Goal: Information Seeking & Learning: Learn about a topic

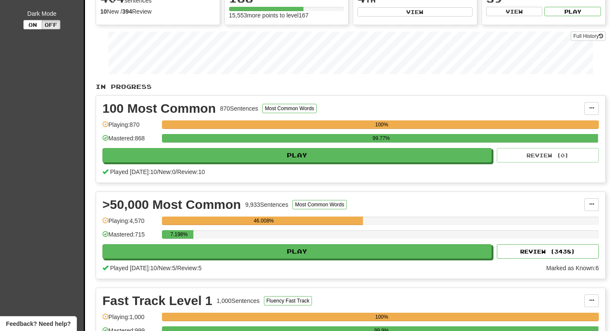
scroll to position [102, 0]
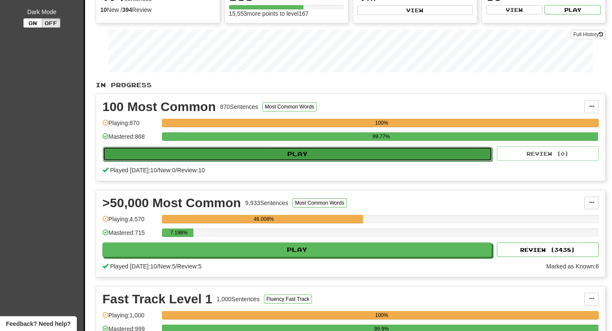
click at [216, 150] on button "Play" at bounding box center [297, 154] width 389 height 14
select select "**"
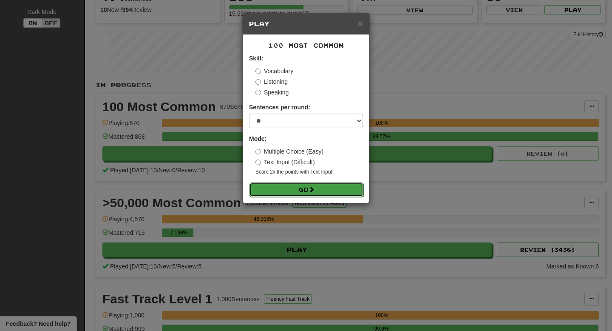
click at [286, 190] on button "Go" at bounding box center [307, 189] width 114 height 14
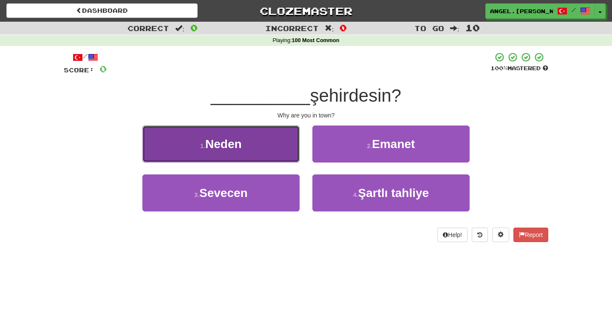
click at [255, 156] on button "1 . Neden" at bounding box center [220, 143] width 157 height 37
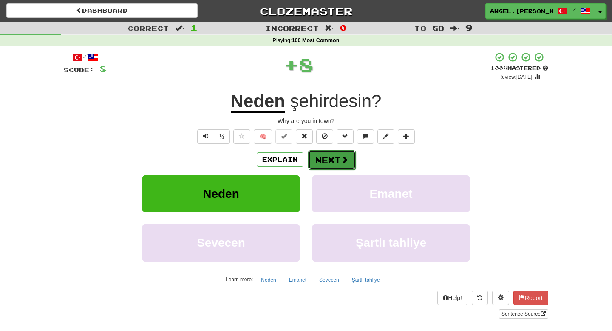
click at [332, 162] on button "Next" at bounding box center [332, 160] width 48 height 20
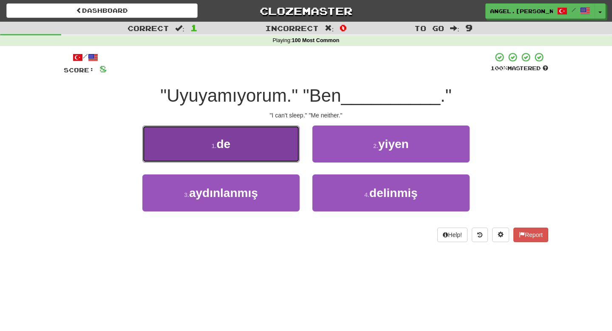
click at [276, 145] on button "1 . de" at bounding box center [220, 143] width 157 height 37
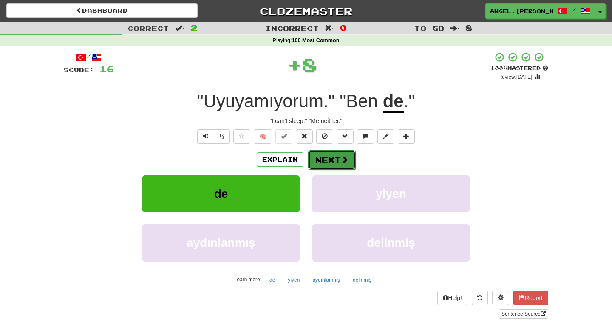
click at [329, 167] on button "Next" at bounding box center [332, 160] width 48 height 20
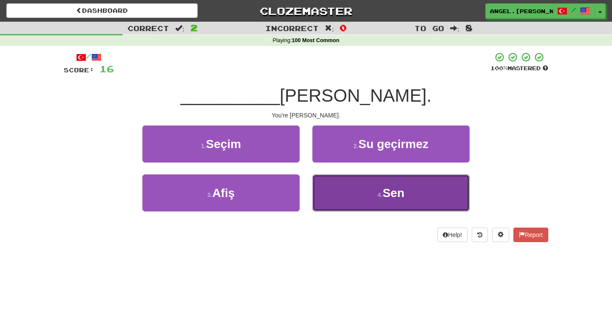
click at [367, 195] on button "4 . Sen" at bounding box center [390, 192] width 157 height 37
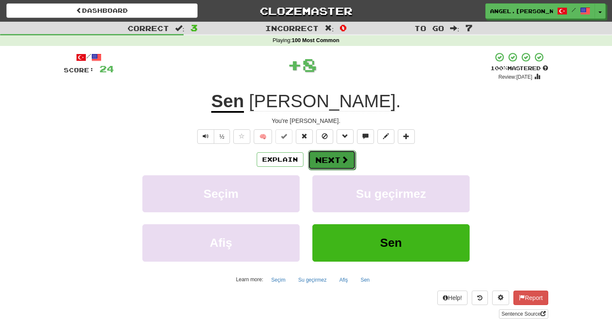
click at [331, 160] on button "Next" at bounding box center [332, 160] width 48 height 20
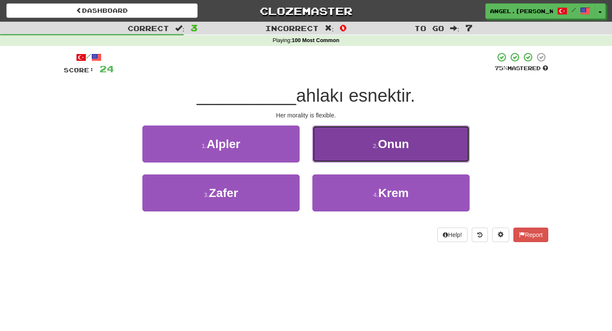
click at [372, 145] on button "2 . Onun" at bounding box center [390, 143] width 157 height 37
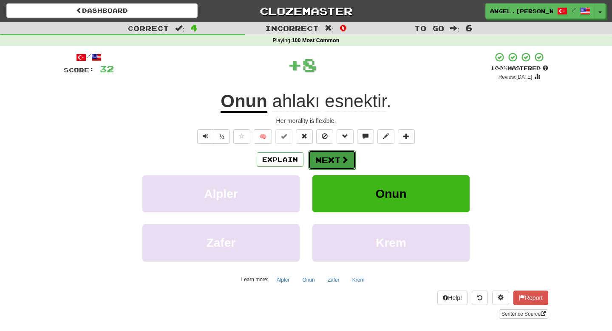
click at [325, 163] on button "Next" at bounding box center [332, 160] width 48 height 20
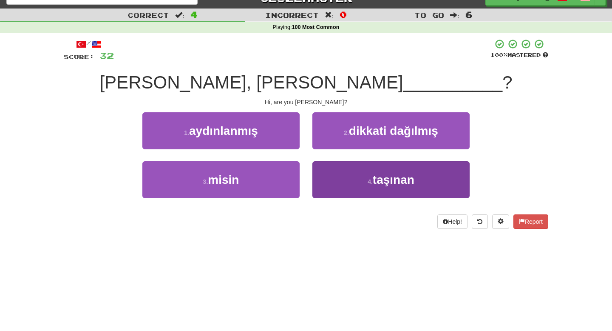
scroll to position [13, 0]
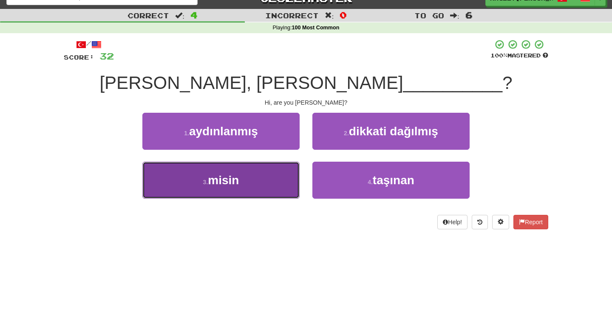
click at [248, 187] on button "3 . misin" at bounding box center [220, 180] width 157 height 37
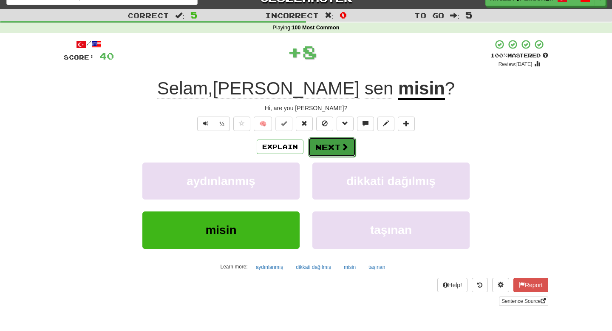
click at [338, 151] on button "Next" at bounding box center [332, 147] width 48 height 20
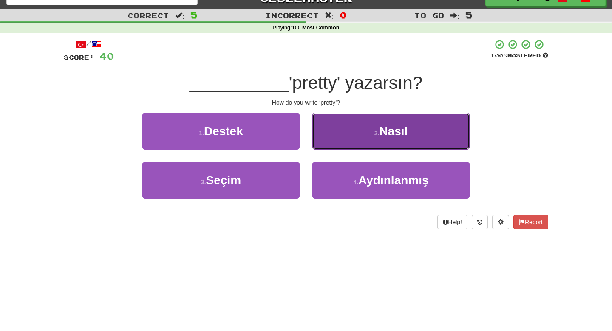
click at [391, 134] on span "Nasıl" at bounding box center [393, 131] width 28 height 13
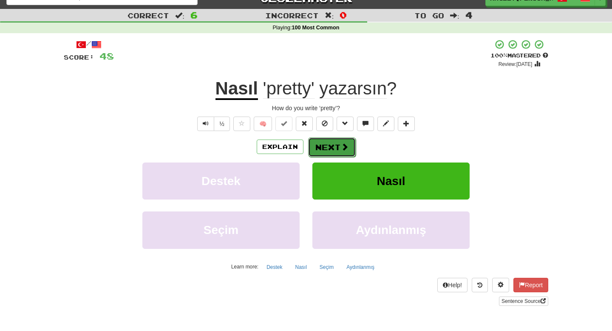
click at [341, 150] on span at bounding box center [345, 147] width 8 height 8
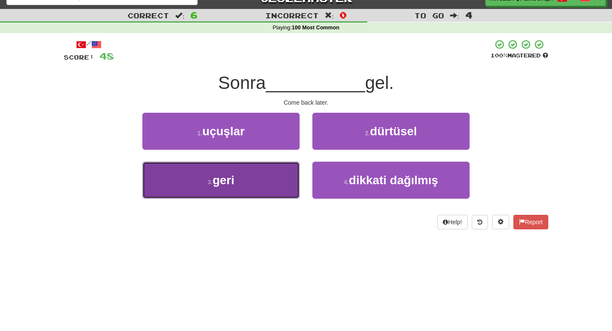
click at [267, 176] on button "3 . geri" at bounding box center [220, 180] width 157 height 37
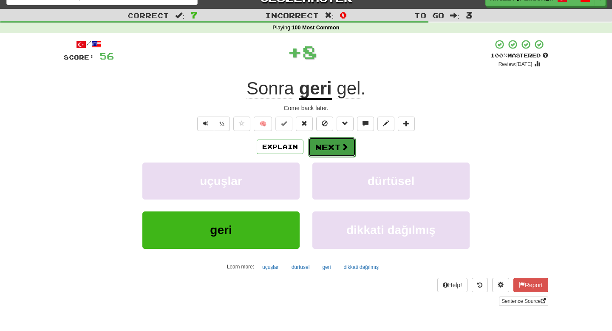
click at [320, 151] on button "Next" at bounding box center [332, 147] width 48 height 20
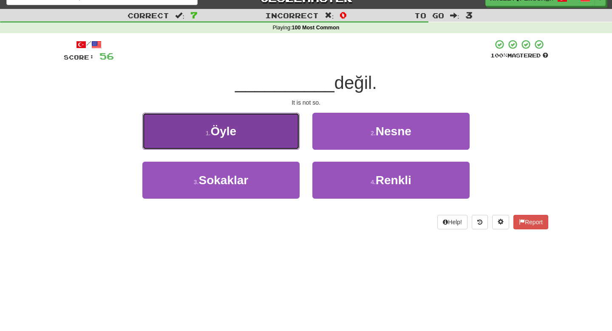
click at [255, 139] on button "1 . Öyle" at bounding box center [220, 131] width 157 height 37
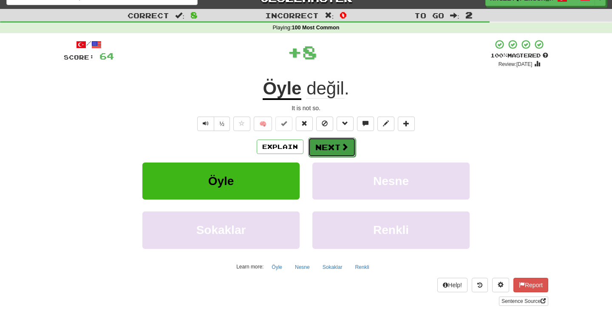
click at [315, 147] on button "Next" at bounding box center [332, 147] width 48 height 20
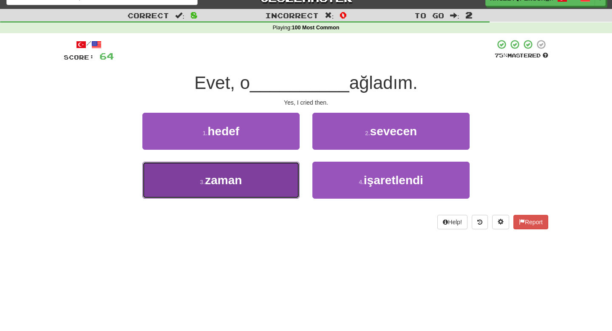
click at [262, 191] on button "3 . zaman" at bounding box center [220, 180] width 157 height 37
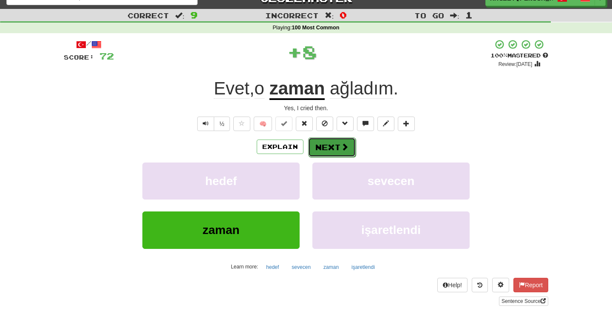
click at [329, 153] on button "Next" at bounding box center [332, 147] width 48 height 20
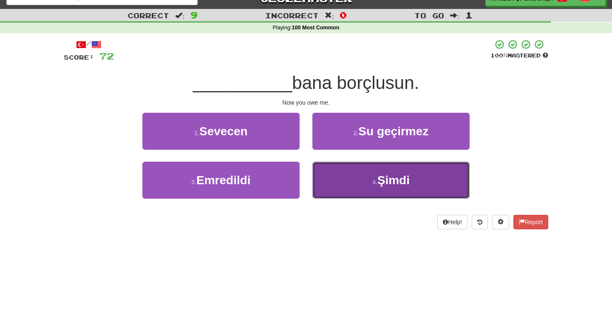
click at [354, 178] on button "4 . Şimdi" at bounding box center [390, 180] width 157 height 37
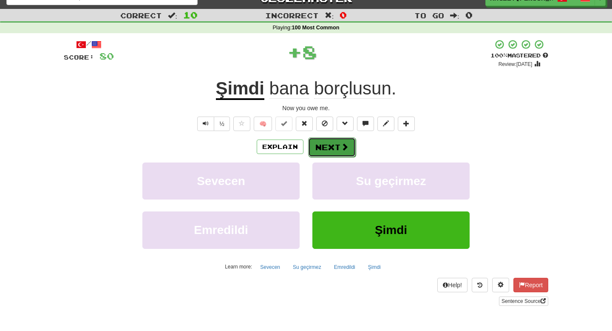
click at [330, 150] on button "Next" at bounding box center [332, 147] width 48 height 20
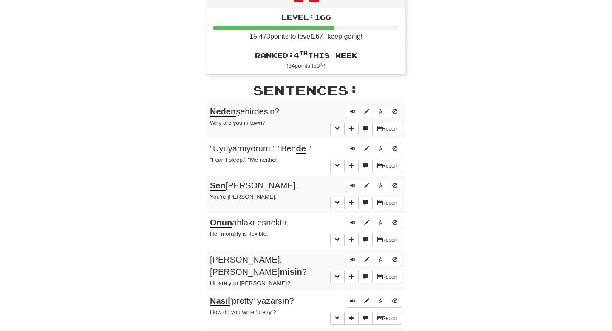
scroll to position [0, 0]
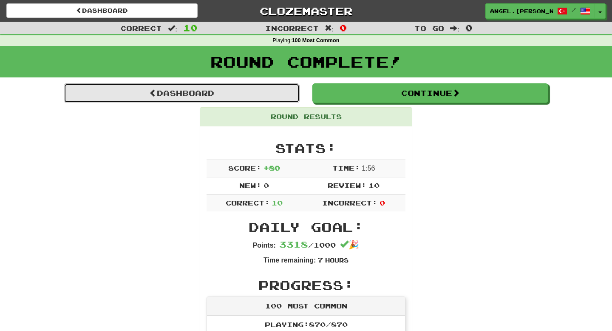
click at [245, 102] on link "Dashboard" at bounding box center [182, 93] width 236 height 20
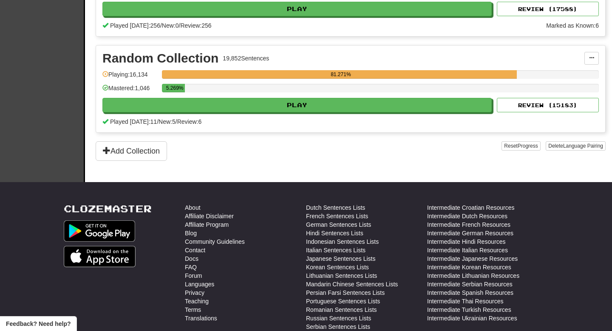
scroll to position [1338, 0]
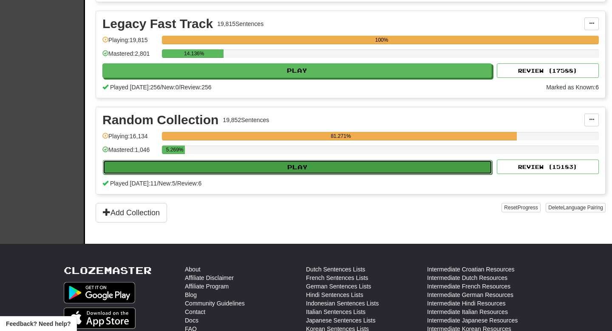
click at [232, 166] on button "Play" at bounding box center [297, 167] width 389 height 14
select select "**"
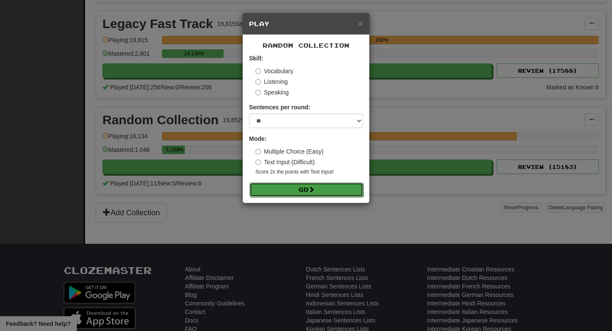
click at [282, 190] on button "Go" at bounding box center [307, 189] width 114 height 14
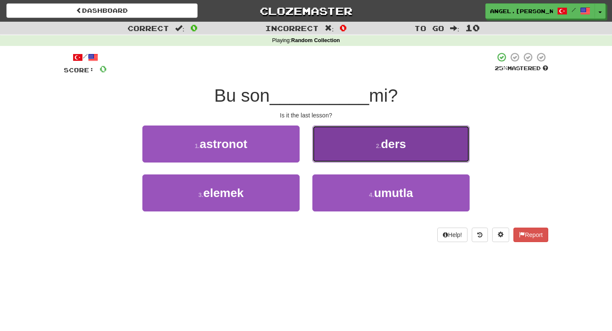
click at [352, 148] on button "2 . ders" at bounding box center [390, 143] width 157 height 37
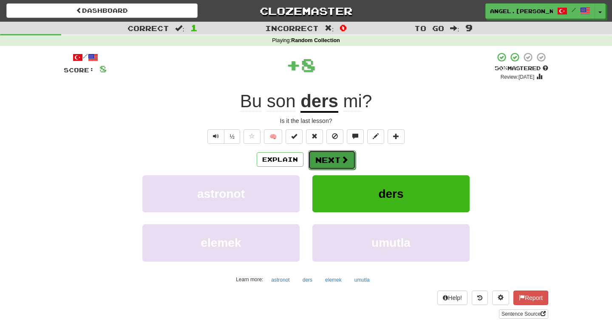
click at [332, 161] on button "Next" at bounding box center [332, 160] width 48 height 20
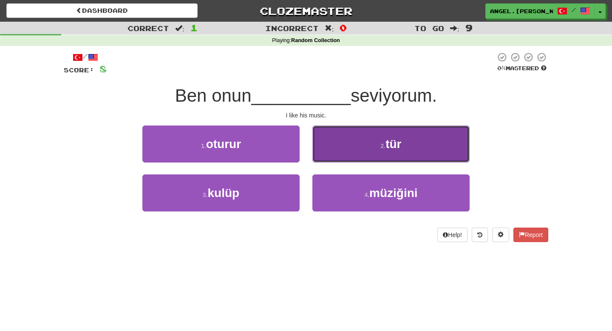
click at [379, 150] on button "2 . tür" at bounding box center [390, 143] width 157 height 37
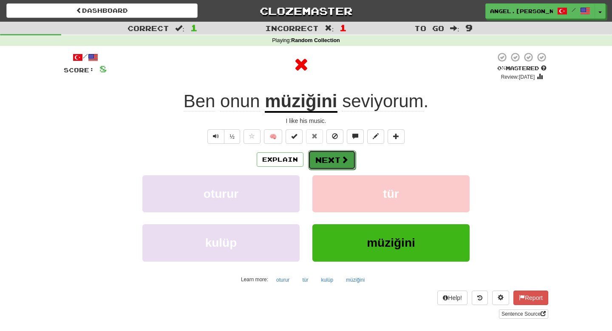
click at [335, 162] on button "Next" at bounding box center [332, 160] width 48 height 20
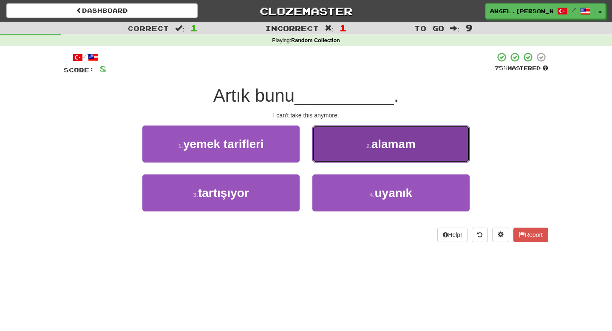
click at [374, 149] on span "alamam" at bounding box center [394, 143] width 44 height 13
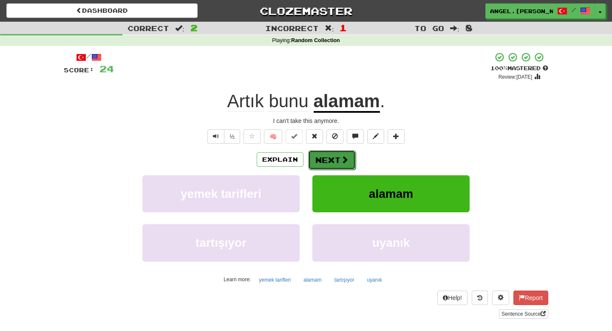
click at [332, 160] on button "Next" at bounding box center [332, 160] width 48 height 20
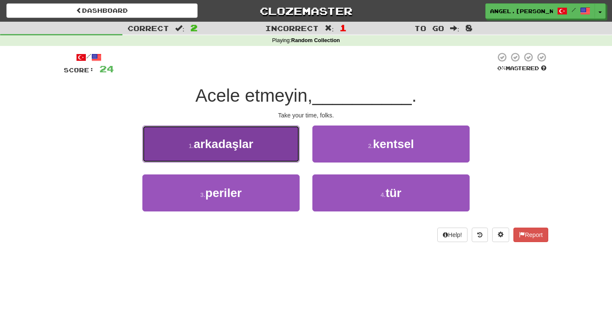
click at [277, 146] on button "1 . arkadaşlar" at bounding box center [220, 143] width 157 height 37
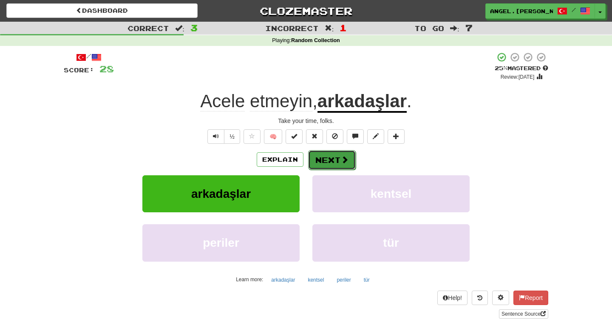
click at [341, 158] on span at bounding box center [345, 160] width 8 height 8
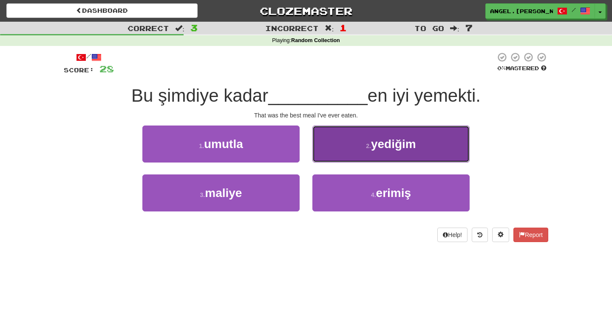
click at [373, 148] on span "yediğim" at bounding box center [393, 143] width 45 height 13
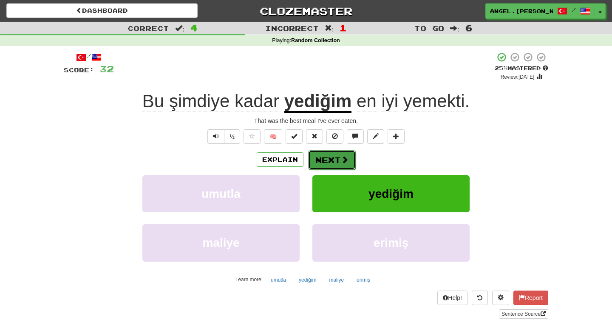
click at [346, 160] on span at bounding box center [345, 160] width 8 height 8
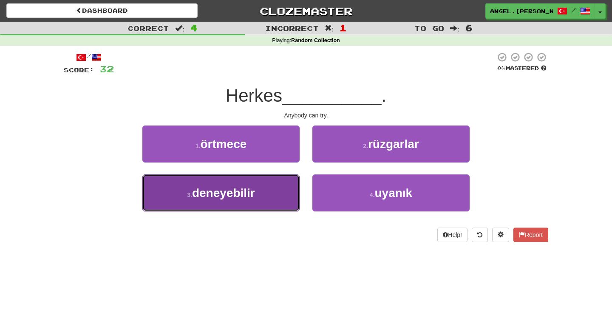
click at [258, 199] on button "3 . deneyebilir" at bounding box center [220, 192] width 157 height 37
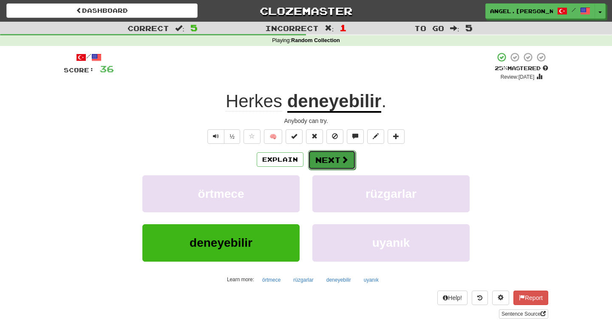
click at [335, 162] on button "Next" at bounding box center [332, 160] width 48 height 20
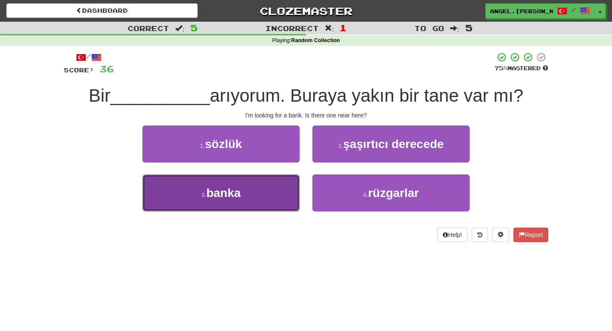
click at [240, 195] on span "banka" at bounding box center [223, 192] width 34 height 13
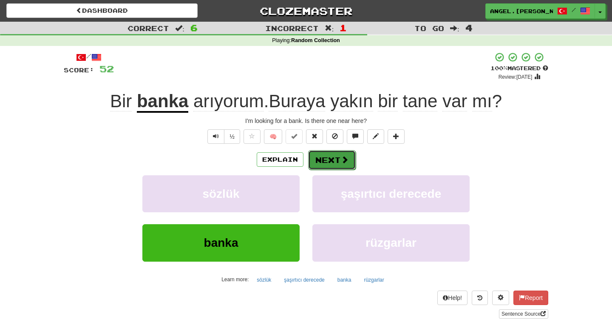
click at [337, 161] on button "Next" at bounding box center [332, 160] width 48 height 20
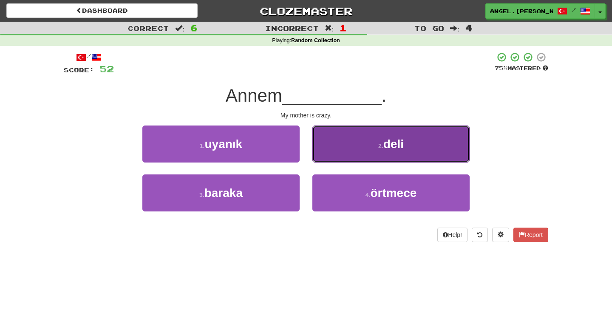
click at [368, 159] on button "2 . deli" at bounding box center [390, 143] width 157 height 37
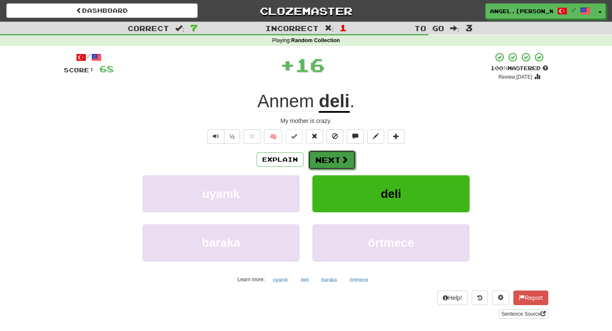
click at [330, 162] on button "Next" at bounding box center [332, 160] width 48 height 20
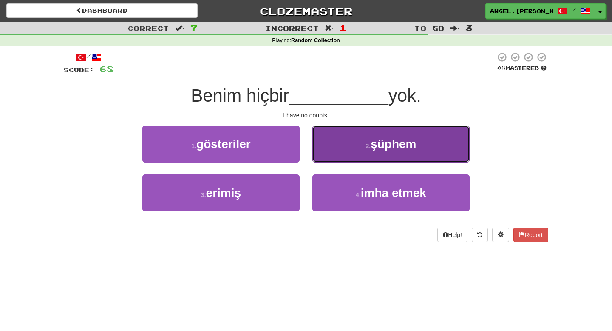
click at [372, 156] on button "2 . şüphem" at bounding box center [390, 143] width 157 height 37
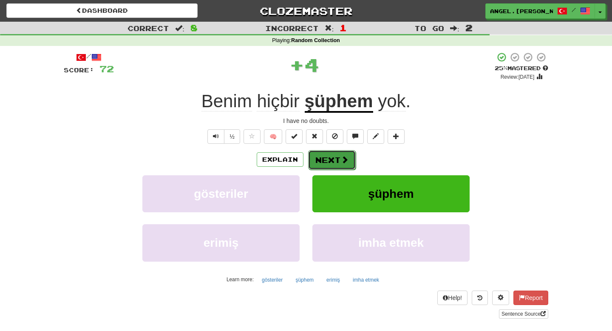
click at [336, 155] on button "Next" at bounding box center [332, 160] width 48 height 20
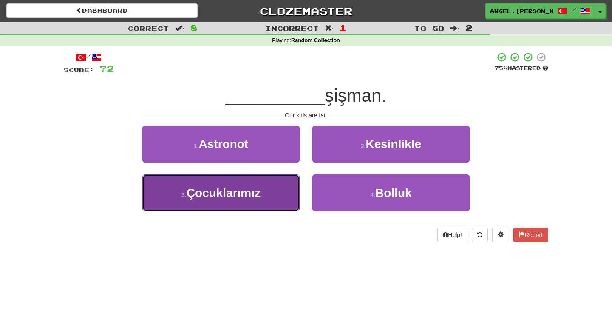
click at [244, 194] on span "Çocuklarımız" at bounding box center [224, 192] width 74 height 13
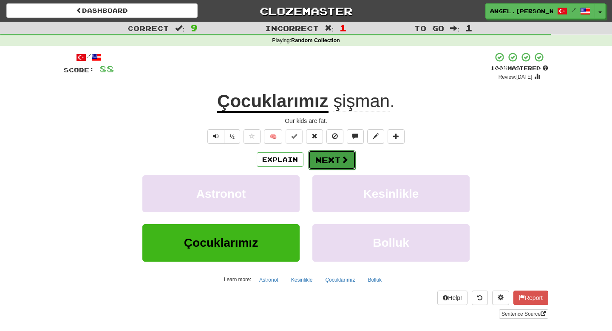
click at [338, 160] on button "Next" at bounding box center [332, 160] width 48 height 20
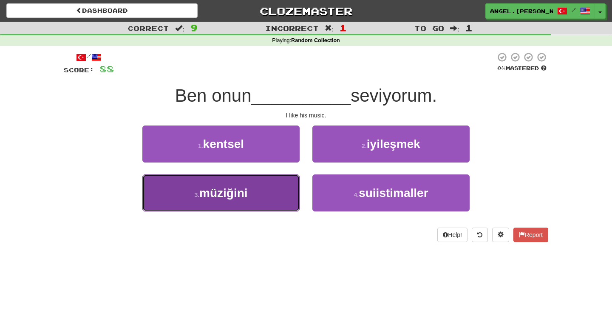
click at [258, 195] on button "3 . müziğini" at bounding box center [220, 192] width 157 height 37
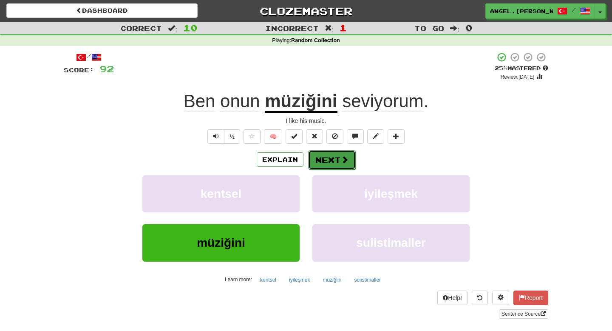
click at [328, 162] on button "Next" at bounding box center [332, 160] width 48 height 20
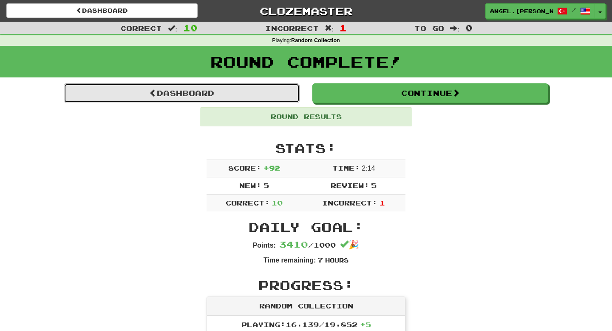
click at [272, 93] on link "Dashboard" at bounding box center [182, 93] width 236 height 20
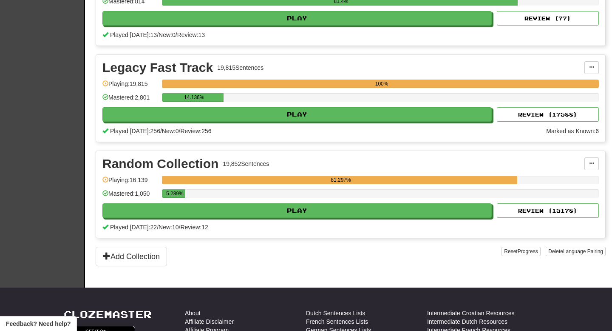
scroll to position [1266, 0]
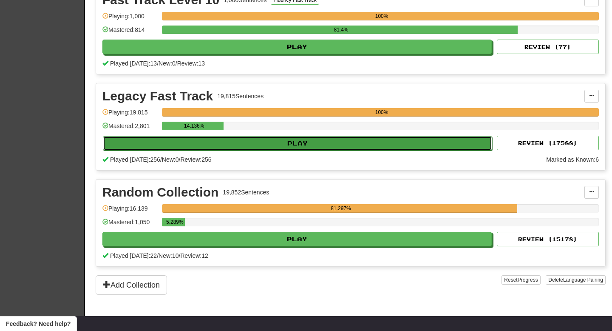
click at [238, 143] on button "Play" at bounding box center [297, 143] width 389 height 14
select select "**"
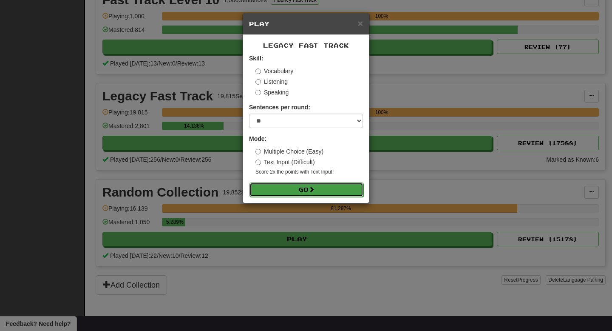
click at [321, 191] on button "Go" at bounding box center [307, 189] width 114 height 14
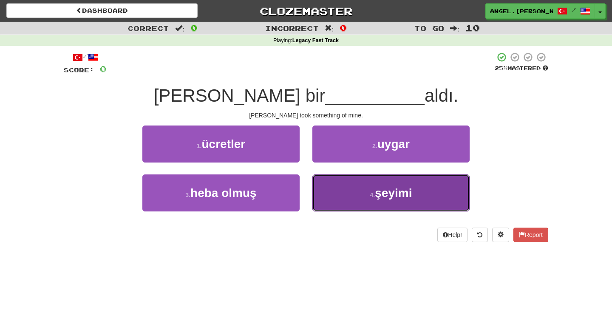
click at [372, 198] on small "4 ." at bounding box center [372, 194] width 5 height 7
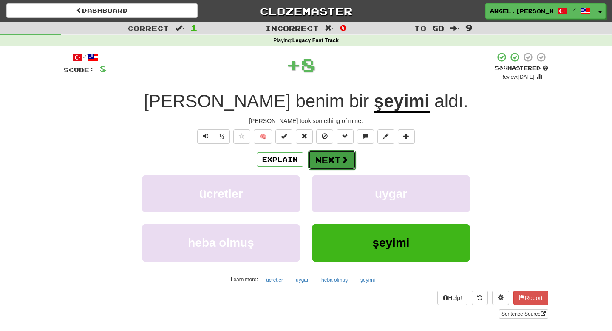
click at [338, 159] on button "Next" at bounding box center [332, 160] width 48 height 20
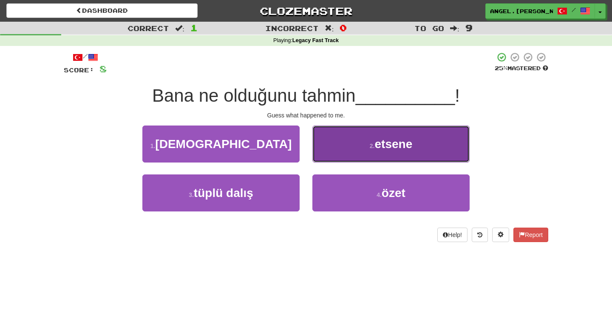
click at [382, 152] on button "2 . etsene" at bounding box center [390, 143] width 157 height 37
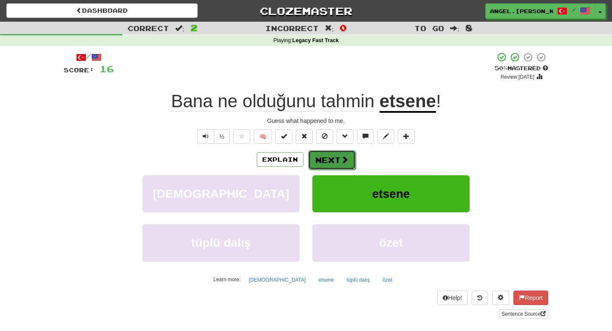
click at [329, 165] on button "Next" at bounding box center [332, 160] width 48 height 20
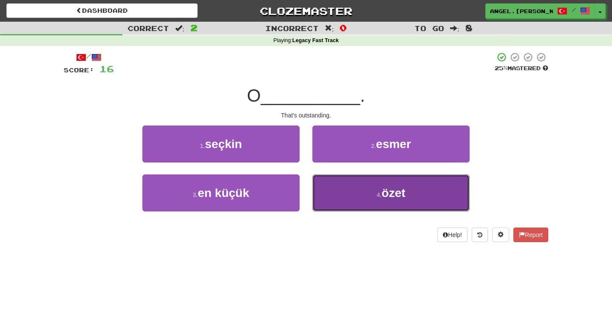
click at [349, 197] on button "4 . özet" at bounding box center [390, 192] width 157 height 37
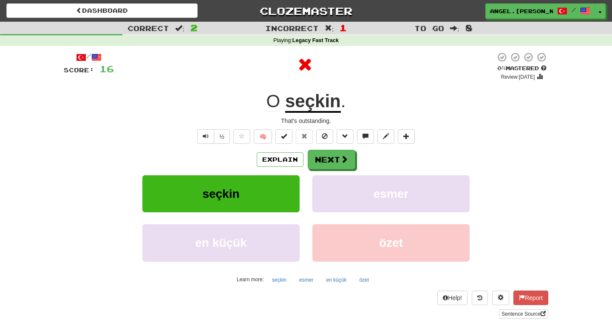
click at [313, 104] on u "seçkin" at bounding box center [313, 102] width 56 height 22
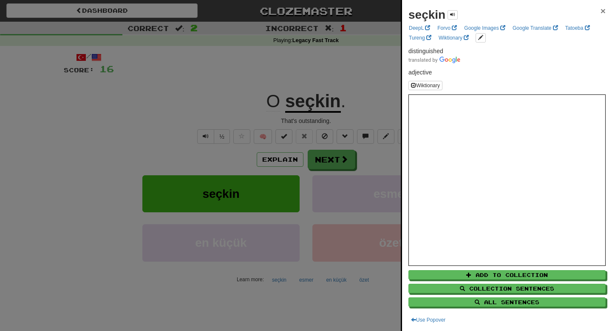
click at [604, 12] on span "×" at bounding box center [603, 11] width 5 height 10
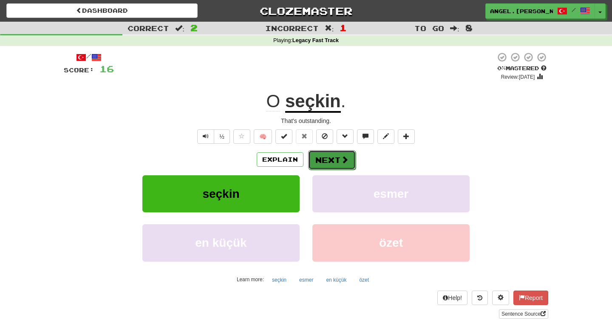
click at [327, 166] on button "Next" at bounding box center [332, 160] width 48 height 20
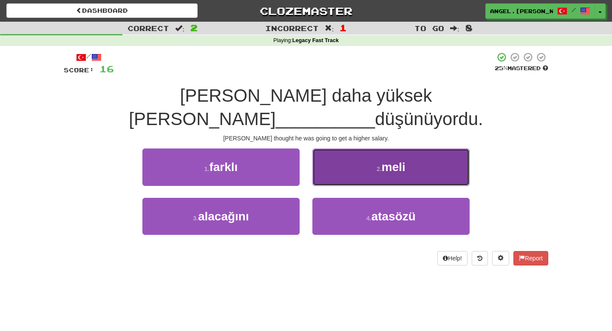
click at [391, 160] on span "meli" at bounding box center [394, 166] width 24 height 13
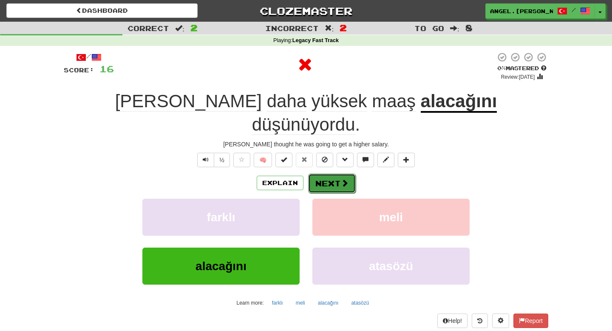
click at [322, 173] on button "Next" at bounding box center [332, 183] width 48 height 20
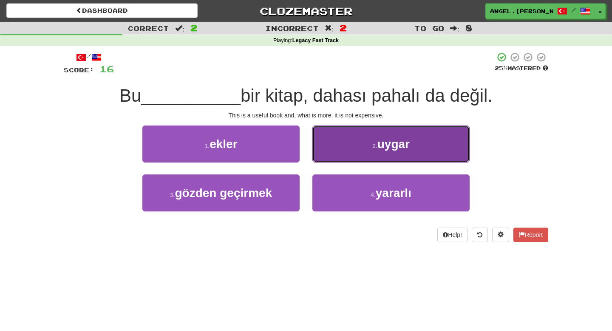
click at [392, 145] on span "uygar" at bounding box center [393, 143] width 32 height 13
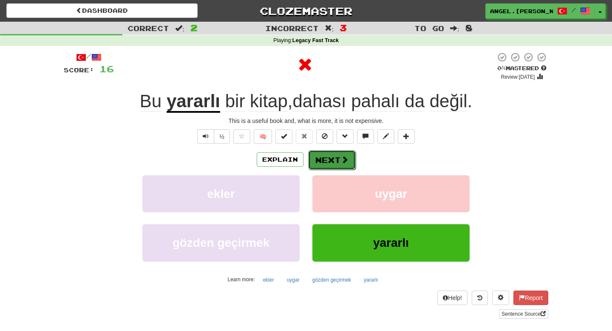
click at [334, 157] on button "Next" at bounding box center [332, 160] width 48 height 20
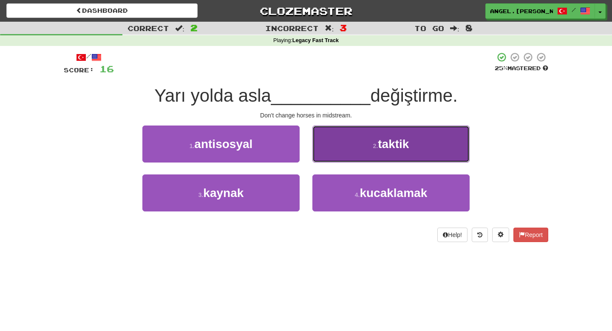
click at [364, 150] on button "2 . taktik" at bounding box center [390, 143] width 157 height 37
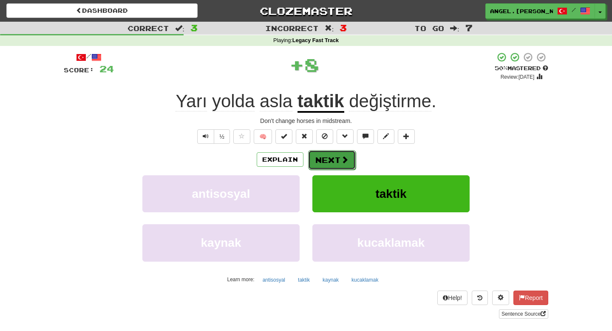
click at [334, 165] on button "Next" at bounding box center [332, 160] width 48 height 20
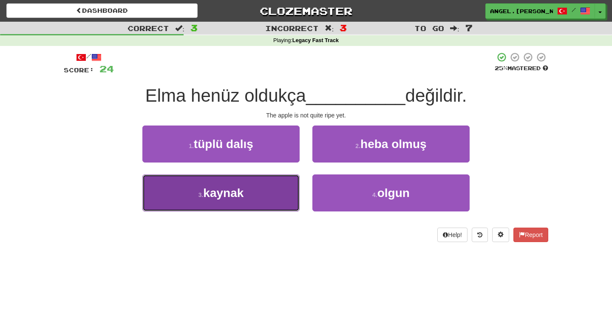
click at [270, 201] on button "3 . kaynak" at bounding box center [220, 192] width 157 height 37
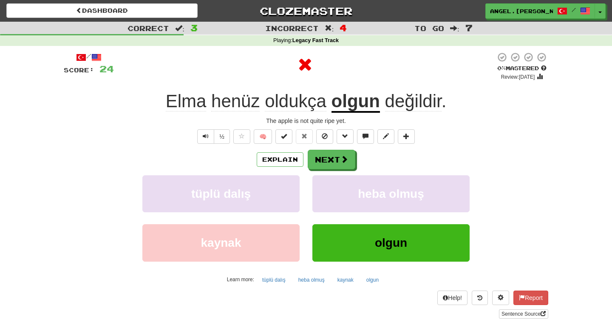
click at [367, 103] on u "olgun" at bounding box center [356, 102] width 48 height 22
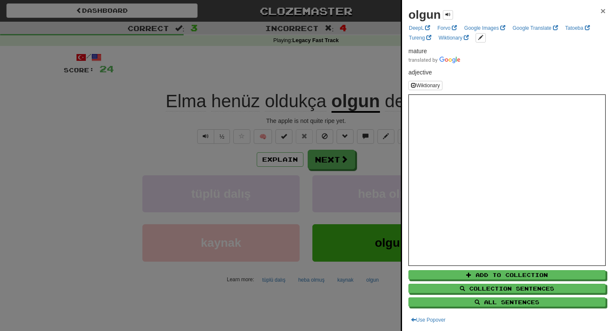
click at [603, 12] on span "×" at bounding box center [603, 11] width 5 height 10
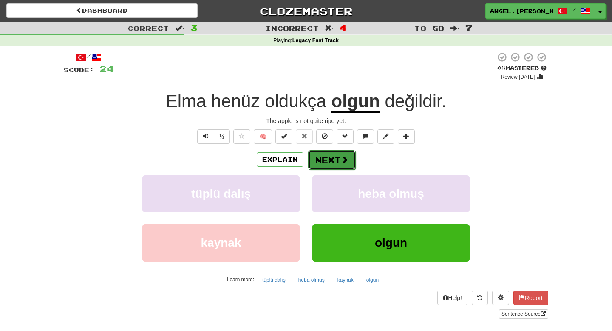
click at [339, 156] on button "Next" at bounding box center [332, 160] width 48 height 20
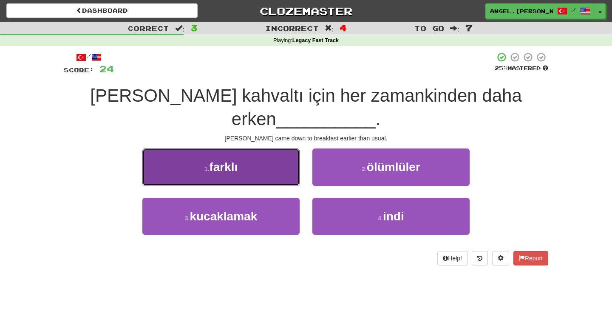
click at [263, 148] on button "1 . farklı" at bounding box center [220, 166] width 157 height 37
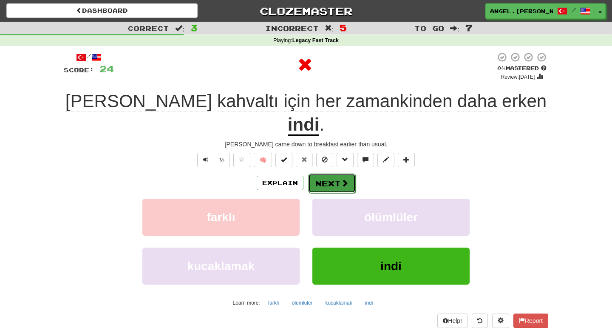
click at [325, 173] on button "Next" at bounding box center [332, 183] width 48 height 20
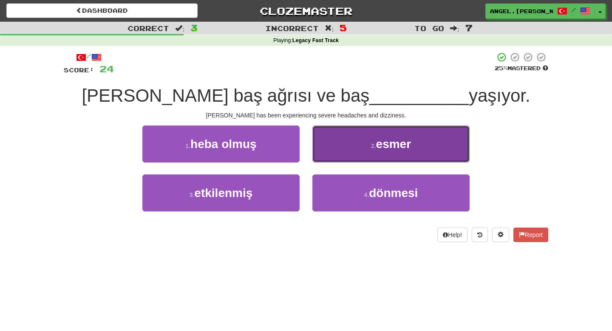
click at [363, 149] on button "2 . esmer" at bounding box center [390, 143] width 157 height 37
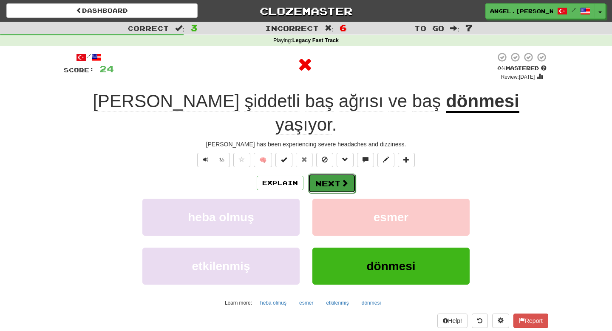
click at [331, 173] on button "Next" at bounding box center [332, 183] width 48 height 20
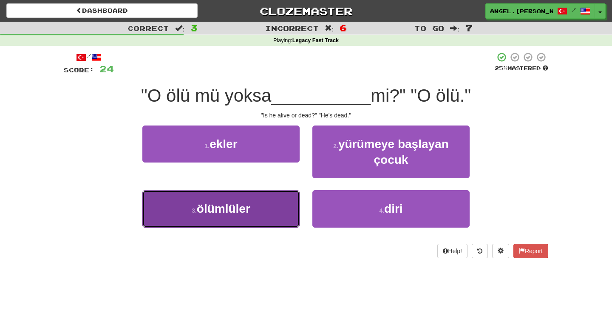
click at [267, 208] on button "3 . ölümlüler" at bounding box center [220, 208] width 157 height 37
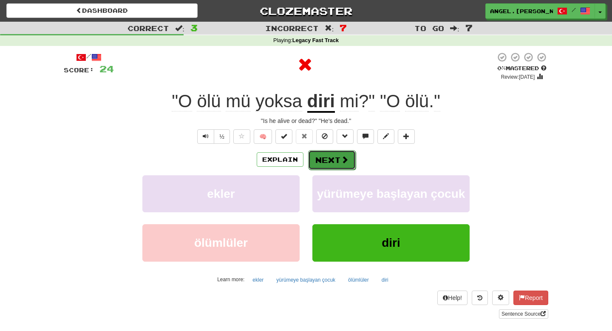
click at [330, 159] on button "Next" at bounding box center [332, 160] width 48 height 20
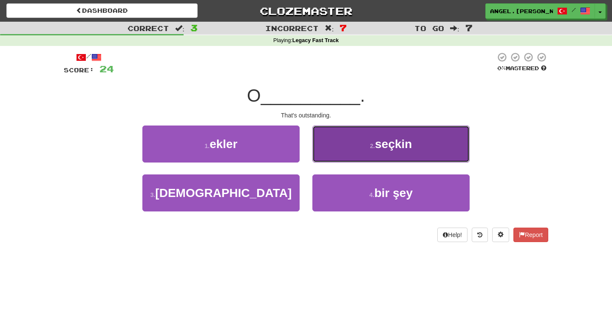
click at [388, 147] on span "seçkin" at bounding box center [393, 143] width 37 height 13
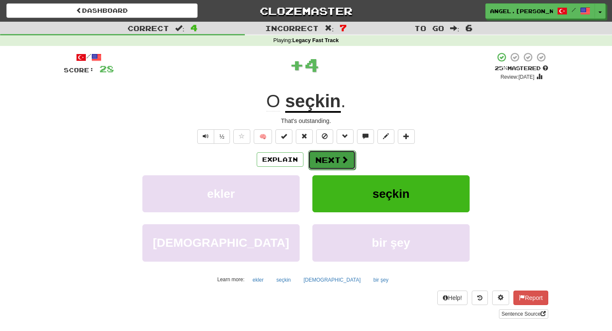
click at [323, 153] on button "Next" at bounding box center [332, 160] width 48 height 20
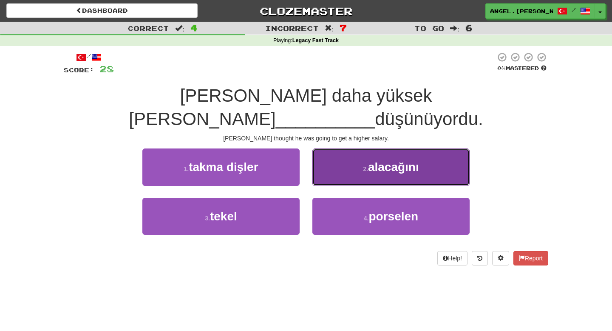
click at [396, 160] on span "alacağını" at bounding box center [393, 166] width 51 height 13
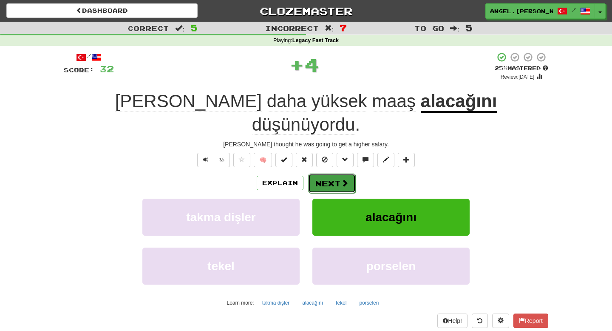
click at [332, 173] on button "Next" at bounding box center [332, 183] width 48 height 20
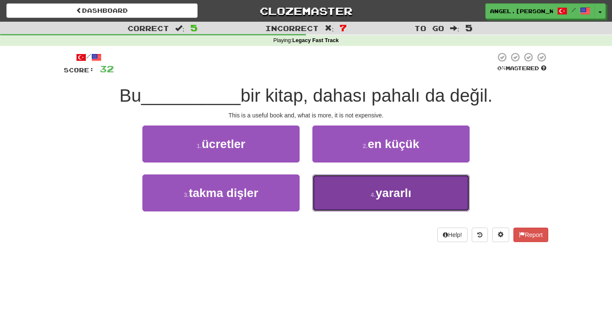
click at [374, 196] on small "4 ." at bounding box center [373, 194] width 5 height 7
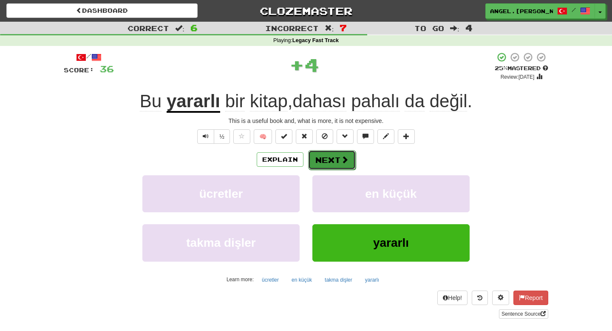
click at [329, 162] on button "Next" at bounding box center [332, 160] width 48 height 20
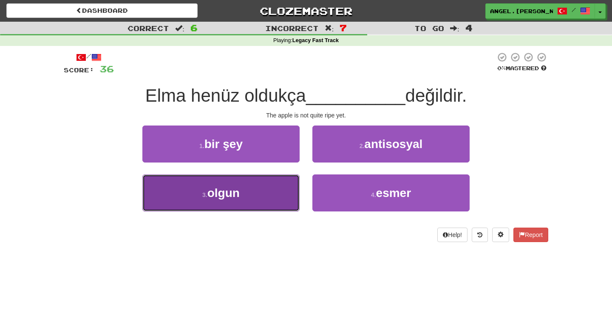
click at [251, 195] on button "3 . olgun" at bounding box center [220, 192] width 157 height 37
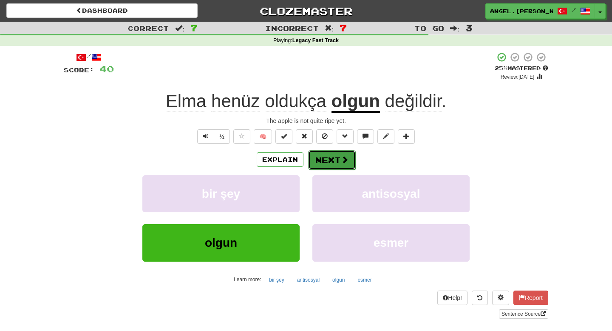
click at [338, 166] on button "Next" at bounding box center [332, 160] width 48 height 20
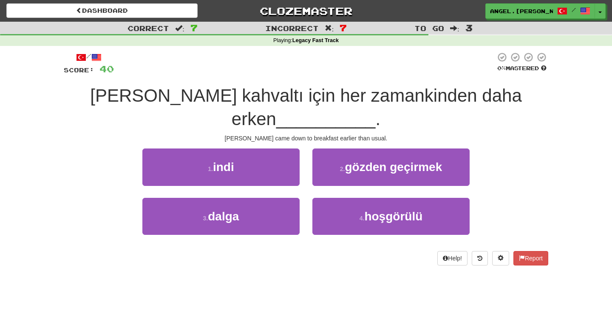
click at [256, 162] on div "1 . indi" at bounding box center [221, 172] width 170 height 49
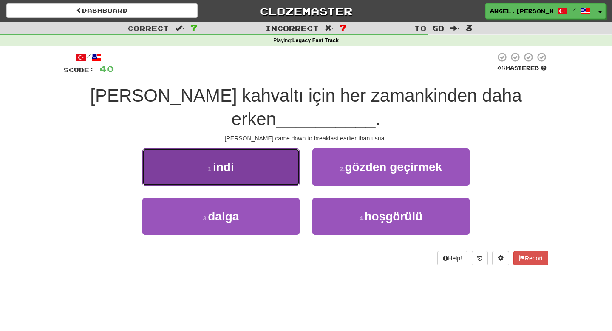
click at [257, 155] on button "1 . indi" at bounding box center [220, 166] width 157 height 37
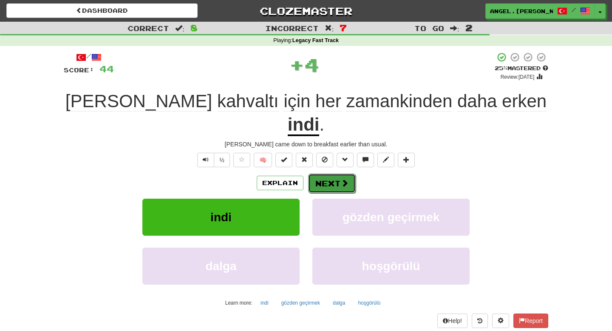
click at [338, 173] on button "Next" at bounding box center [332, 183] width 48 height 20
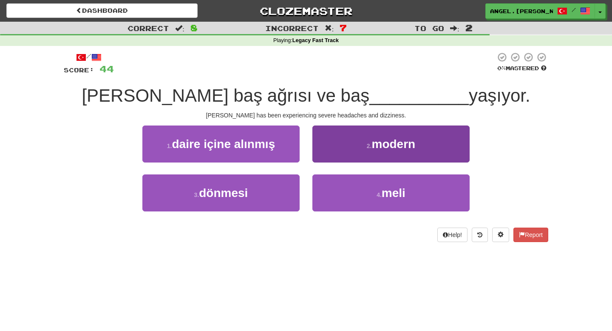
scroll to position [11, 0]
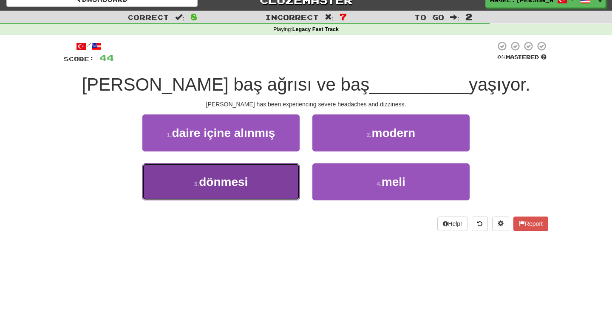
click at [272, 186] on button "3 . dönmesi" at bounding box center [220, 181] width 157 height 37
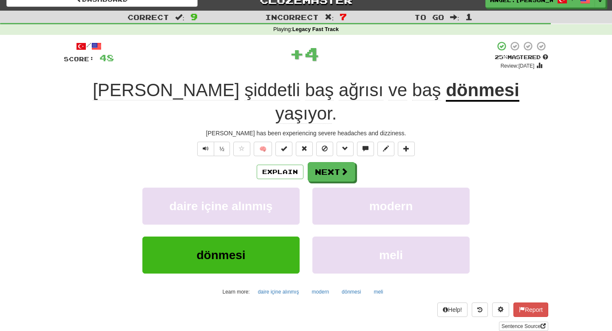
click at [446, 97] on u "dönmesi" at bounding box center [483, 91] width 74 height 22
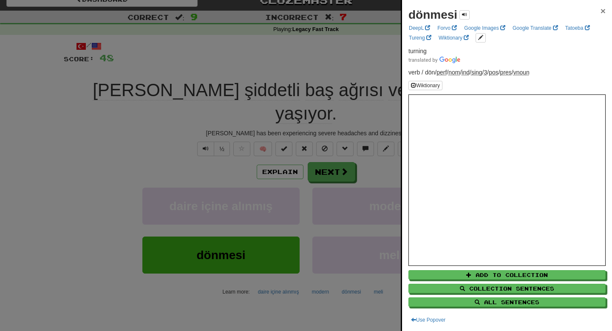
click at [602, 13] on span "×" at bounding box center [603, 11] width 5 height 10
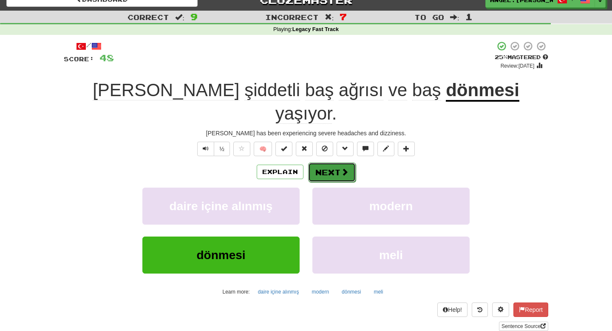
click at [335, 162] on button "Next" at bounding box center [332, 172] width 48 height 20
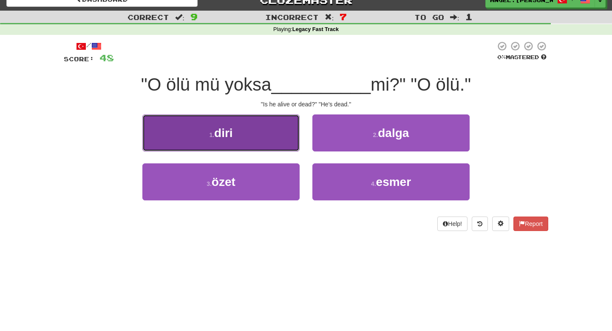
click at [233, 138] on span "diri" at bounding box center [223, 132] width 19 height 13
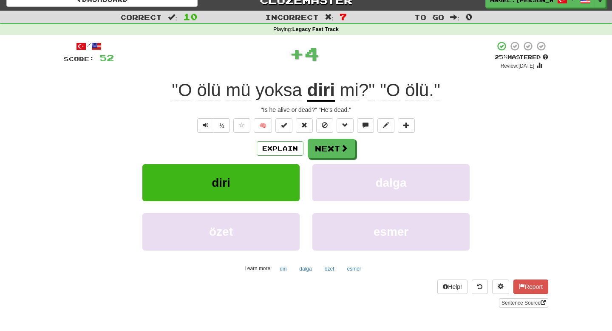
click at [318, 94] on u "diri" at bounding box center [321, 91] width 28 height 22
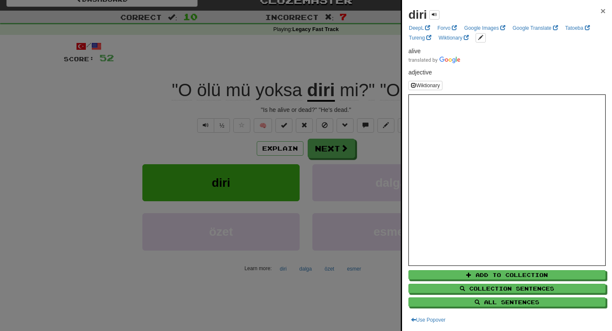
click at [603, 11] on span "×" at bounding box center [603, 11] width 5 height 10
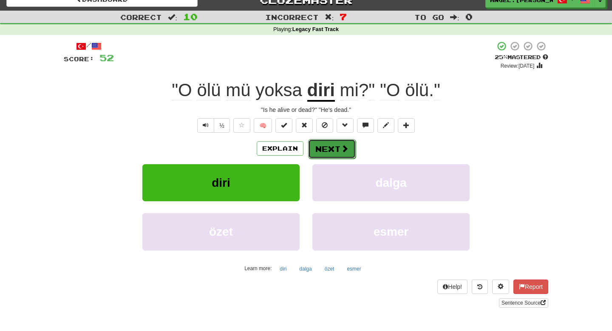
click at [327, 152] on button "Next" at bounding box center [332, 149] width 48 height 20
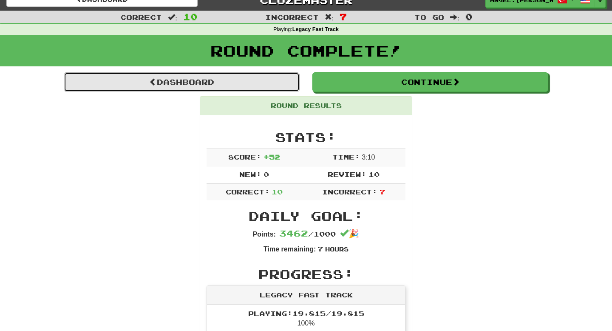
click at [265, 78] on link "Dashboard" at bounding box center [182, 82] width 236 height 20
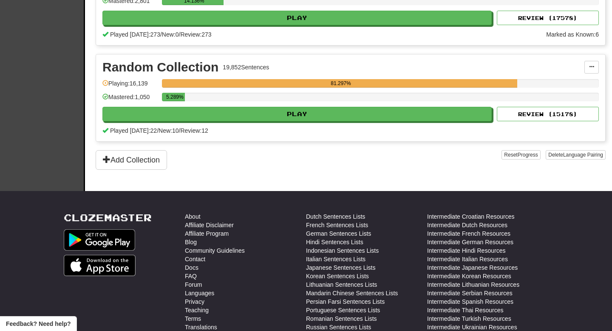
scroll to position [1371, 0]
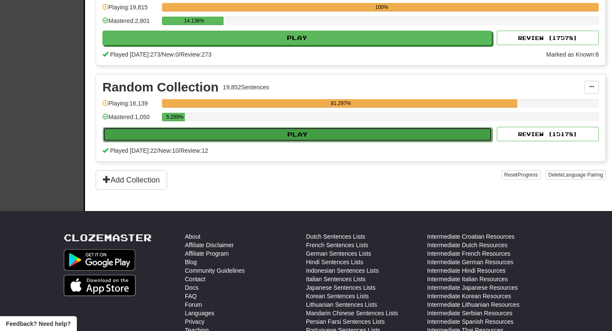
click at [236, 138] on button "Play" at bounding box center [297, 134] width 389 height 14
select select "**"
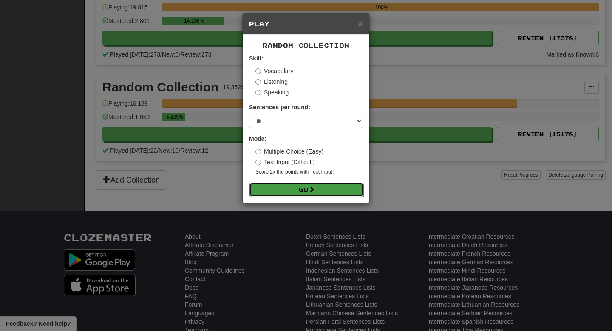
click at [303, 190] on button "Go" at bounding box center [307, 189] width 114 height 14
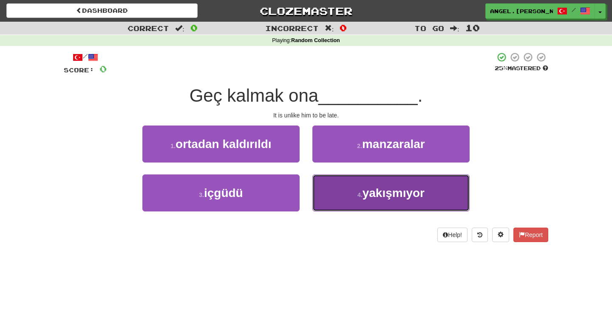
click at [378, 189] on span "yakışmıyor" at bounding box center [394, 192] width 62 height 13
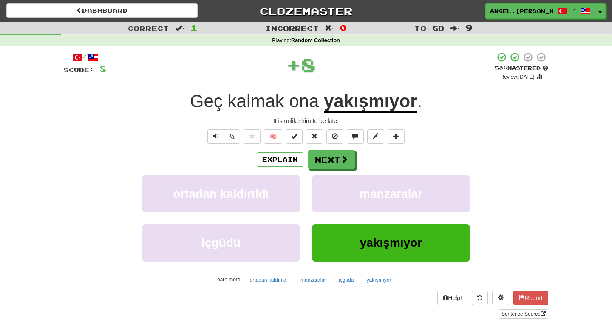
click at [375, 107] on u "yakışmıyor" at bounding box center [370, 102] width 93 height 22
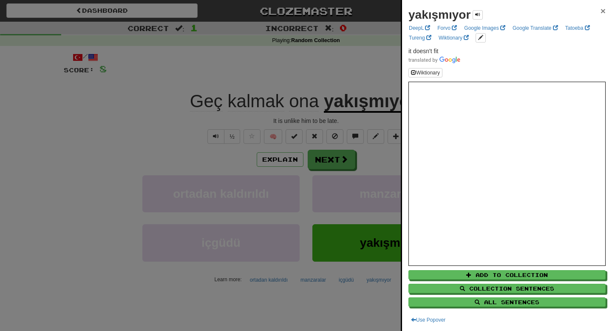
click at [602, 10] on span "×" at bounding box center [603, 11] width 5 height 10
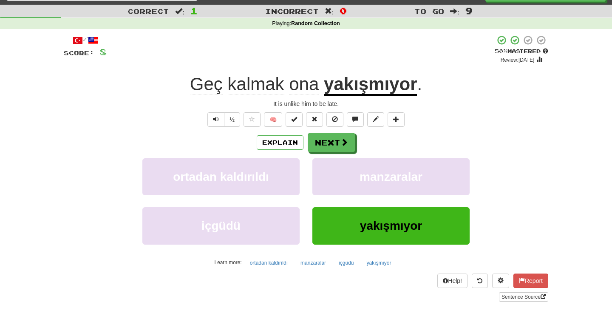
scroll to position [15, 0]
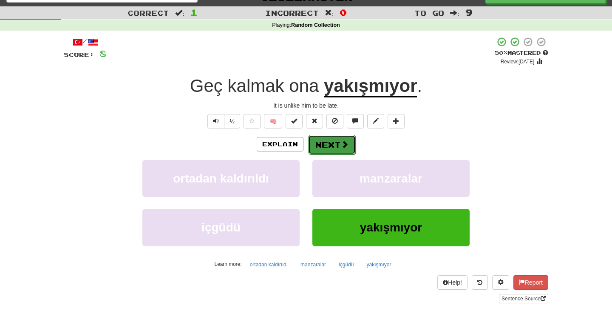
click at [338, 146] on button "Next" at bounding box center [332, 145] width 48 height 20
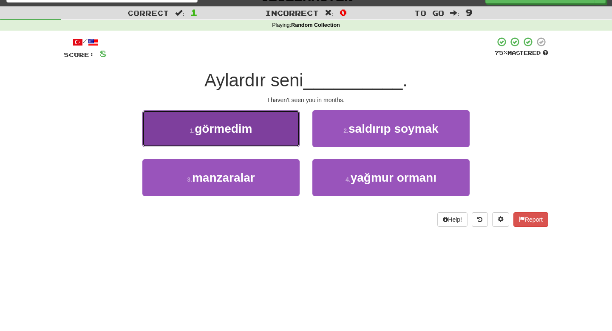
click at [255, 134] on button "1 . görmedim" at bounding box center [220, 128] width 157 height 37
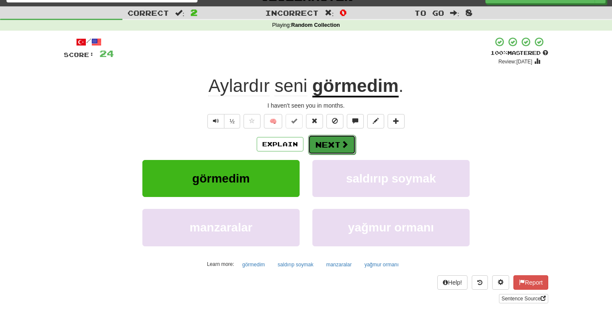
click at [341, 143] on span at bounding box center [345, 144] width 8 height 8
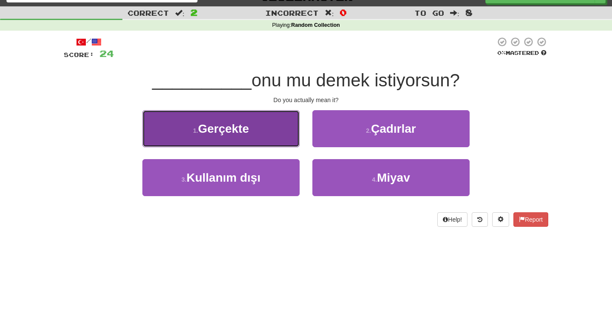
click at [273, 143] on button "1 . Gerçekte" at bounding box center [220, 128] width 157 height 37
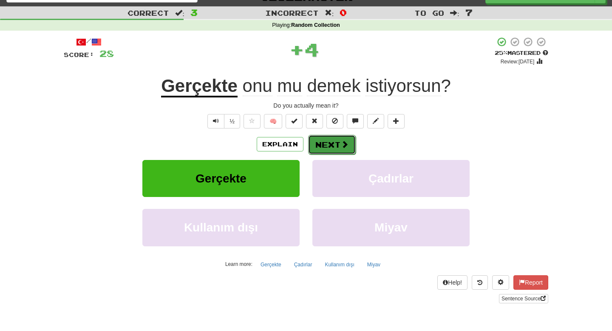
click at [328, 148] on button "Next" at bounding box center [332, 145] width 48 height 20
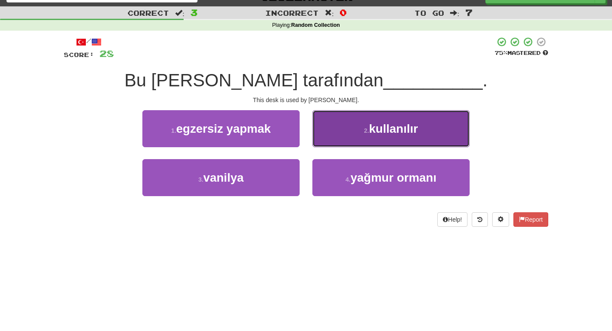
click at [386, 131] on span "kullanılır" at bounding box center [393, 128] width 49 height 13
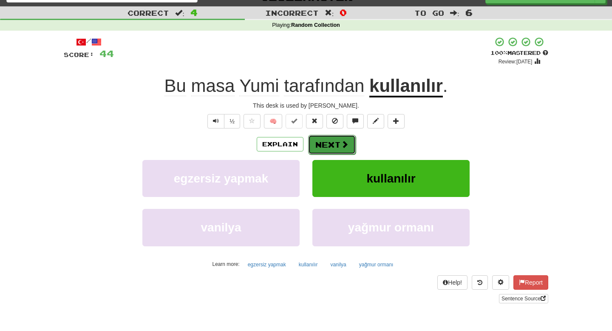
click at [341, 144] on span at bounding box center [345, 144] width 8 height 8
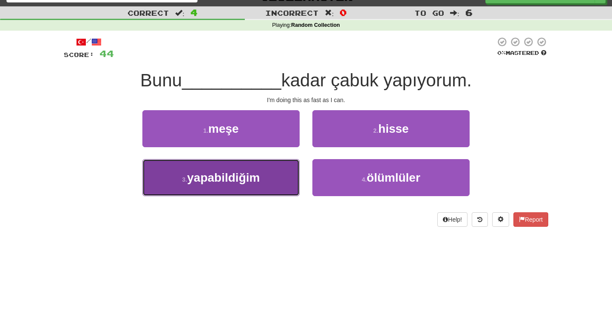
click at [260, 184] on span "yapabildiğim" at bounding box center [223, 177] width 73 height 13
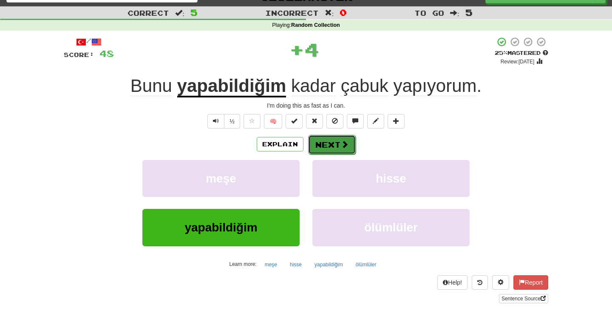
click at [337, 142] on button "Next" at bounding box center [332, 145] width 48 height 20
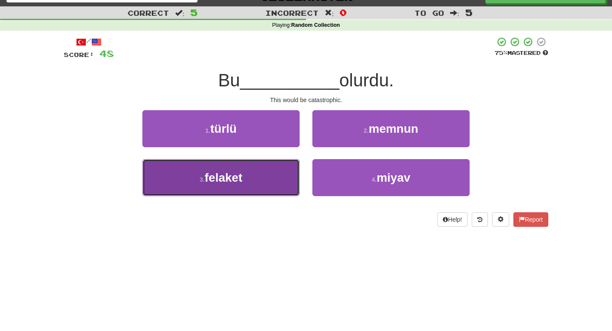
click at [268, 187] on button "3 . felaket" at bounding box center [220, 177] width 157 height 37
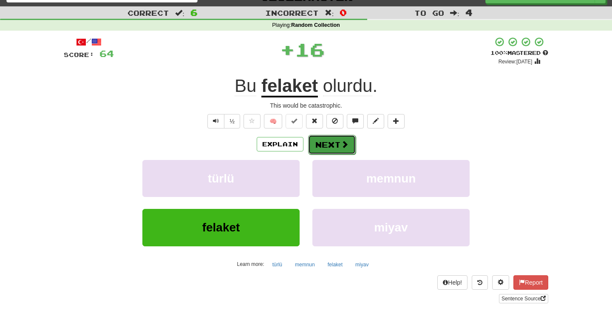
click at [341, 145] on span at bounding box center [345, 144] width 8 height 8
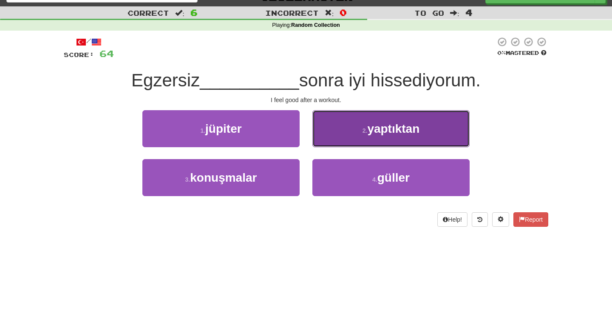
click at [377, 129] on span "yaptıktan" at bounding box center [393, 128] width 52 height 13
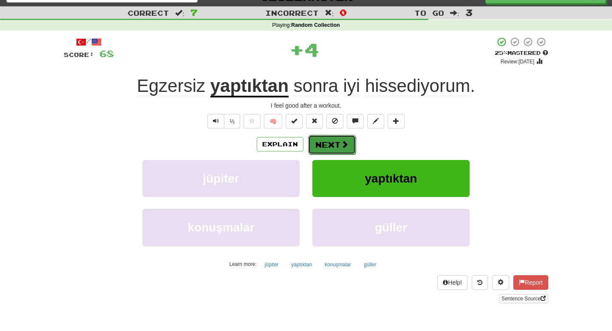
click at [333, 150] on button "Next" at bounding box center [332, 145] width 48 height 20
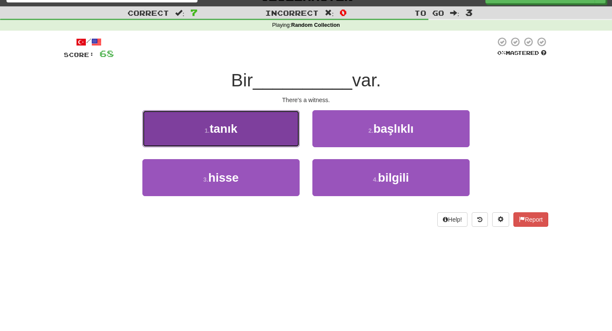
click at [239, 133] on button "1 . tanık" at bounding box center [220, 128] width 157 height 37
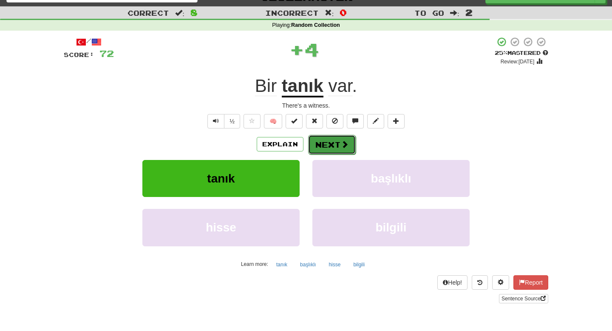
click at [333, 140] on button "Next" at bounding box center [332, 145] width 48 height 20
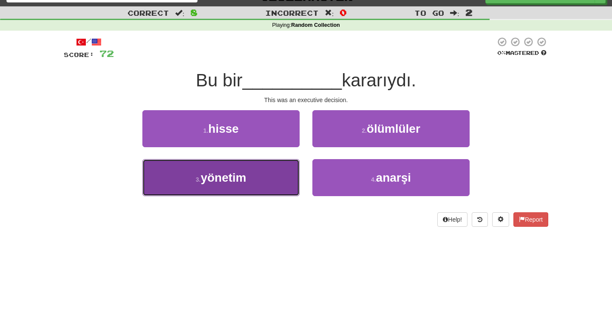
click at [245, 181] on span "yönetim" at bounding box center [223, 177] width 45 height 13
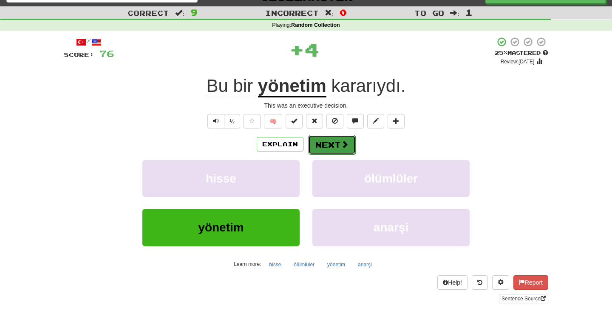
click at [336, 142] on button "Next" at bounding box center [332, 145] width 48 height 20
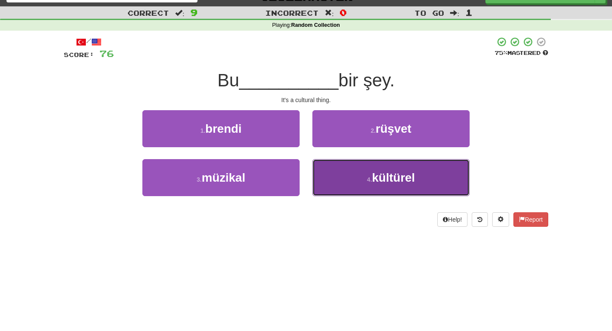
click at [344, 184] on button "4 . kültürel" at bounding box center [390, 177] width 157 height 37
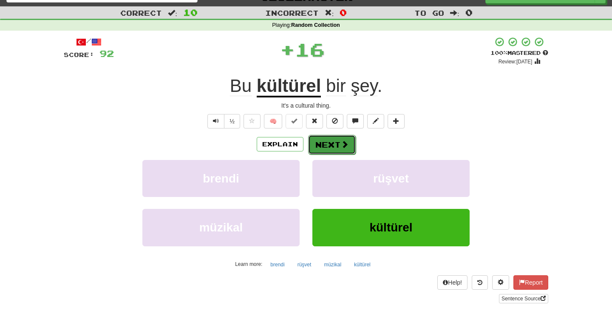
click at [329, 148] on button "Next" at bounding box center [332, 145] width 48 height 20
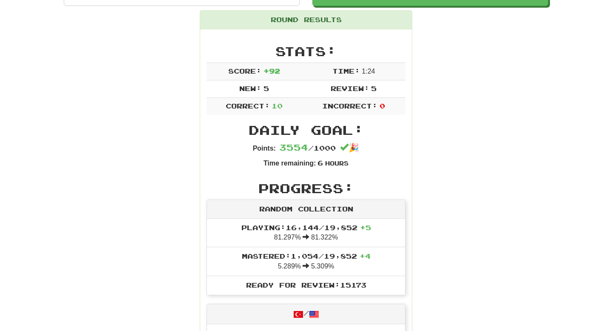
scroll to position [0, 0]
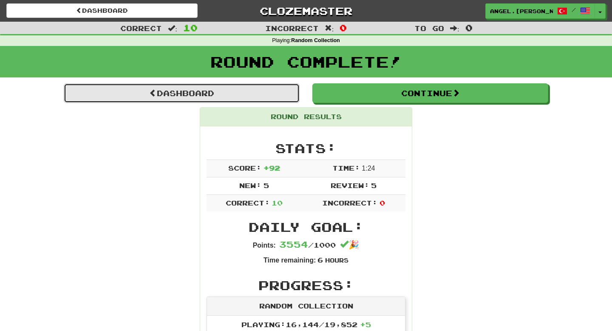
click at [284, 91] on link "Dashboard" at bounding box center [182, 93] width 236 height 20
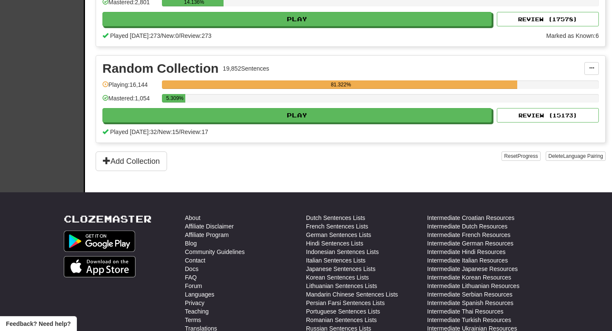
scroll to position [1417, 0]
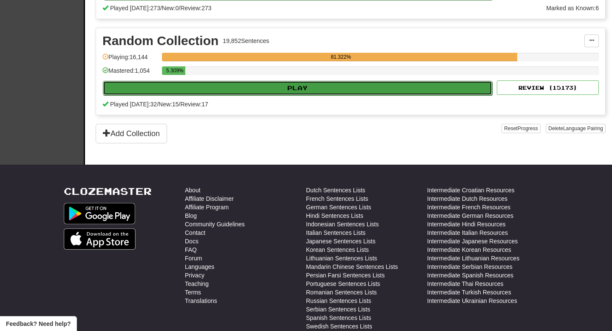
click at [278, 85] on button "Play" at bounding box center [297, 88] width 389 height 14
select select "**"
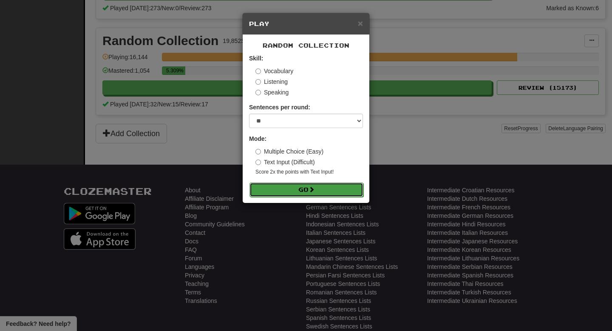
click at [304, 189] on button "Go" at bounding box center [307, 189] width 114 height 14
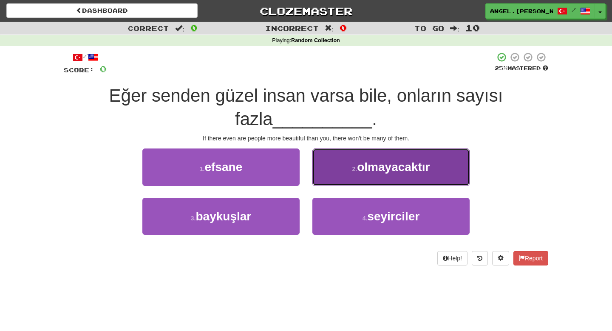
click at [355, 177] on button "2 . olmayacaktır" at bounding box center [390, 166] width 157 height 37
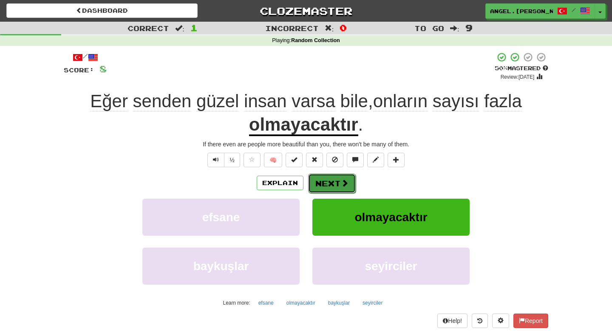
click at [343, 183] on span at bounding box center [345, 183] width 8 height 8
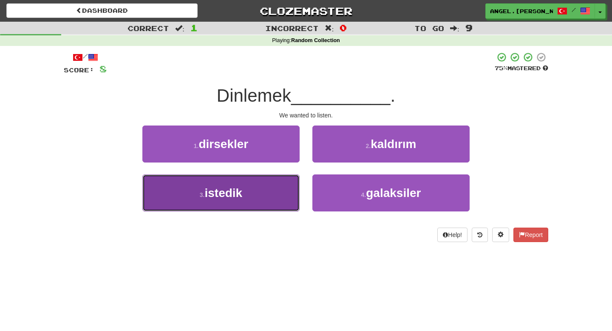
click at [263, 199] on button "3 . istedik" at bounding box center [220, 192] width 157 height 37
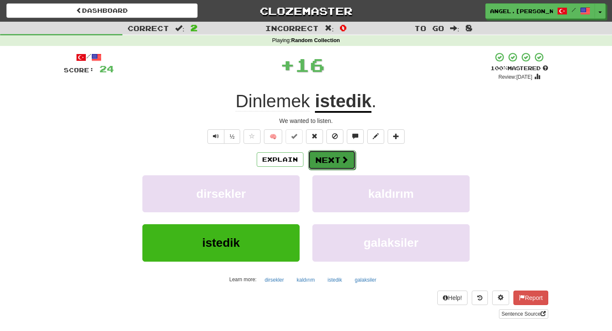
click at [327, 163] on button "Next" at bounding box center [332, 160] width 48 height 20
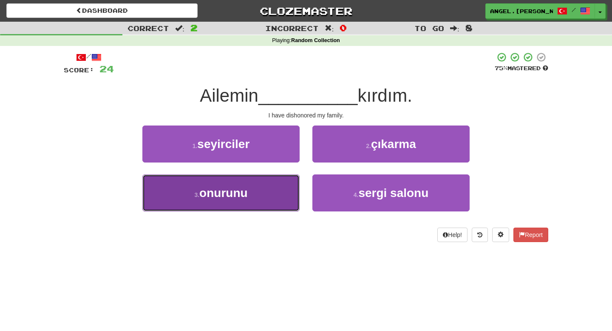
click at [258, 207] on button "3 . onurunu" at bounding box center [220, 192] width 157 height 37
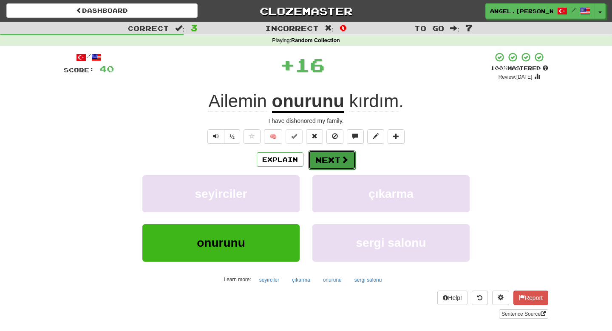
click at [336, 159] on button "Next" at bounding box center [332, 160] width 48 height 20
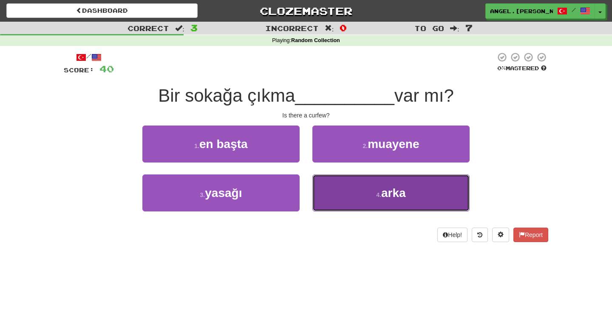
click at [362, 188] on button "4 . arka" at bounding box center [390, 192] width 157 height 37
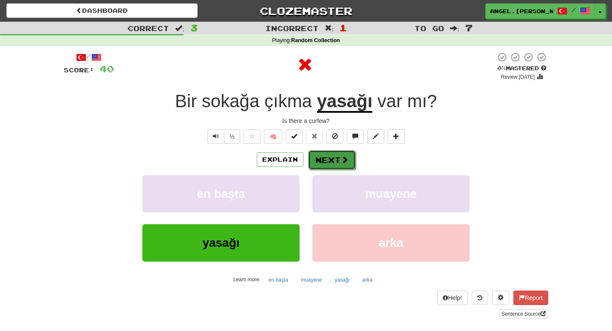
click at [341, 165] on button "Next" at bounding box center [332, 160] width 48 height 20
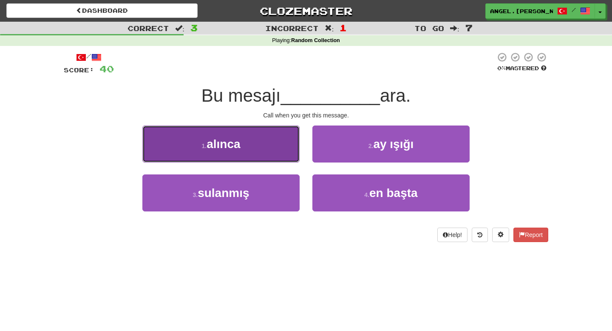
click at [252, 153] on button "1 . alınca" at bounding box center [220, 143] width 157 height 37
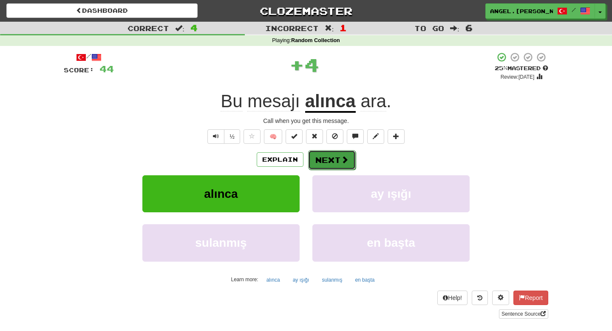
click at [345, 156] on span at bounding box center [345, 160] width 8 height 8
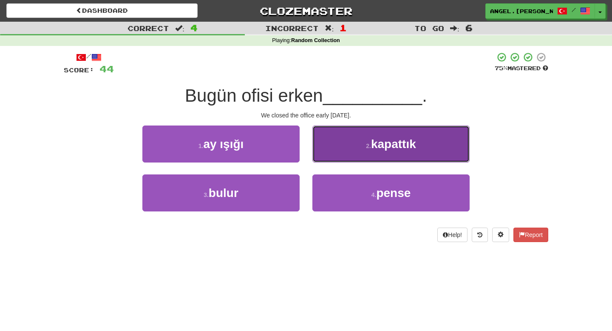
click at [370, 153] on button "2 . kapattık" at bounding box center [390, 143] width 157 height 37
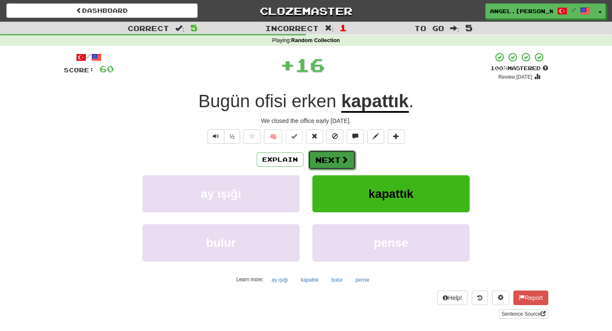
click at [337, 154] on button "Next" at bounding box center [332, 160] width 48 height 20
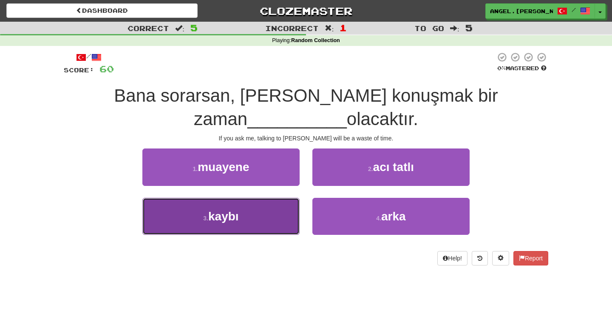
click at [251, 221] on button "3 . kaybı" at bounding box center [220, 216] width 157 height 37
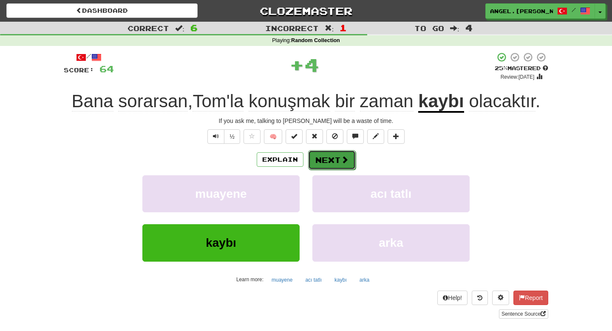
click at [323, 163] on button "Next" at bounding box center [332, 160] width 48 height 20
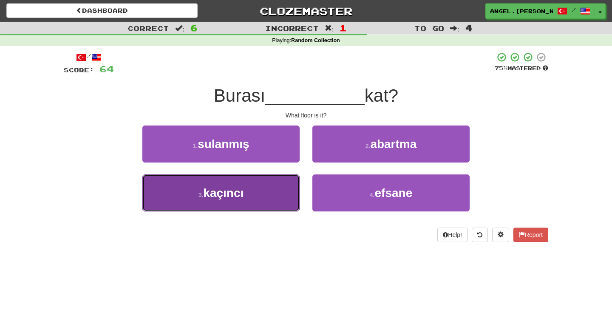
click at [234, 203] on button "3 . kaçıncı" at bounding box center [220, 192] width 157 height 37
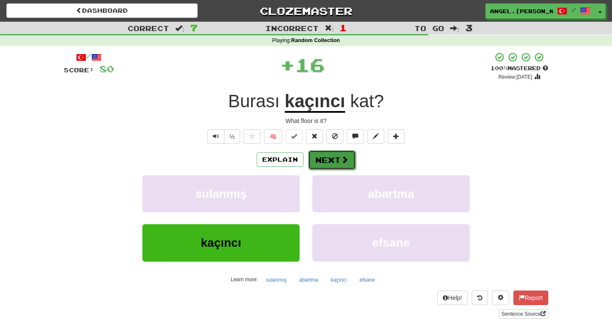
click at [327, 167] on button "Next" at bounding box center [332, 160] width 48 height 20
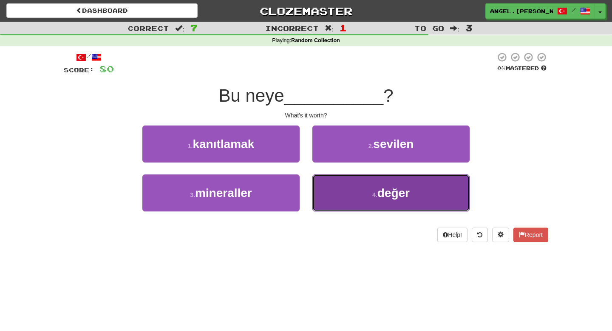
click at [372, 198] on small "4 ." at bounding box center [374, 194] width 5 height 7
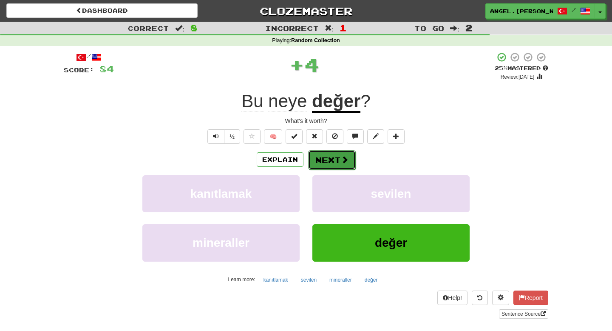
click at [331, 167] on button "Next" at bounding box center [332, 160] width 48 height 20
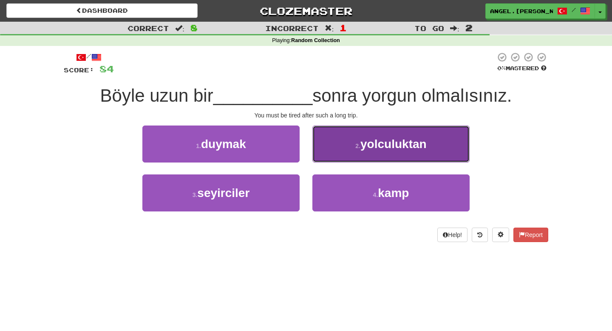
click at [374, 152] on button "2 . yolculuktan" at bounding box center [390, 143] width 157 height 37
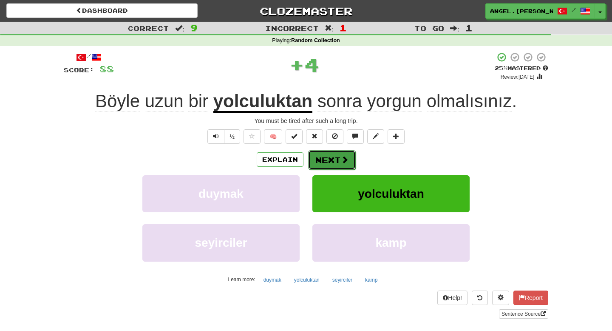
click at [334, 162] on button "Next" at bounding box center [332, 160] width 48 height 20
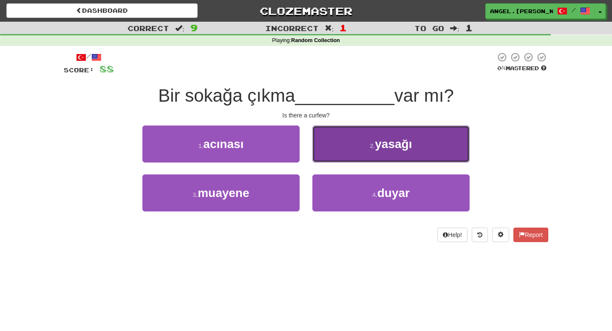
click at [367, 150] on button "2 . yasağı" at bounding box center [390, 143] width 157 height 37
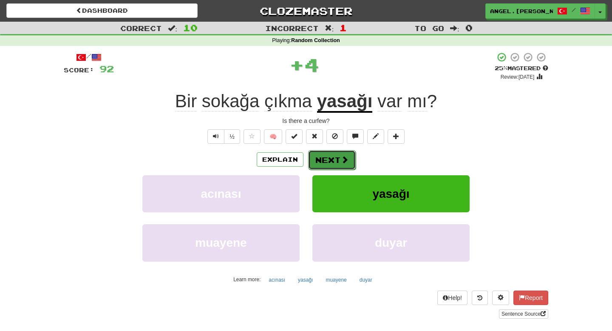
click at [330, 160] on button "Next" at bounding box center [332, 160] width 48 height 20
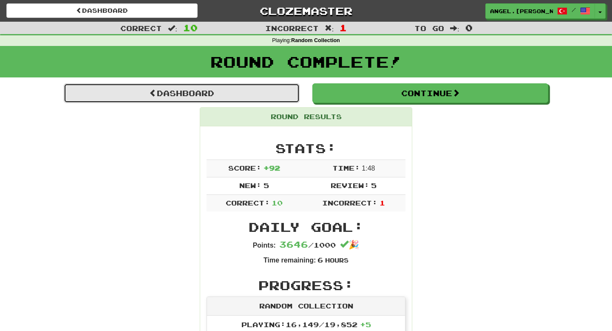
click at [264, 90] on link "Dashboard" at bounding box center [182, 93] width 236 height 20
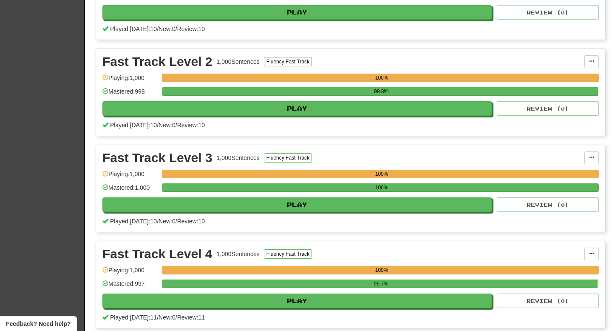
scroll to position [470, 0]
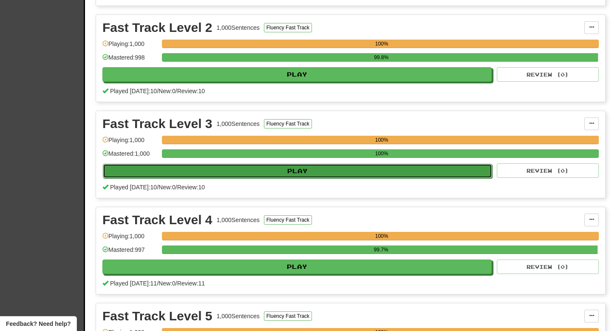
click at [289, 175] on button "Play" at bounding box center [297, 171] width 389 height 14
select select "**"
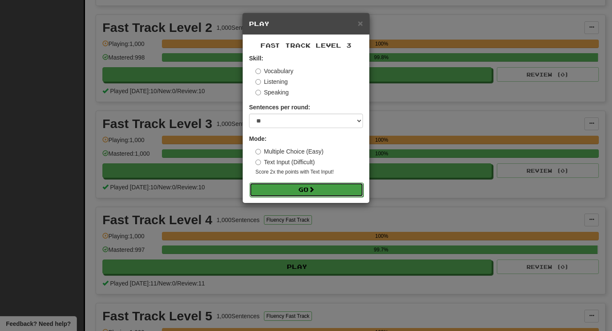
click at [295, 187] on button "Go" at bounding box center [307, 189] width 114 height 14
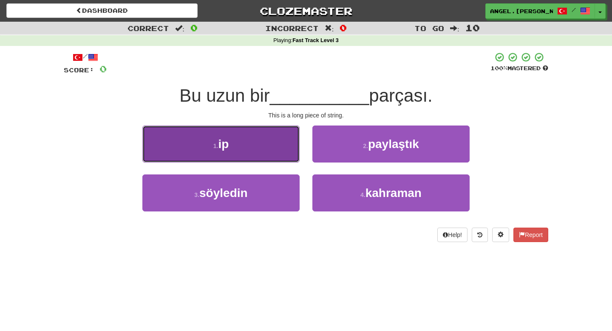
click at [255, 156] on button "1 . ip" at bounding box center [220, 143] width 157 height 37
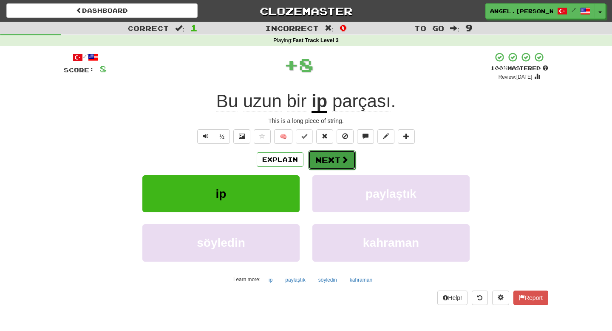
click at [341, 162] on span at bounding box center [345, 160] width 8 height 8
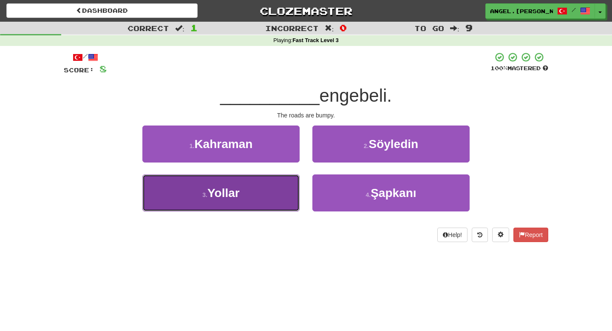
click at [261, 200] on button "3 . Yollar" at bounding box center [220, 192] width 157 height 37
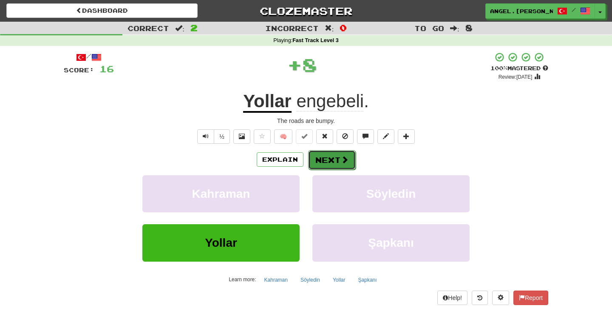
click at [336, 162] on button "Next" at bounding box center [332, 160] width 48 height 20
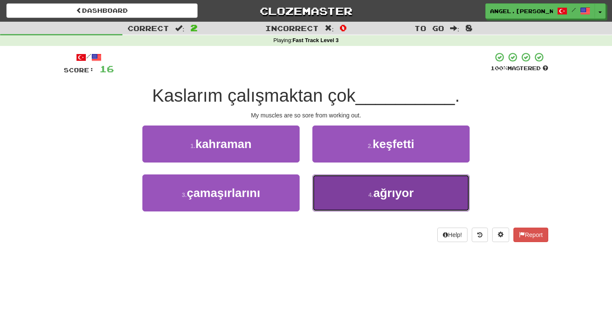
click at [353, 198] on button "4 . ağrıyor" at bounding box center [390, 192] width 157 height 37
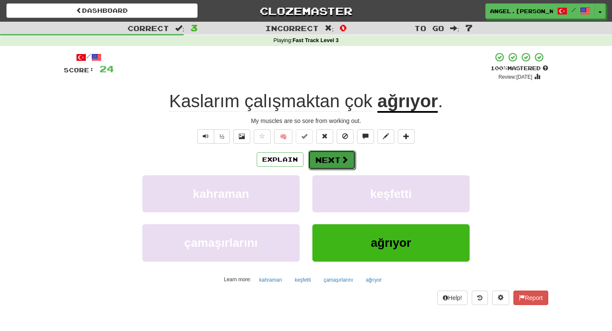
click at [329, 159] on button "Next" at bounding box center [332, 160] width 48 height 20
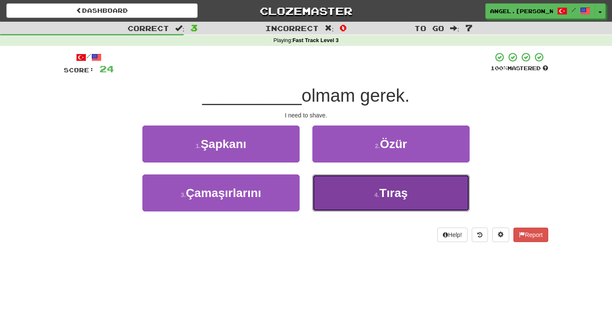
click at [385, 192] on span "Tıraş" at bounding box center [393, 192] width 28 height 13
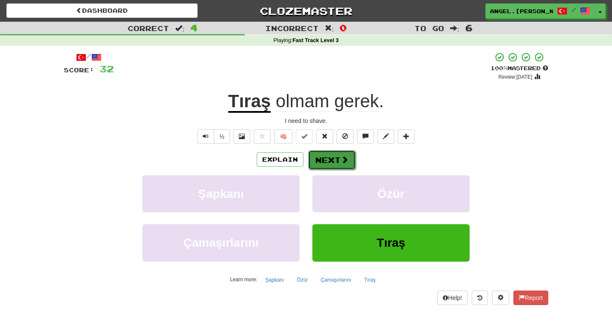
click at [343, 159] on span at bounding box center [345, 160] width 8 height 8
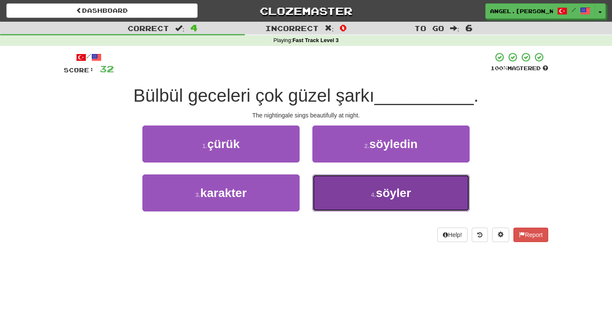
click at [362, 199] on button "4 . söyler" at bounding box center [390, 192] width 157 height 37
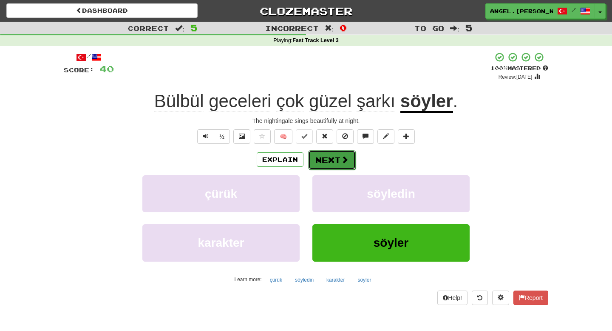
click at [350, 157] on button "Next" at bounding box center [332, 160] width 48 height 20
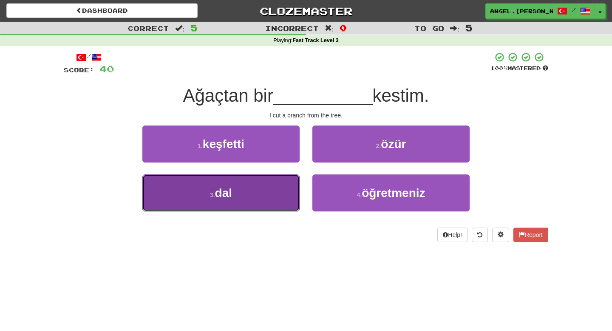
click at [249, 190] on button "3 . dal" at bounding box center [220, 192] width 157 height 37
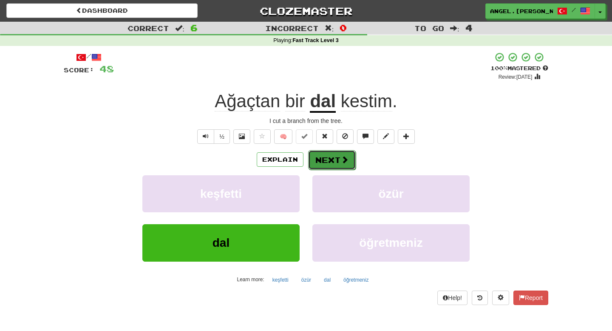
click at [332, 162] on button "Next" at bounding box center [332, 160] width 48 height 20
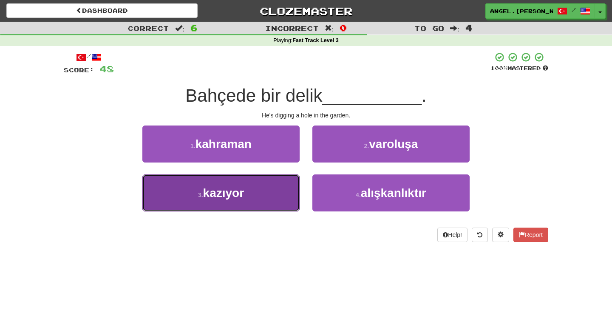
click at [261, 193] on button "3 . kazıyor" at bounding box center [220, 192] width 157 height 37
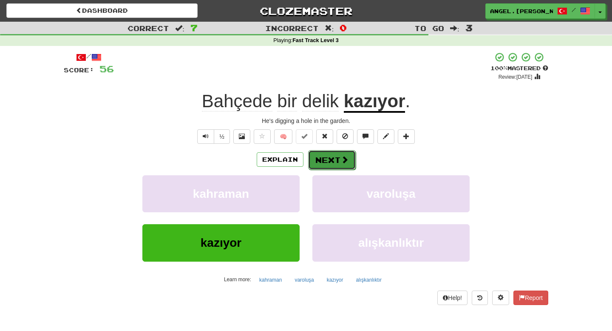
click at [341, 158] on span at bounding box center [345, 160] width 8 height 8
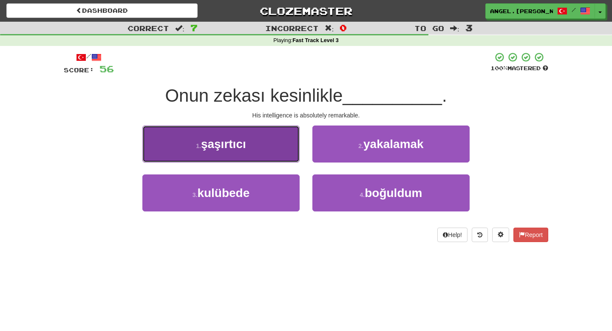
click at [285, 152] on button "1 . şaşırtıcı" at bounding box center [220, 143] width 157 height 37
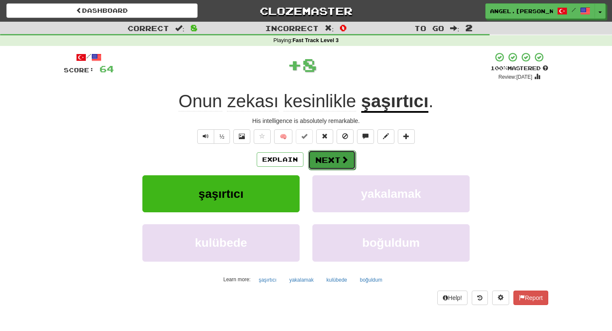
click at [343, 160] on span at bounding box center [345, 160] width 8 height 8
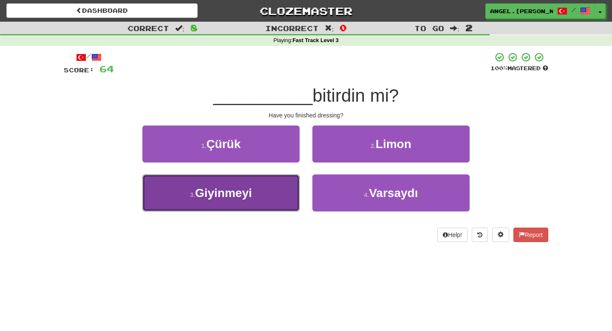
click at [261, 198] on button "3 . Giyinmeyi" at bounding box center [220, 192] width 157 height 37
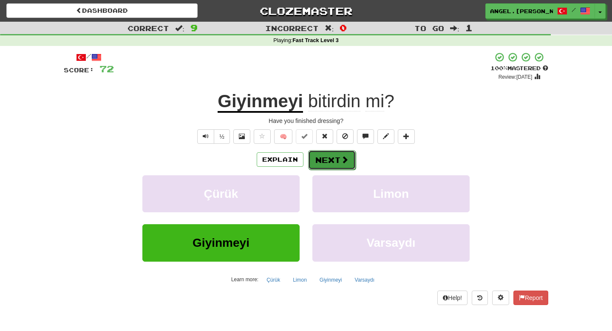
click at [334, 163] on button "Next" at bounding box center [332, 160] width 48 height 20
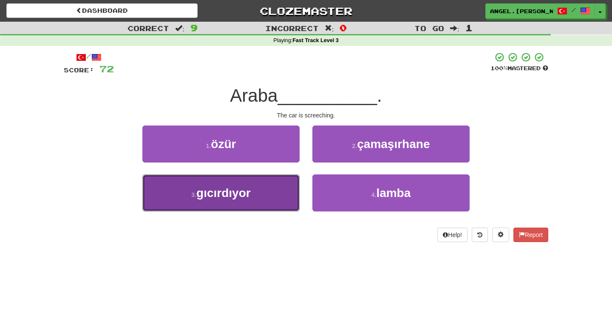
click at [257, 192] on button "3 . gıcırdıyor" at bounding box center [220, 192] width 157 height 37
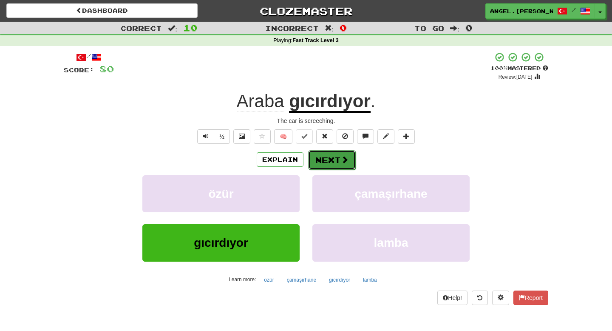
click at [336, 168] on button "Next" at bounding box center [332, 160] width 48 height 20
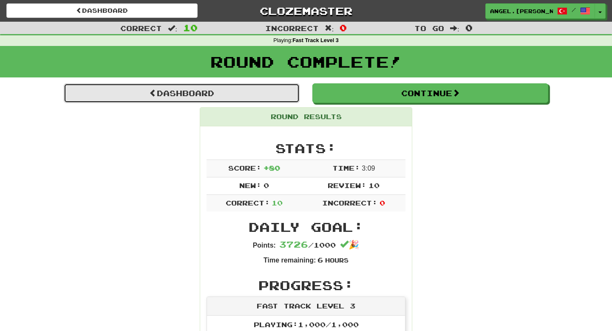
click at [262, 95] on link "Dashboard" at bounding box center [182, 93] width 236 height 20
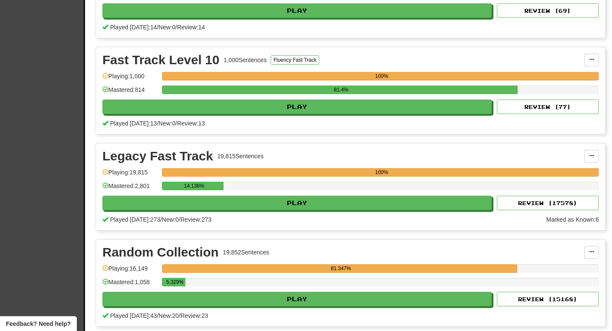
scroll to position [1247, 0]
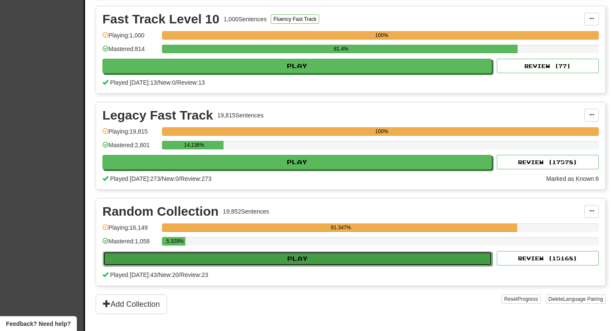
click at [313, 260] on button "Play" at bounding box center [297, 258] width 389 height 14
select select "**"
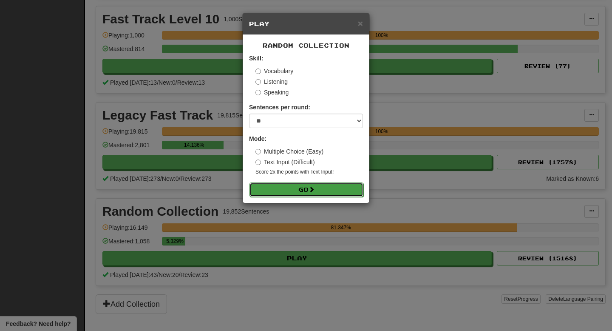
click at [346, 190] on button "Go" at bounding box center [307, 189] width 114 height 14
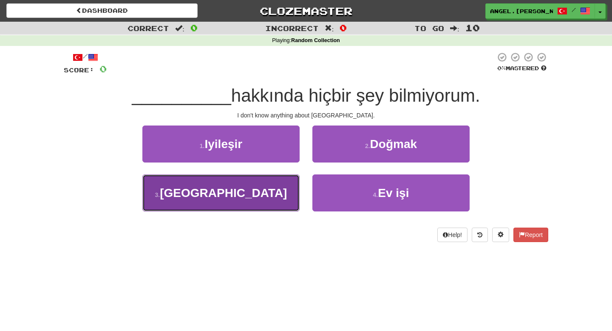
click at [249, 190] on button "3 . [GEOGRAPHIC_DATA]" at bounding box center [220, 192] width 157 height 37
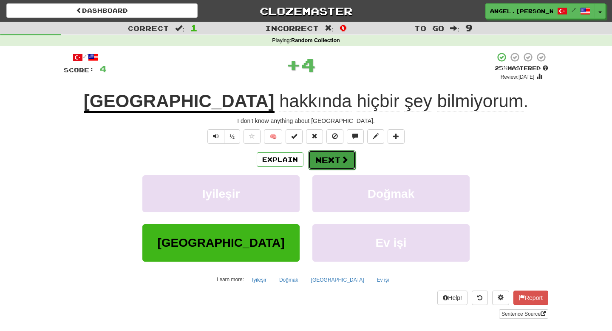
click at [335, 157] on button "Next" at bounding box center [332, 160] width 48 height 20
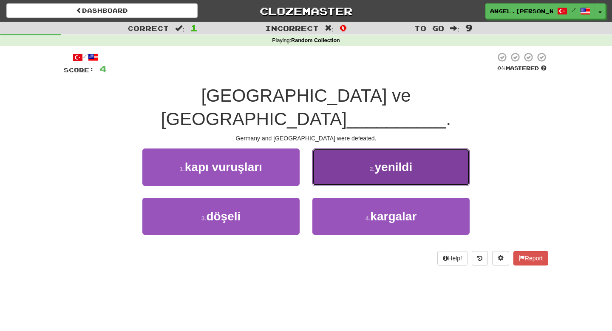
click at [390, 152] on button "2 . yenildi" at bounding box center [390, 166] width 157 height 37
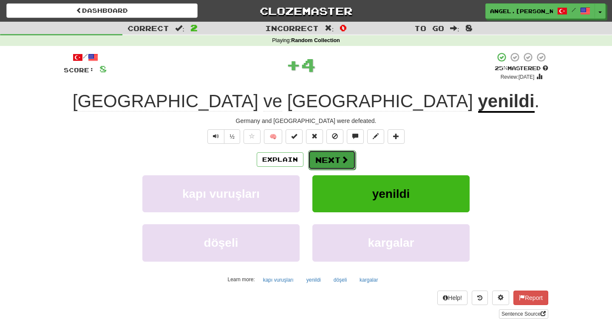
click at [338, 162] on button "Next" at bounding box center [332, 160] width 48 height 20
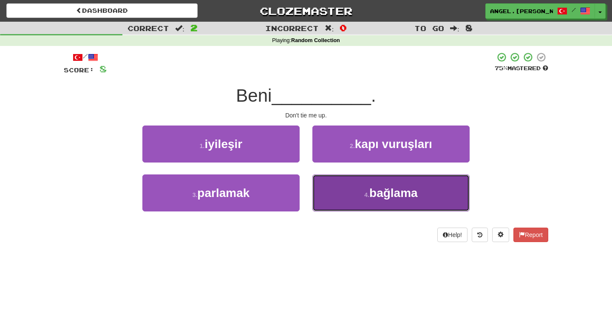
click at [369, 195] on small "4 ." at bounding box center [366, 194] width 5 height 7
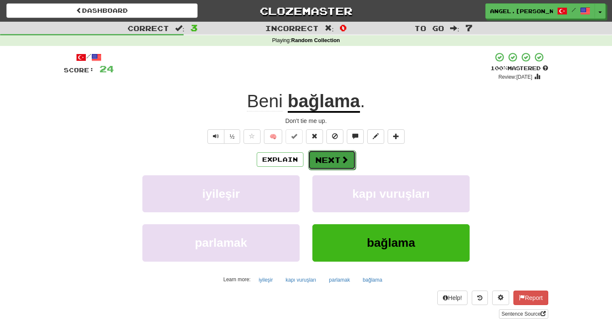
click at [341, 156] on span at bounding box center [345, 160] width 8 height 8
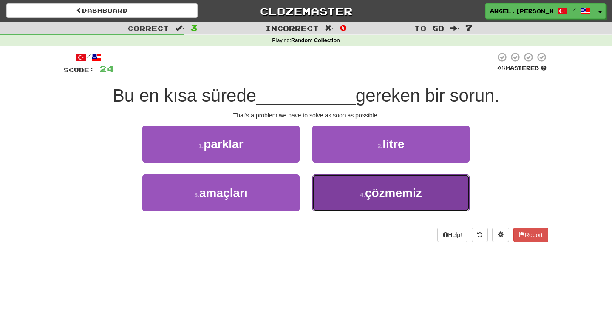
click at [366, 201] on button "4 . çözmemiz" at bounding box center [390, 192] width 157 height 37
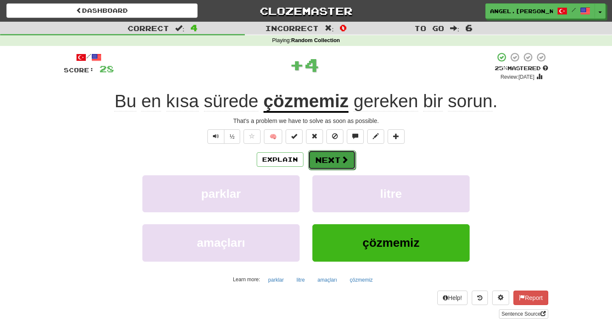
click at [337, 165] on button "Next" at bounding box center [332, 160] width 48 height 20
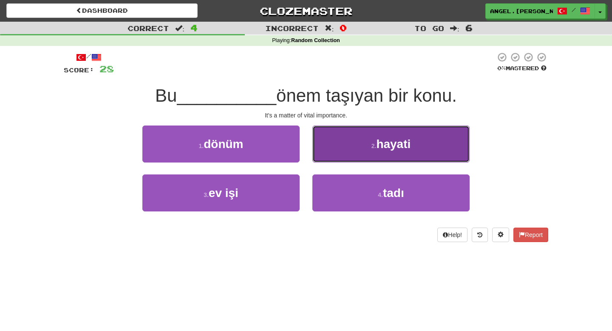
click at [389, 152] on button "2 . hayati" at bounding box center [390, 143] width 157 height 37
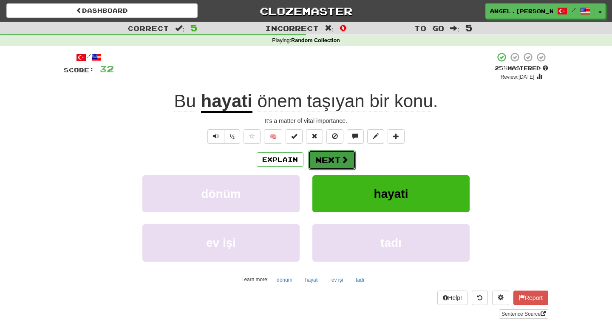
click at [315, 162] on button "Next" at bounding box center [332, 160] width 48 height 20
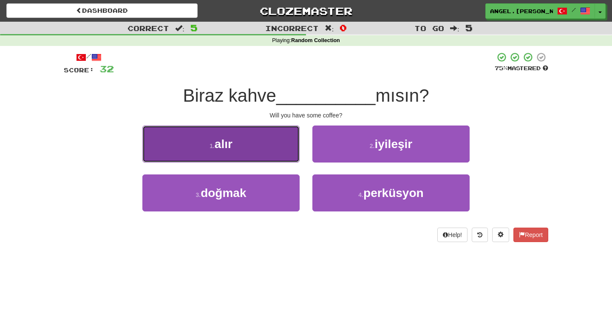
click at [269, 148] on button "1 . alır" at bounding box center [220, 143] width 157 height 37
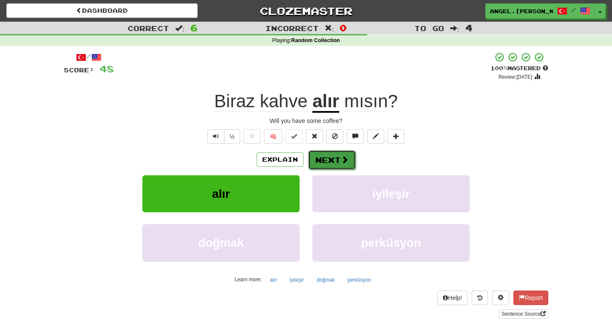
click at [330, 164] on button "Next" at bounding box center [332, 160] width 48 height 20
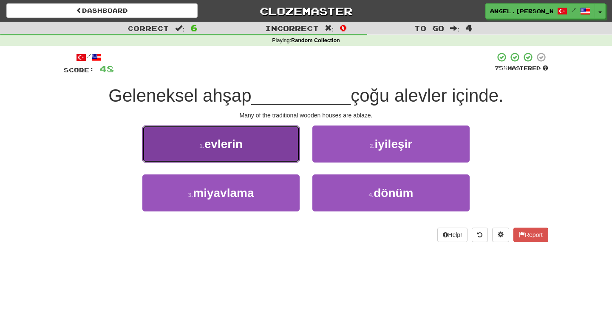
click at [289, 149] on button "1 . evlerin" at bounding box center [220, 143] width 157 height 37
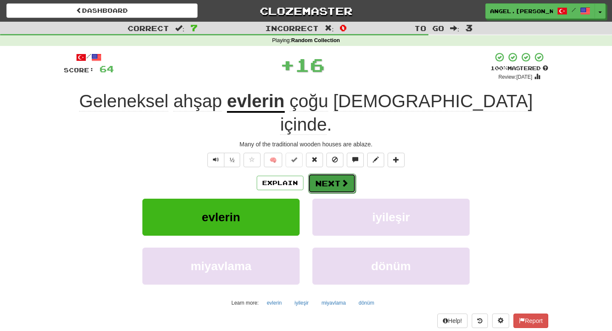
click at [330, 173] on button "Next" at bounding box center [332, 183] width 48 height 20
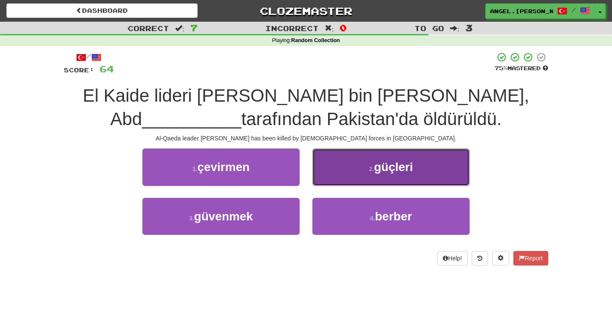
click at [376, 173] on span "güçleri" at bounding box center [393, 166] width 39 height 13
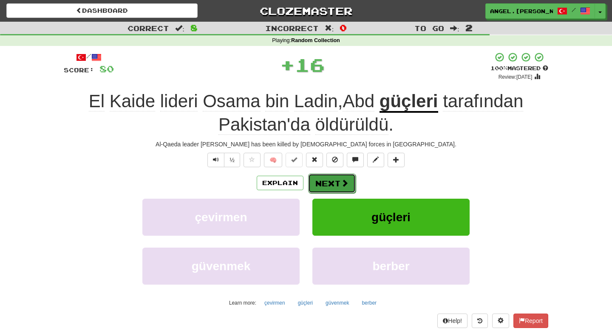
click at [323, 185] on button "Next" at bounding box center [332, 183] width 48 height 20
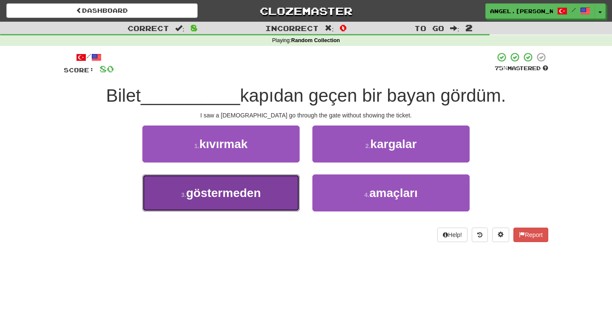
click at [242, 196] on span "göstermeden" at bounding box center [223, 192] width 75 height 13
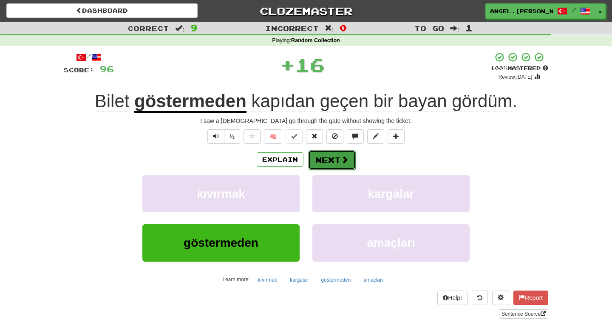
click at [336, 162] on button "Next" at bounding box center [332, 160] width 48 height 20
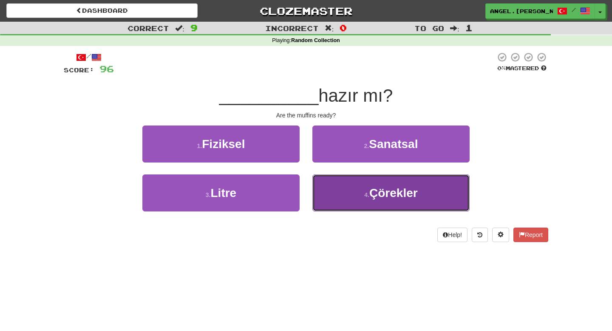
click at [370, 188] on span "Çörekler" at bounding box center [393, 192] width 48 height 13
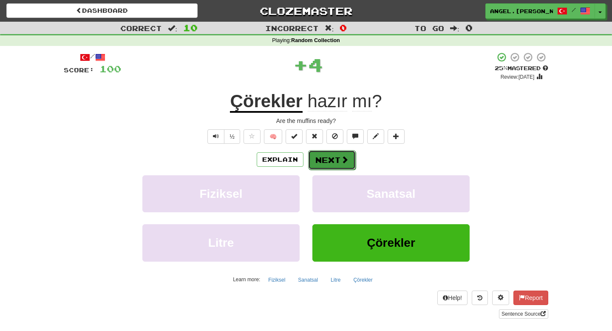
click at [338, 165] on button "Next" at bounding box center [332, 160] width 48 height 20
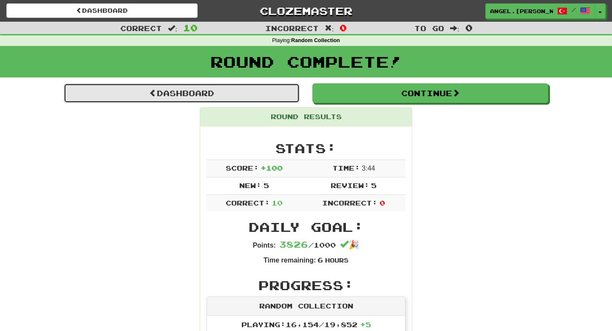
click at [222, 99] on link "Dashboard" at bounding box center [182, 93] width 236 height 20
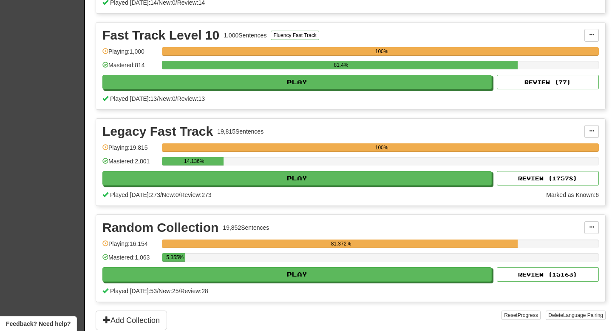
scroll to position [1232, 0]
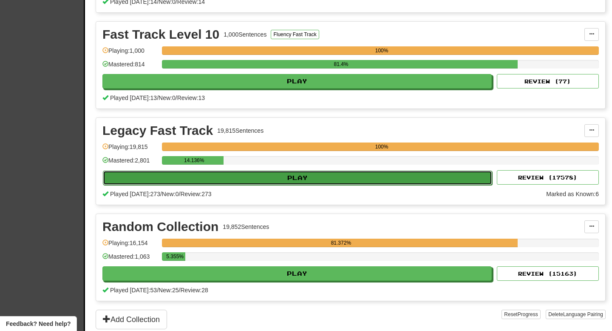
click at [296, 177] on button "Play" at bounding box center [297, 177] width 389 height 14
select select "**"
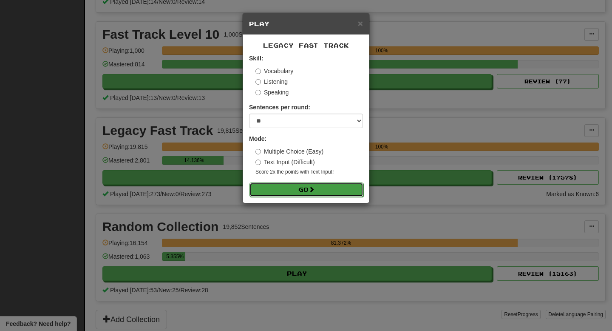
click at [296, 192] on button "Go" at bounding box center [307, 189] width 114 height 14
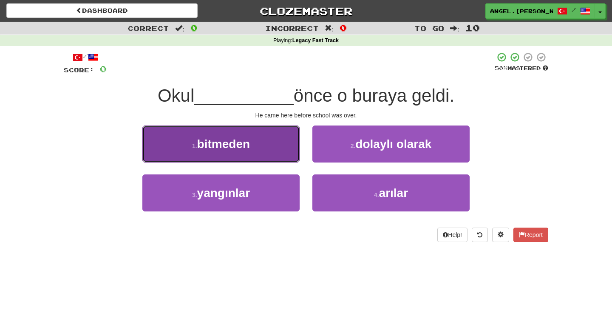
click at [250, 144] on span "bitmeden" at bounding box center [223, 143] width 53 height 13
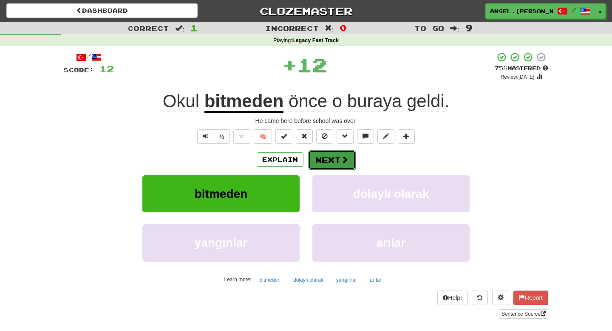
click at [335, 159] on button "Next" at bounding box center [332, 160] width 48 height 20
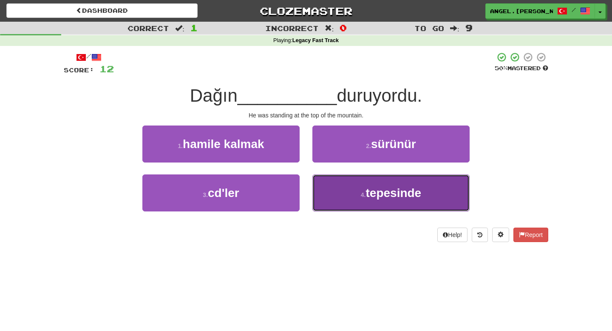
click at [374, 201] on button "4 . tepesinde" at bounding box center [390, 192] width 157 height 37
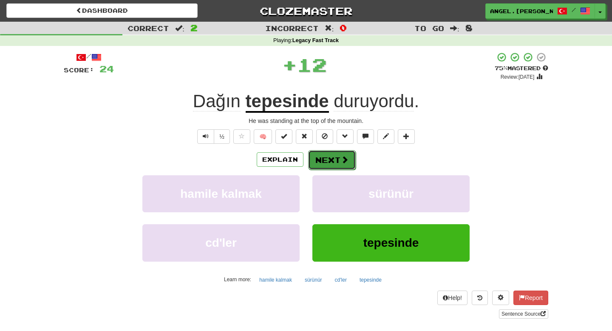
click at [338, 162] on button "Next" at bounding box center [332, 160] width 48 height 20
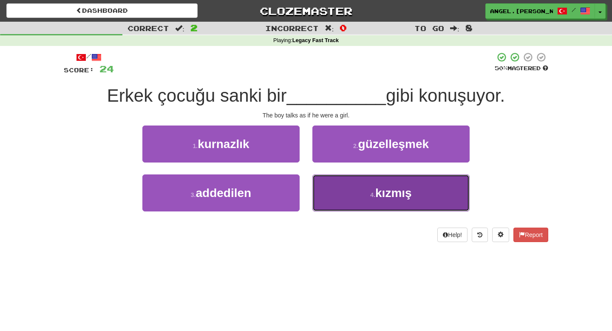
click at [392, 197] on span "kızmış" at bounding box center [393, 192] width 37 height 13
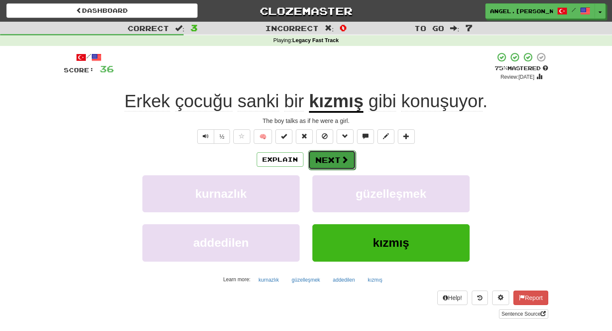
click at [332, 157] on button "Next" at bounding box center [332, 160] width 48 height 20
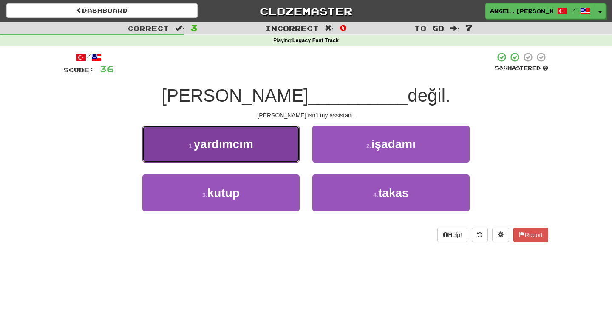
click at [248, 146] on span "yardımcım" at bounding box center [224, 143] width 60 height 13
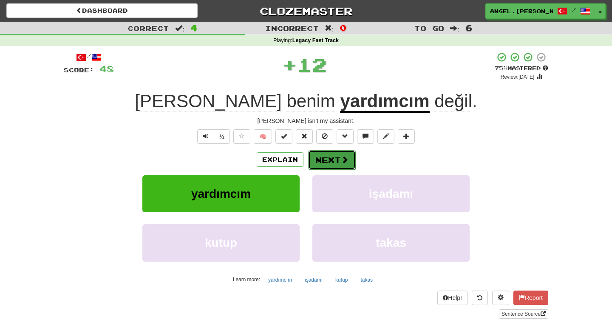
click at [339, 162] on button "Next" at bounding box center [332, 160] width 48 height 20
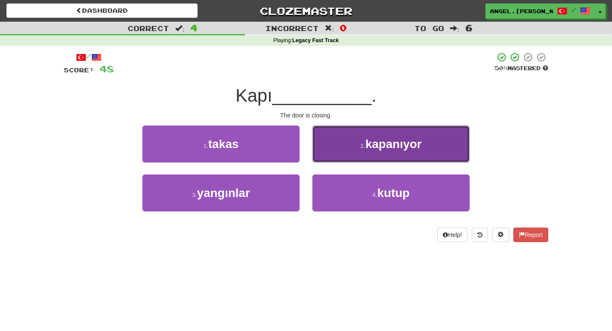
click at [373, 153] on button "2 . kapanıyor" at bounding box center [390, 143] width 157 height 37
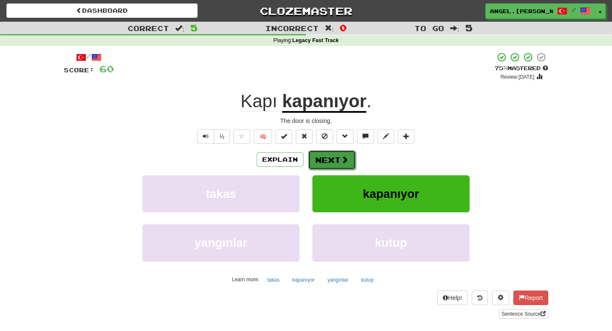
click at [341, 158] on span at bounding box center [345, 160] width 8 height 8
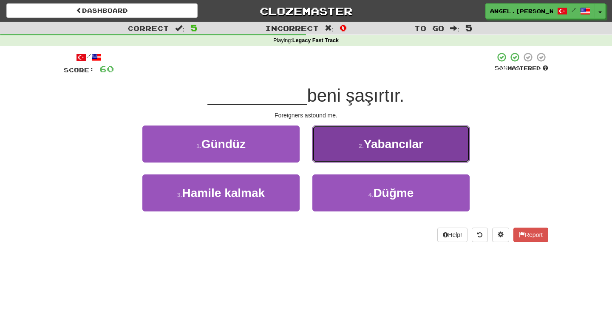
click at [386, 138] on span "Yabancılar" at bounding box center [394, 143] width 60 height 13
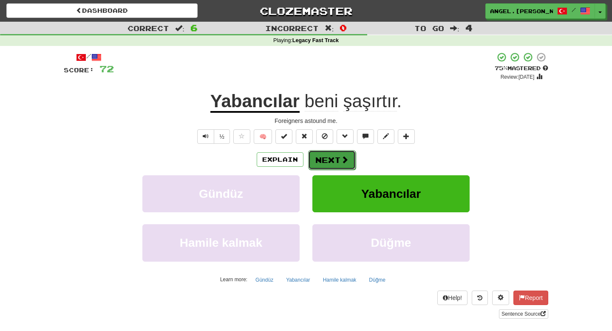
click at [337, 160] on button "Next" at bounding box center [332, 160] width 48 height 20
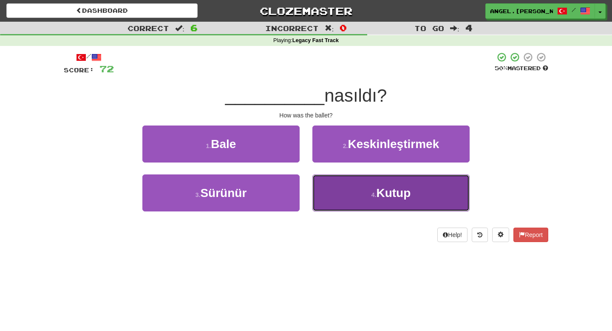
click at [360, 191] on button "4 . Kutup" at bounding box center [390, 192] width 157 height 37
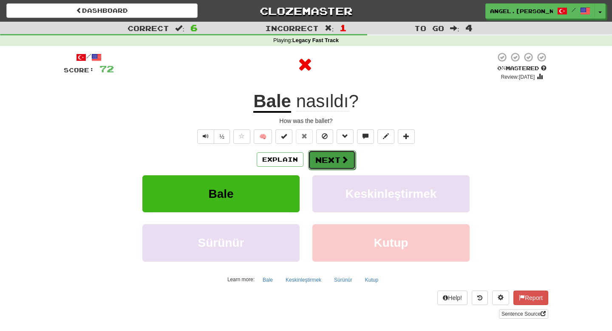
click at [330, 158] on button "Next" at bounding box center [332, 160] width 48 height 20
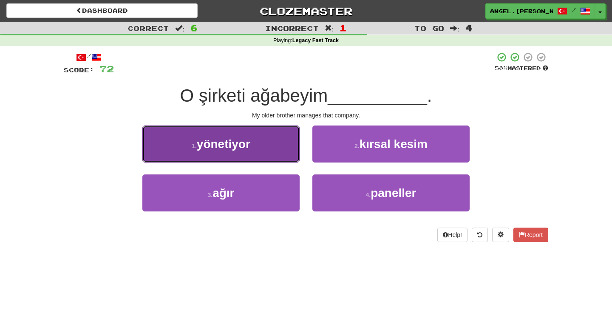
click at [255, 146] on button "1 . yönetiyor" at bounding box center [220, 143] width 157 height 37
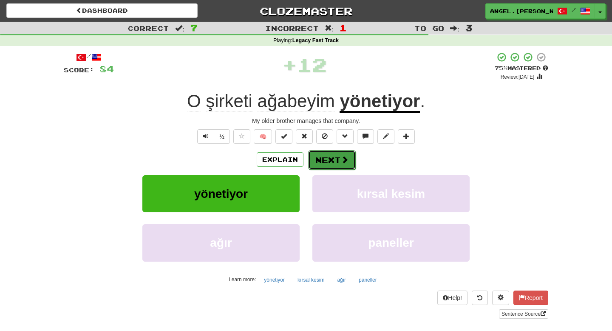
click at [331, 159] on button "Next" at bounding box center [332, 160] width 48 height 20
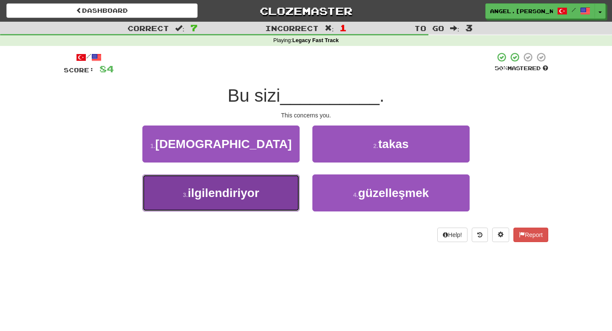
click at [253, 195] on span "ilgilendiriyor" at bounding box center [223, 192] width 71 height 13
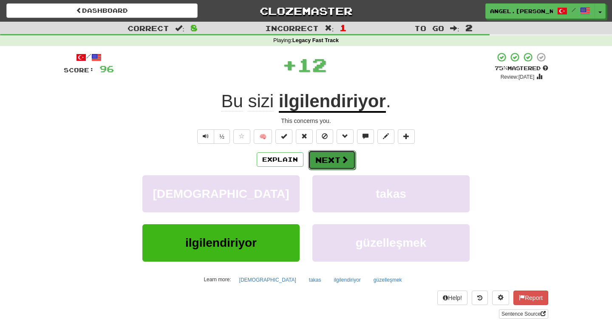
click at [338, 162] on button "Next" at bounding box center [332, 160] width 48 height 20
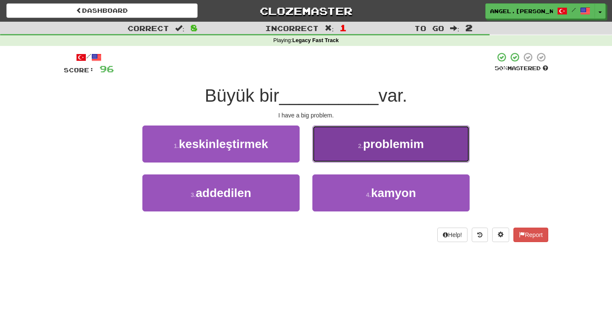
click at [366, 154] on button "2 . problemim" at bounding box center [390, 143] width 157 height 37
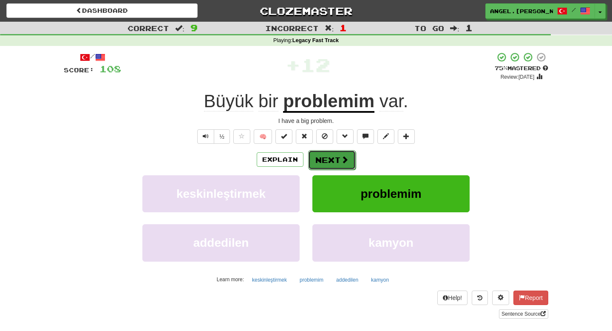
click at [343, 159] on span at bounding box center [345, 160] width 8 height 8
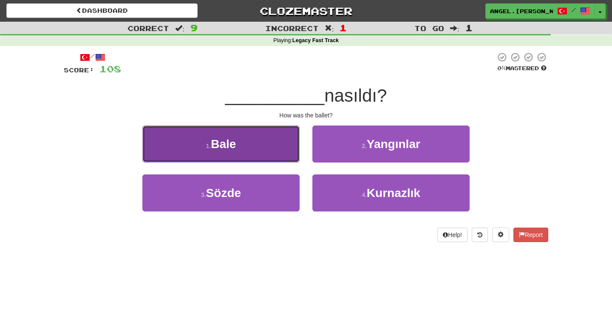
click at [267, 149] on button "1 . Bale" at bounding box center [220, 143] width 157 height 37
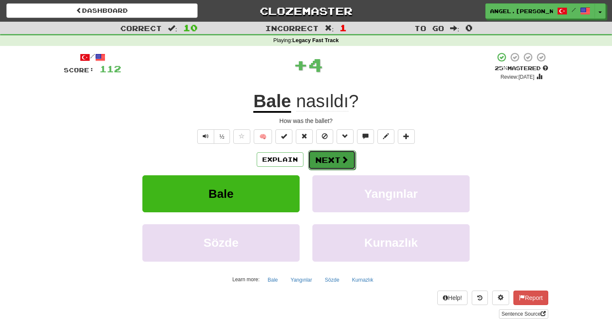
click at [338, 163] on button "Next" at bounding box center [332, 160] width 48 height 20
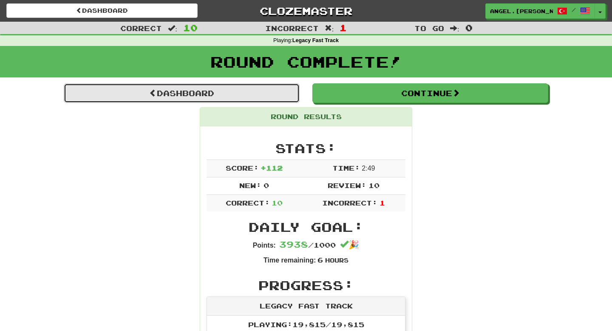
click at [181, 91] on link "Dashboard" at bounding box center [182, 93] width 236 height 20
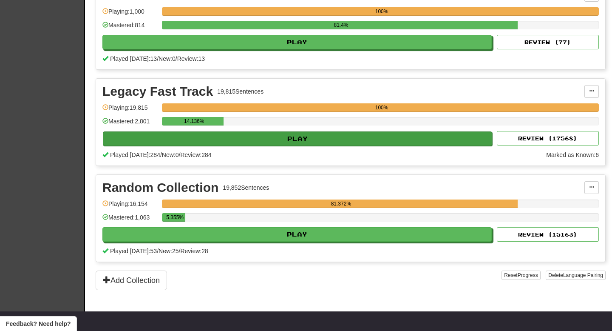
scroll to position [1266, 0]
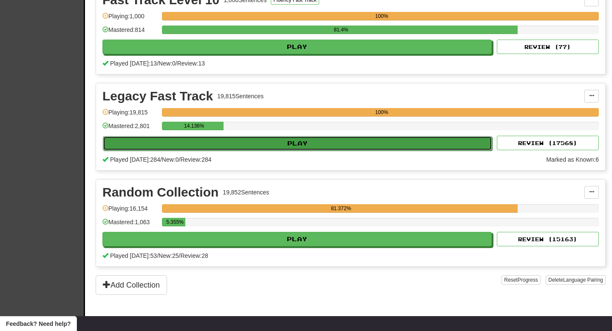
click at [174, 148] on button "Play" at bounding box center [297, 143] width 389 height 14
select select "**"
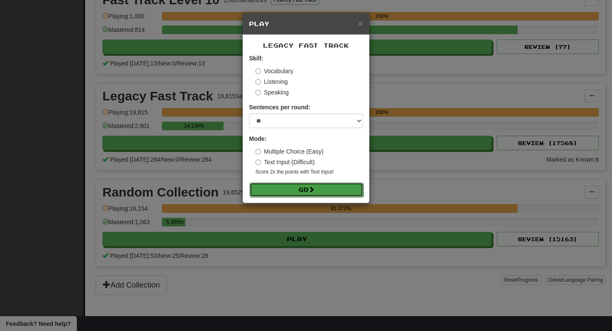
click at [293, 194] on button "Go" at bounding box center [307, 189] width 114 height 14
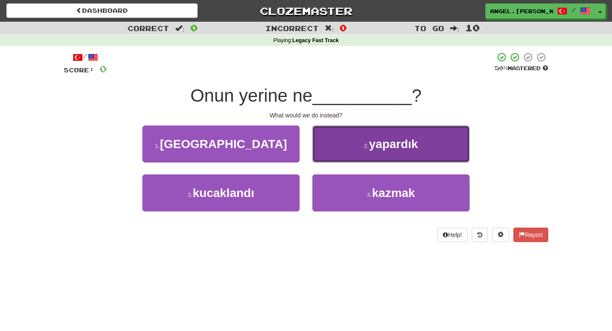
click at [377, 150] on span "yapardık" at bounding box center [393, 143] width 49 height 13
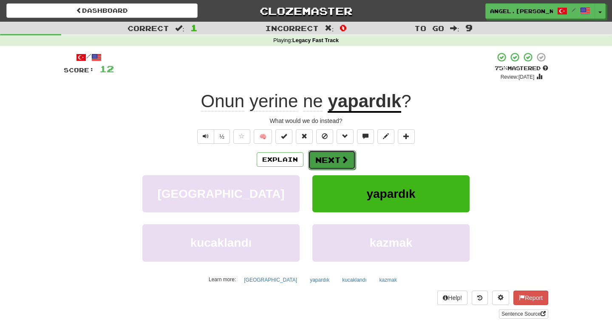
click at [341, 160] on span at bounding box center [345, 160] width 8 height 8
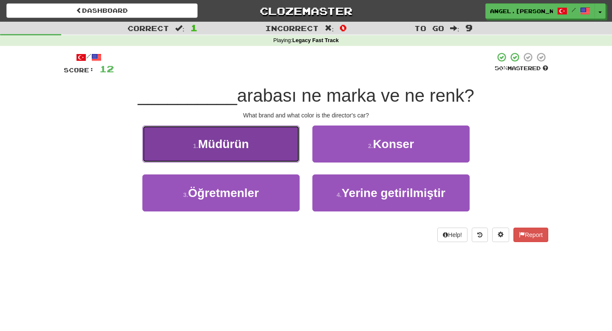
click at [260, 153] on button "1 . Müdürün" at bounding box center [220, 143] width 157 height 37
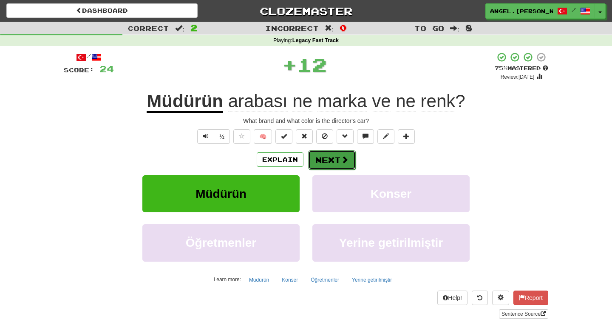
click at [334, 158] on button "Next" at bounding box center [332, 160] width 48 height 20
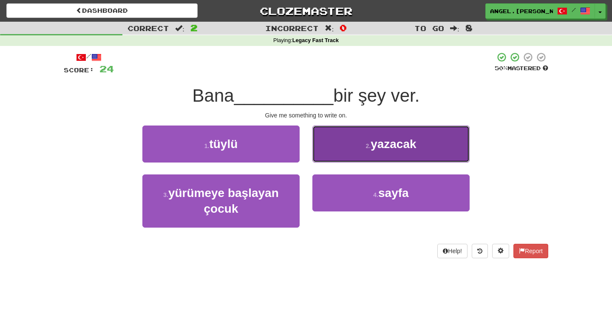
click at [364, 152] on button "2 . yazacak" at bounding box center [390, 143] width 157 height 37
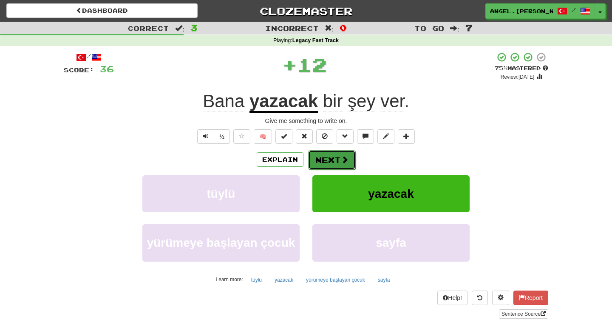
click at [329, 166] on button "Next" at bounding box center [332, 160] width 48 height 20
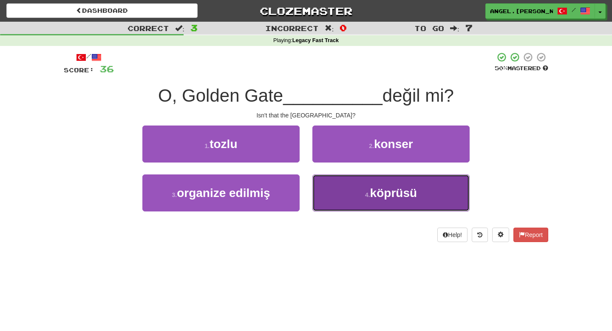
click at [361, 198] on button "4 . köprüsü" at bounding box center [390, 192] width 157 height 37
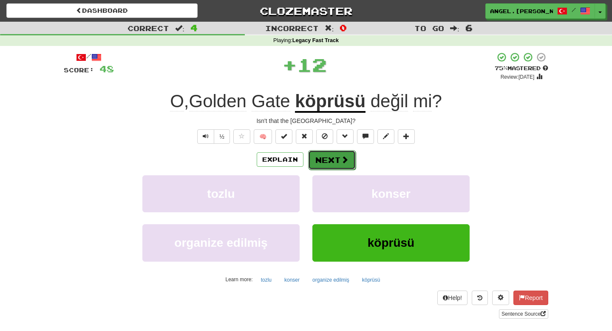
click at [345, 165] on button "Next" at bounding box center [332, 160] width 48 height 20
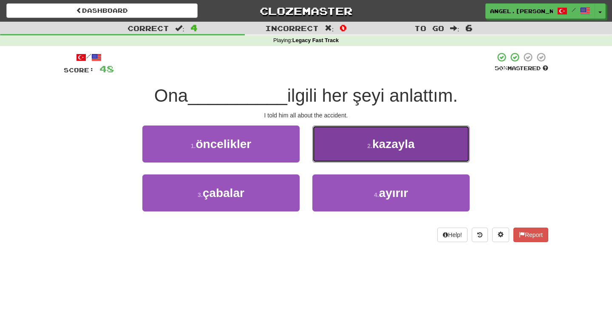
click at [340, 152] on button "2 . kazayla" at bounding box center [390, 143] width 157 height 37
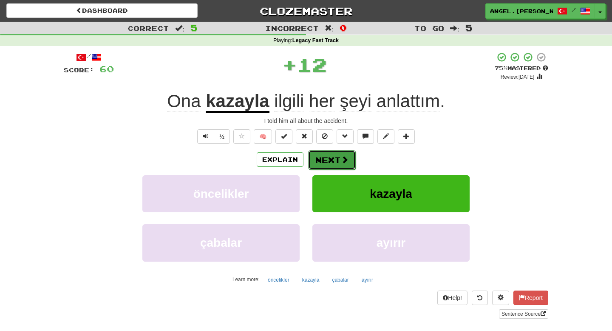
click at [327, 163] on button "Next" at bounding box center [332, 160] width 48 height 20
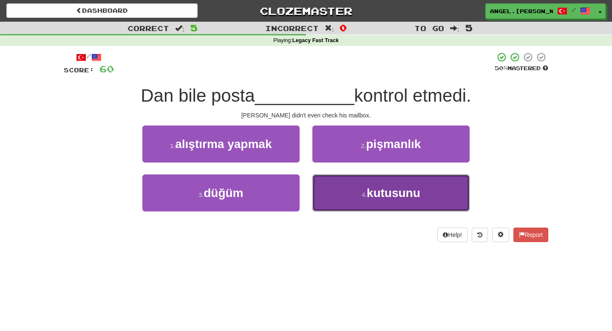
click at [378, 190] on span "kutusunu" at bounding box center [394, 192] width 54 height 13
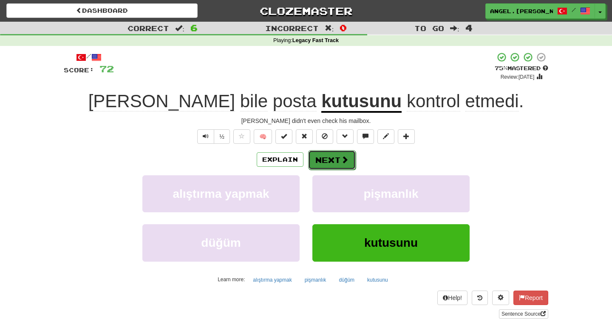
click at [343, 162] on span at bounding box center [345, 160] width 8 height 8
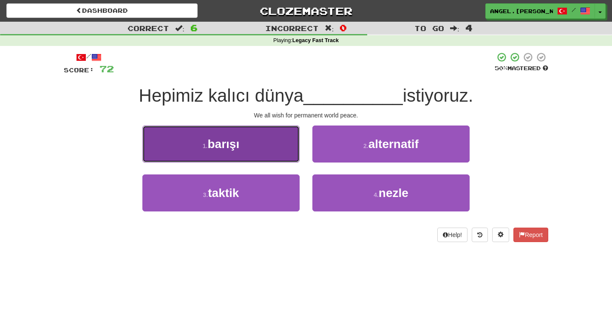
click at [260, 153] on button "1 . barışı" at bounding box center [220, 143] width 157 height 37
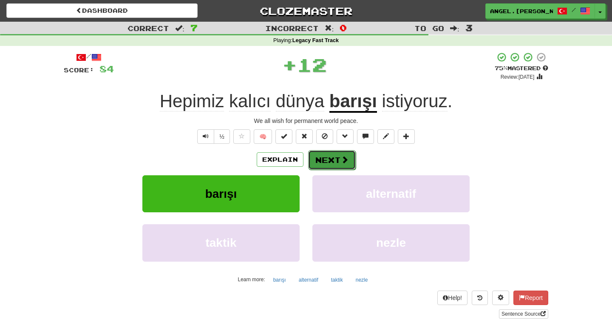
click at [328, 158] on button "Next" at bounding box center [332, 160] width 48 height 20
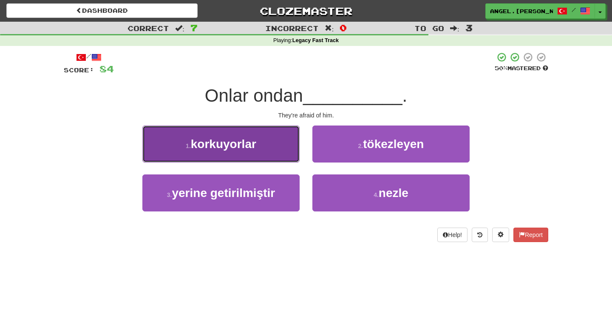
click at [262, 150] on button "1 . korkuyorlar" at bounding box center [220, 143] width 157 height 37
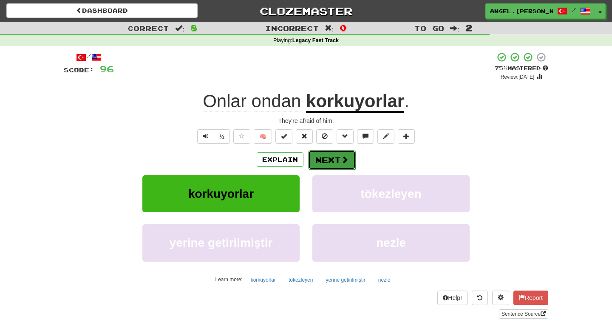
click at [331, 155] on button "Next" at bounding box center [332, 160] width 48 height 20
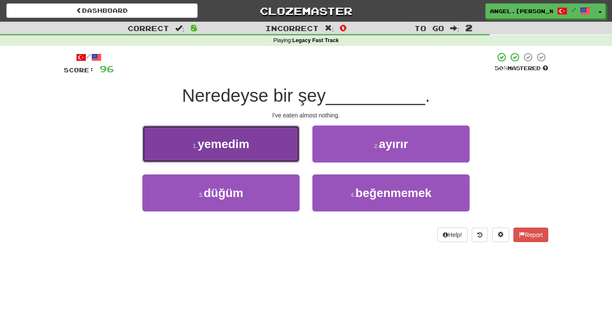
click at [262, 158] on button "1 . yemedim" at bounding box center [220, 143] width 157 height 37
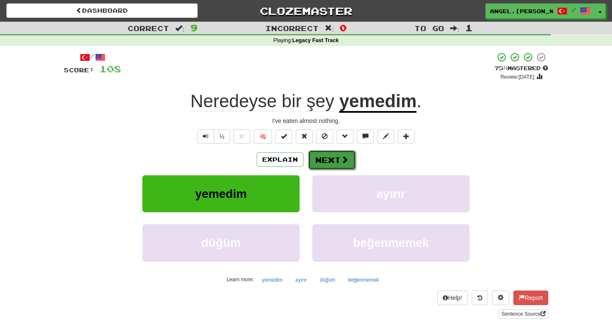
click at [334, 162] on button "Next" at bounding box center [332, 160] width 48 height 20
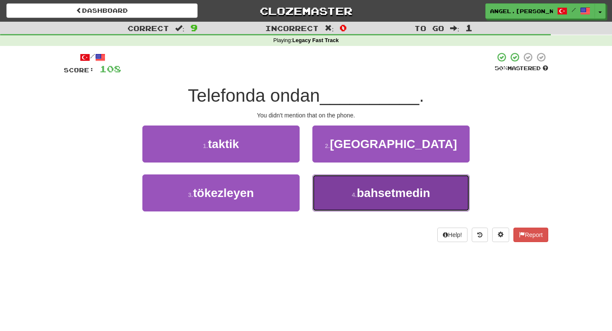
click at [363, 201] on button "4 . bahsetmedin" at bounding box center [390, 192] width 157 height 37
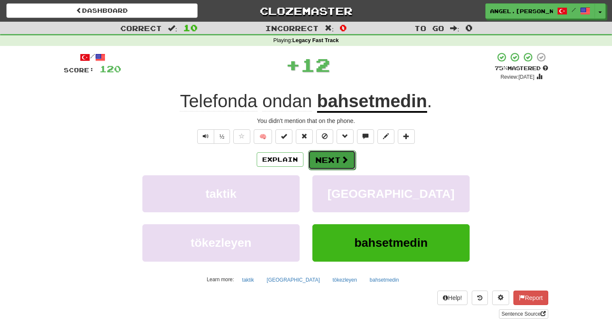
click at [326, 167] on button "Next" at bounding box center [332, 160] width 48 height 20
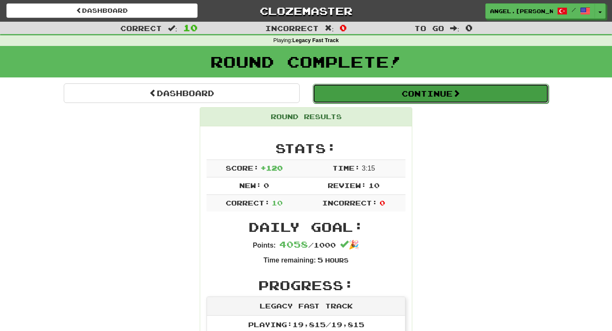
click at [392, 91] on button "Continue" at bounding box center [431, 94] width 236 height 20
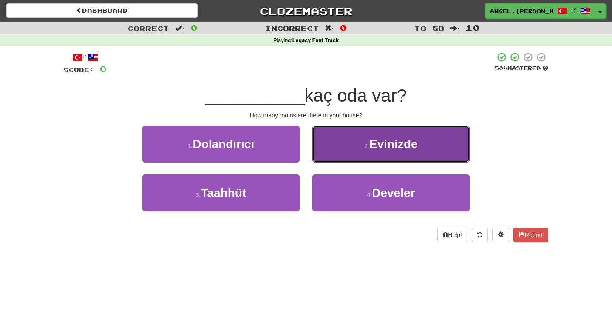
click at [383, 157] on button "2 . Evinizde" at bounding box center [390, 143] width 157 height 37
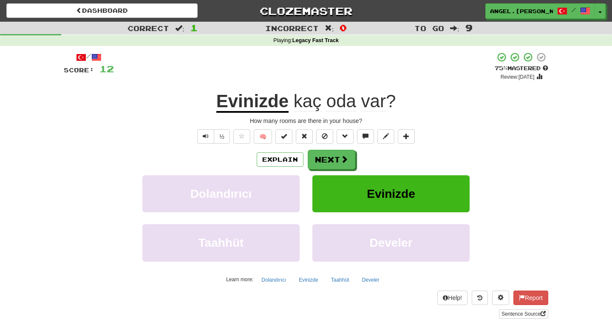
click at [333, 150] on div "Explain Next" at bounding box center [306, 160] width 485 height 20
click at [339, 162] on button "Next" at bounding box center [332, 160] width 48 height 20
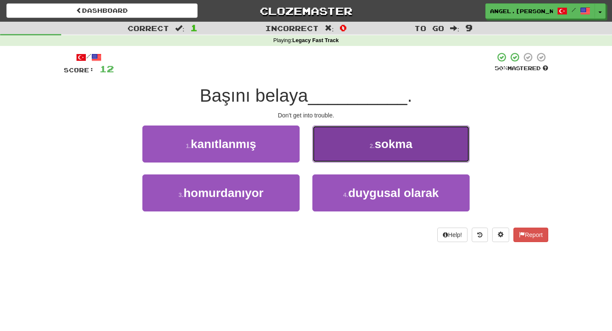
click at [362, 146] on button "2 . sokma" at bounding box center [390, 143] width 157 height 37
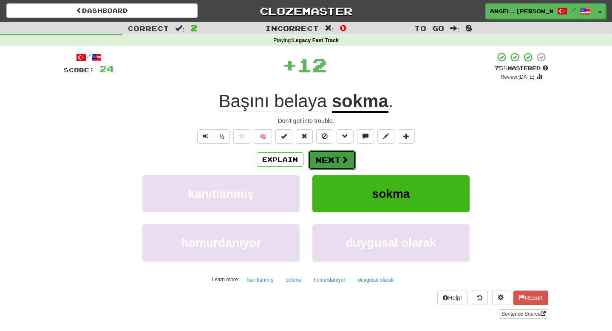
click at [337, 155] on button "Next" at bounding box center [332, 160] width 48 height 20
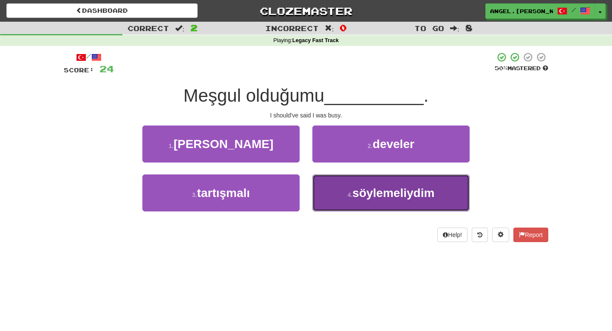
click at [371, 193] on span "söylemeliydim" at bounding box center [393, 192] width 82 height 13
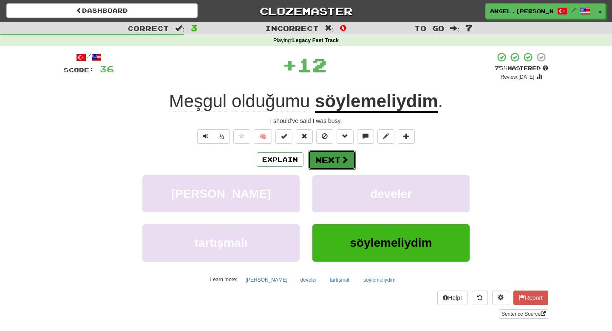
click at [339, 158] on button "Next" at bounding box center [332, 160] width 48 height 20
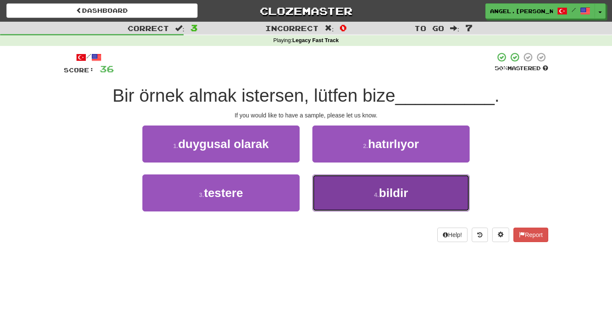
click at [363, 191] on button "4 . bildir" at bounding box center [390, 192] width 157 height 37
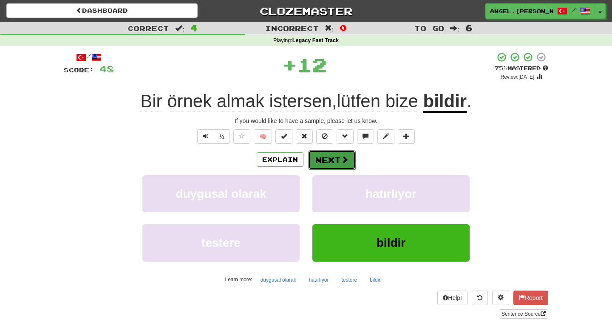
click at [335, 164] on button "Next" at bounding box center [332, 160] width 48 height 20
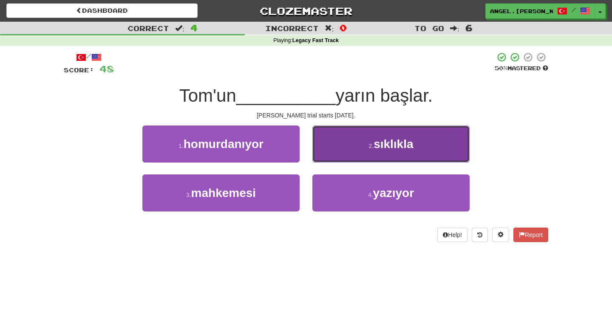
click at [374, 153] on button "2 . sıklıkla" at bounding box center [390, 143] width 157 height 37
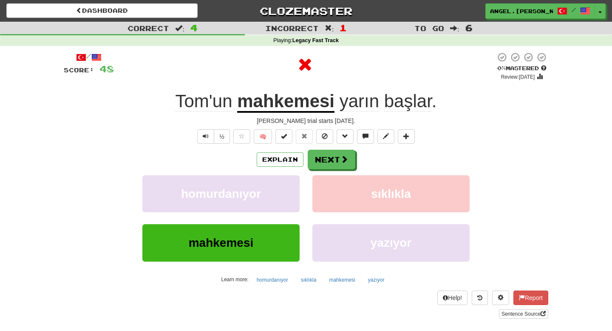
click at [309, 110] on u "mahkemesi" at bounding box center [285, 102] width 97 height 22
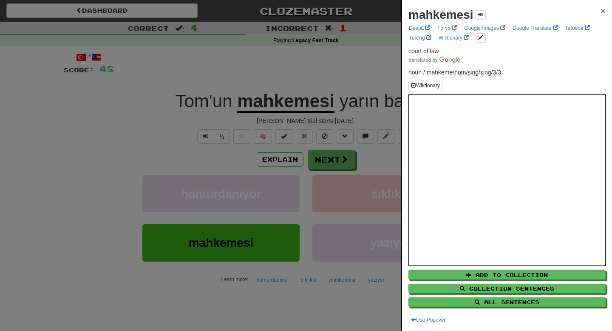
click at [604, 10] on span "×" at bounding box center [603, 11] width 5 height 10
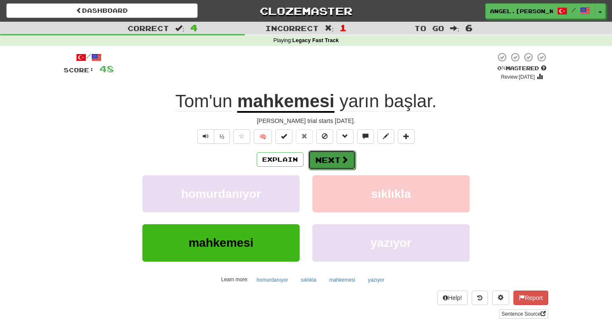
click at [331, 162] on button "Next" at bounding box center [332, 160] width 48 height 20
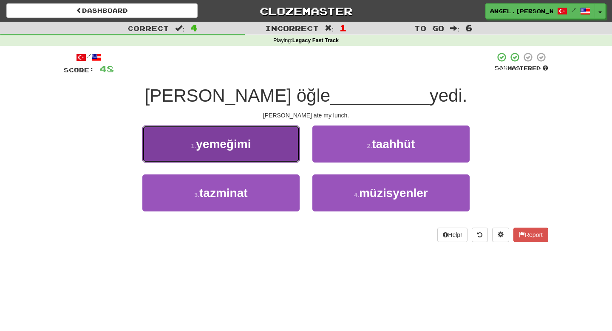
click at [258, 149] on button "1 . yemeğimi" at bounding box center [220, 143] width 157 height 37
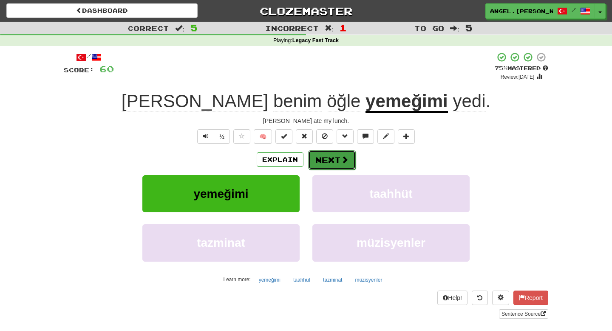
click at [344, 167] on button "Next" at bounding box center [332, 160] width 48 height 20
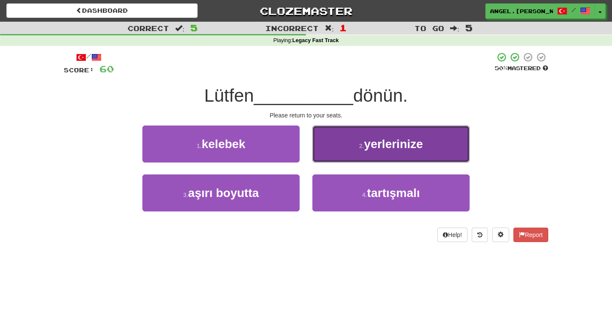
click at [383, 143] on span "yerlerinize" at bounding box center [393, 143] width 59 height 13
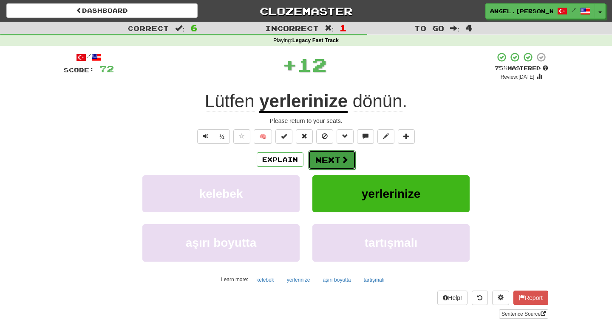
click at [327, 160] on button "Next" at bounding box center [332, 160] width 48 height 20
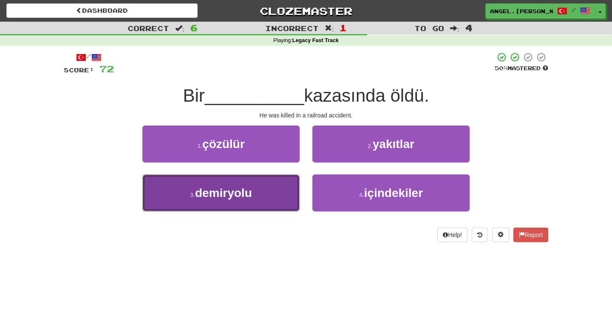
click at [258, 199] on button "3 . demiryolu" at bounding box center [220, 192] width 157 height 37
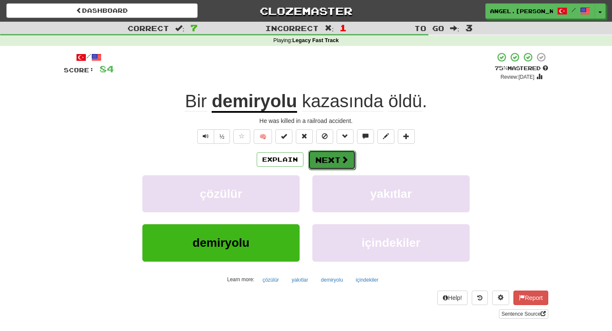
click at [333, 165] on button "Next" at bounding box center [332, 160] width 48 height 20
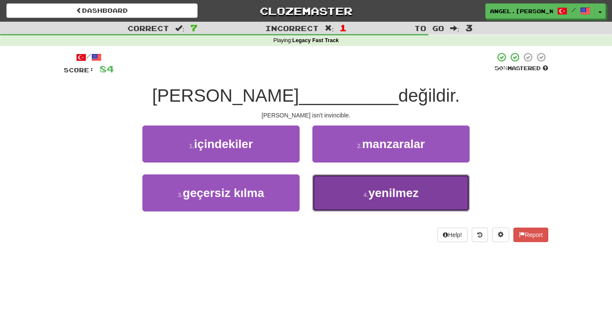
click at [389, 199] on span "yenilmez" at bounding box center [394, 192] width 50 height 13
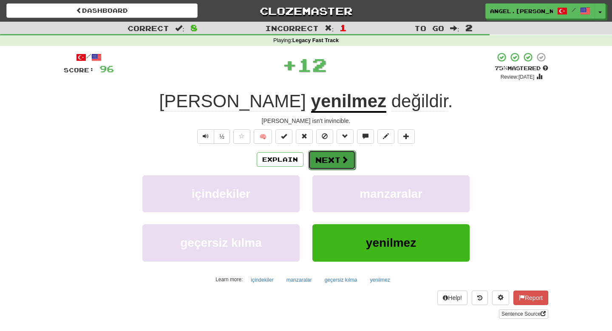
click at [333, 159] on button "Next" at bounding box center [332, 160] width 48 height 20
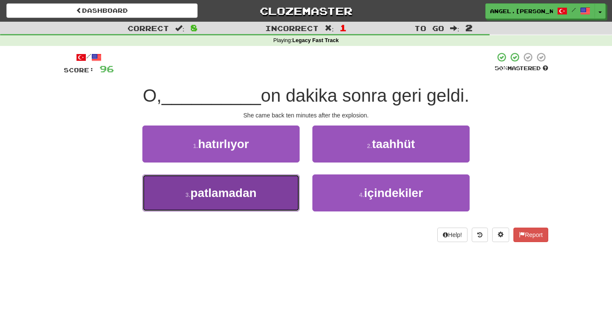
click at [244, 193] on span "patlamadan" at bounding box center [223, 192] width 66 height 13
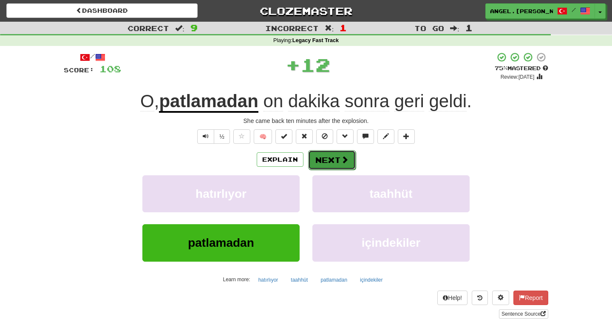
click at [338, 164] on button "Next" at bounding box center [332, 160] width 48 height 20
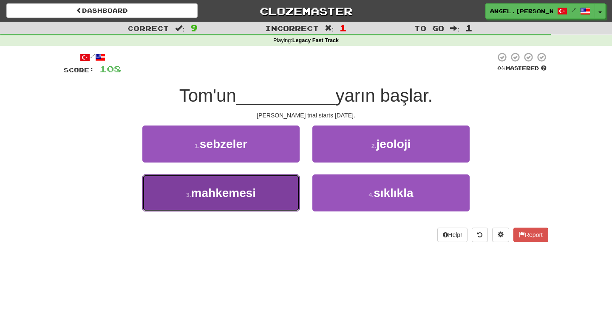
click at [244, 192] on span "mahkemesi" at bounding box center [223, 192] width 65 height 13
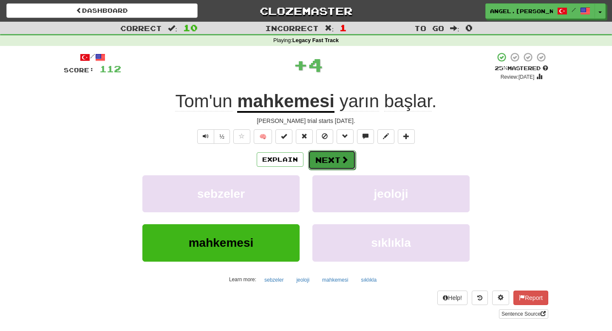
click at [344, 160] on span at bounding box center [345, 160] width 8 height 8
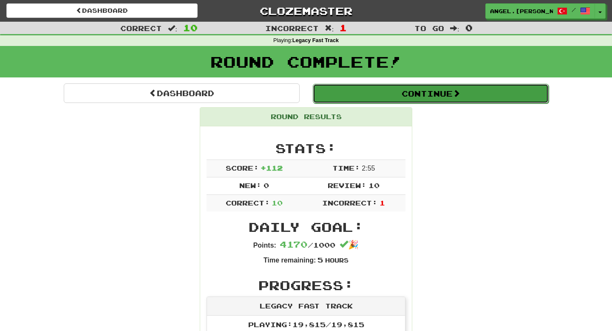
click at [352, 102] on button "Continue" at bounding box center [431, 94] width 236 height 20
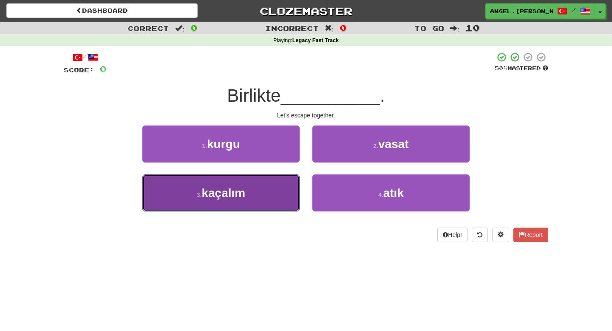
click at [254, 194] on button "3 . kaçalım" at bounding box center [220, 192] width 157 height 37
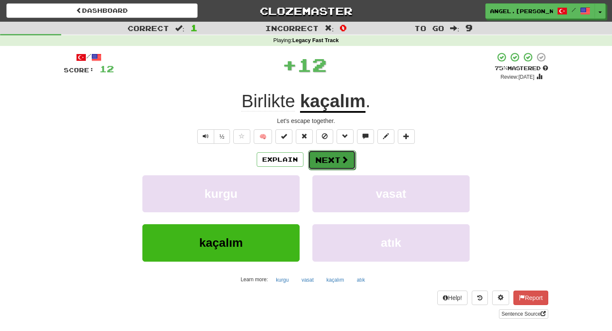
click at [331, 167] on button "Next" at bounding box center [332, 160] width 48 height 20
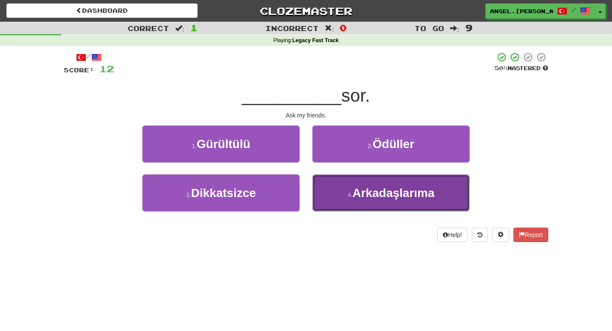
click at [364, 199] on button "4 . Arkadaşlarıma" at bounding box center [390, 192] width 157 height 37
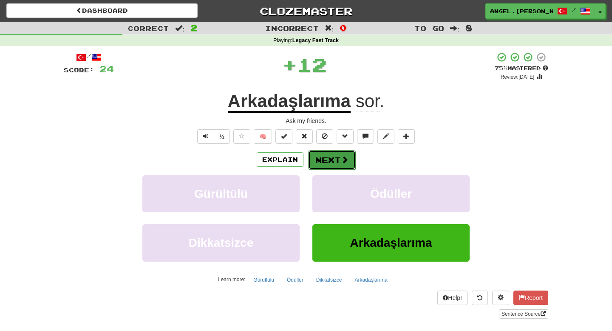
click at [324, 161] on button "Next" at bounding box center [332, 160] width 48 height 20
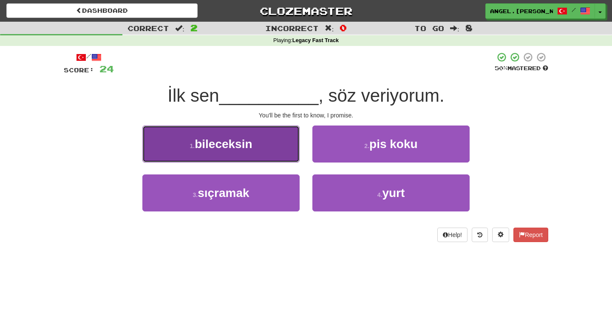
click at [254, 157] on button "1 . bileceksin" at bounding box center [220, 143] width 157 height 37
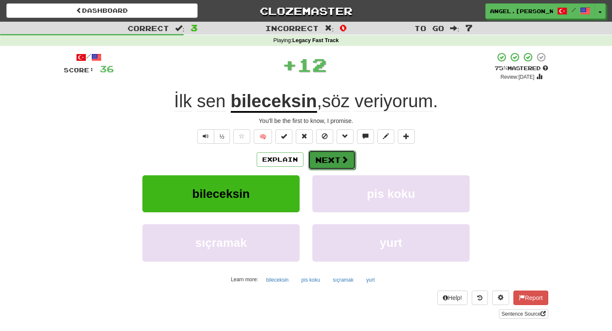
click at [337, 165] on button "Next" at bounding box center [332, 160] width 48 height 20
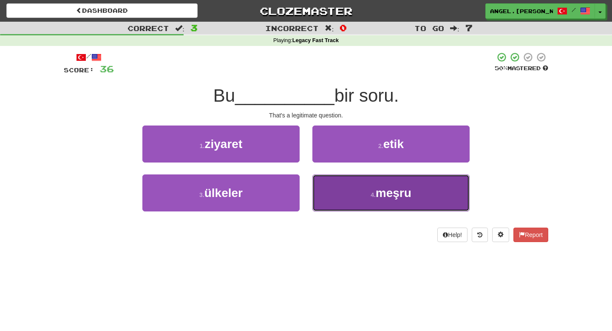
click at [380, 190] on span "meşru" at bounding box center [394, 192] width 36 height 13
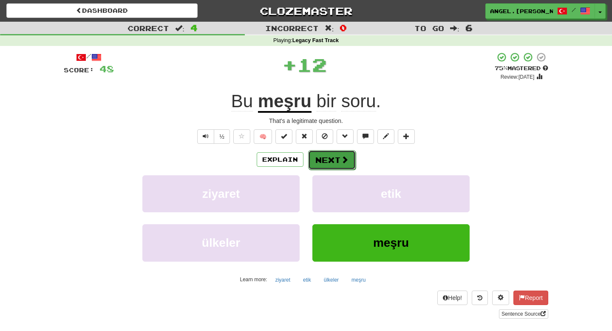
click at [330, 157] on button "Next" at bounding box center [332, 160] width 48 height 20
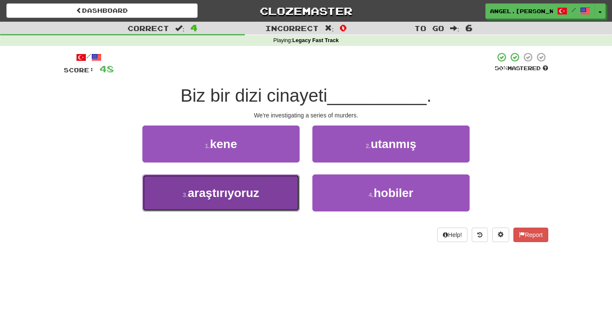
click at [267, 194] on button "3 . araştırıyoruz" at bounding box center [220, 192] width 157 height 37
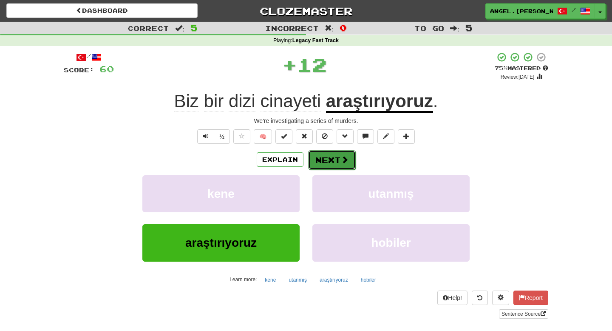
click at [333, 164] on button "Next" at bounding box center [332, 160] width 48 height 20
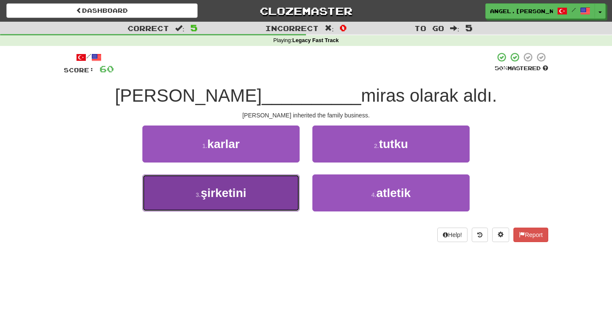
click at [248, 187] on button "3 . şirketini" at bounding box center [220, 192] width 157 height 37
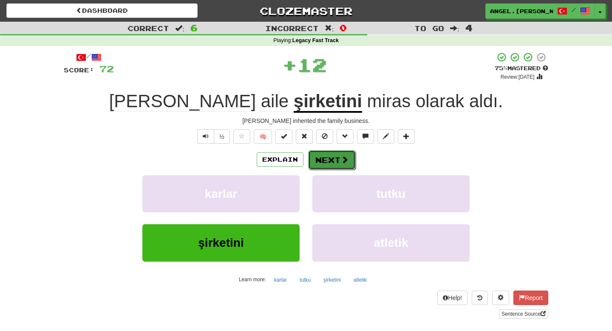
click at [343, 159] on span at bounding box center [345, 160] width 8 height 8
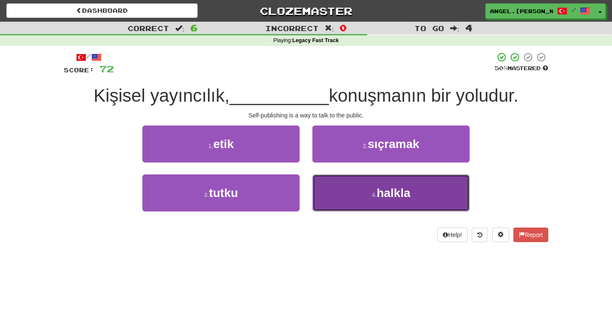
click at [363, 200] on button "4 . halkla" at bounding box center [390, 192] width 157 height 37
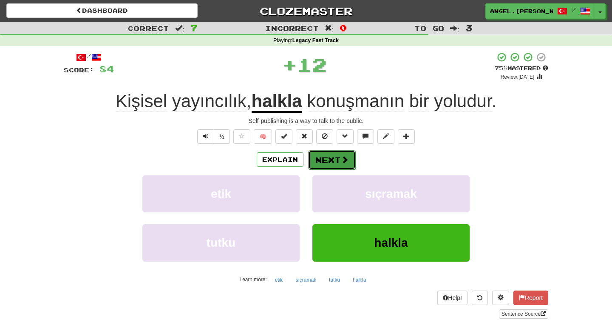
click at [332, 165] on button "Next" at bounding box center [332, 160] width 48 height 20
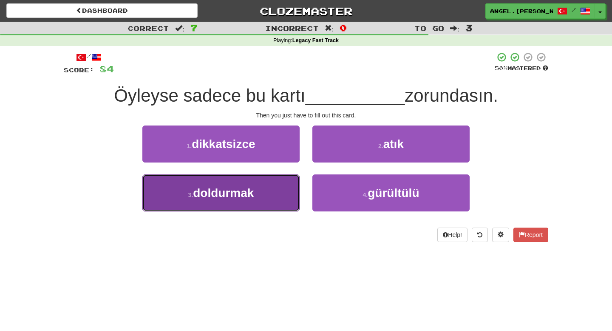
click at [228, 193] on span "doldurmak" at bounding box center [223, 192] width 61 height 13
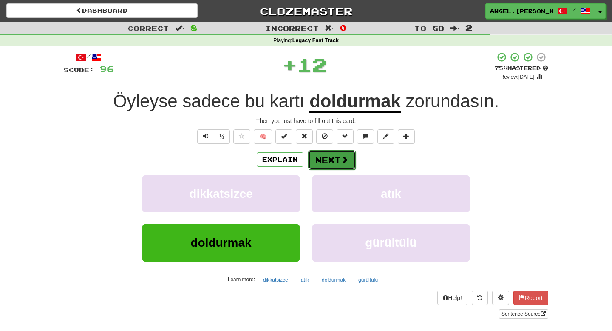
click at [325, 156] on button "Next" at bounding box center [332, 160] width 48 height 20
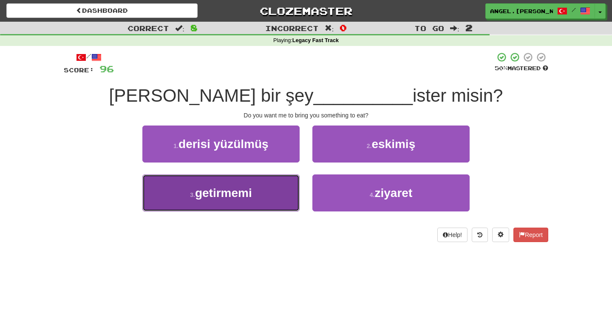
click at [261, 203] on button "3 . getirmemi" at bounding box center [220, 192] width 157 height 37
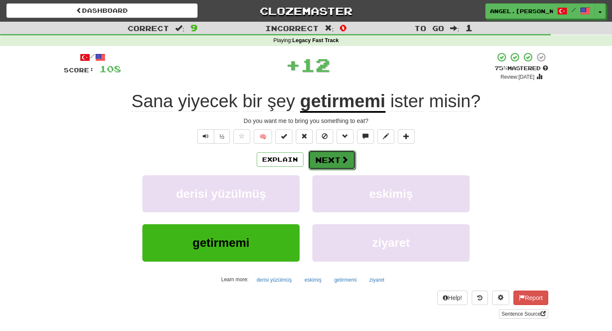
click at [330, 160] on button "Next" at bounding box center [332, 160] width 48 height 20
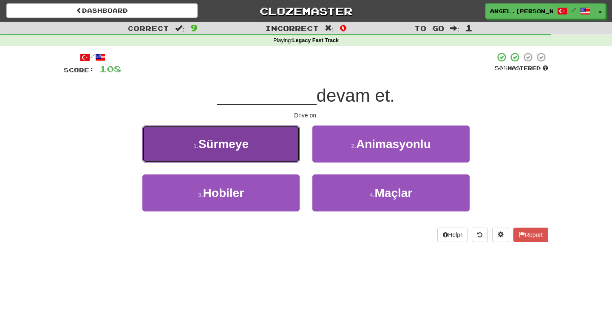
click at [251, 156] on button "1 . Sürmeye" at bounding box center [220, 143] width 157 height 37
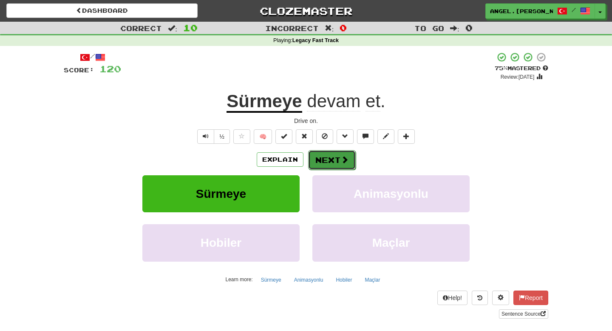
click at [325, 159] on button "Next" at bounding box center [332, 160] width 48 height 20
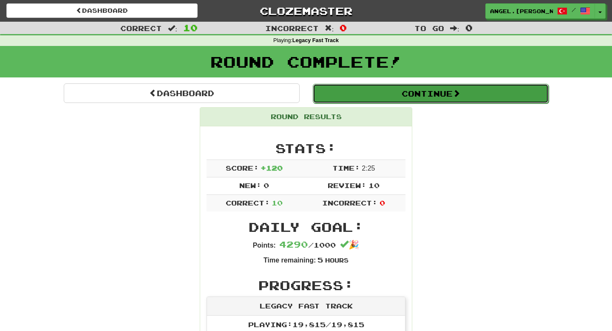
click at [375, 99] on button "Continue" at bounding box center [431, 94] width 236 height 20
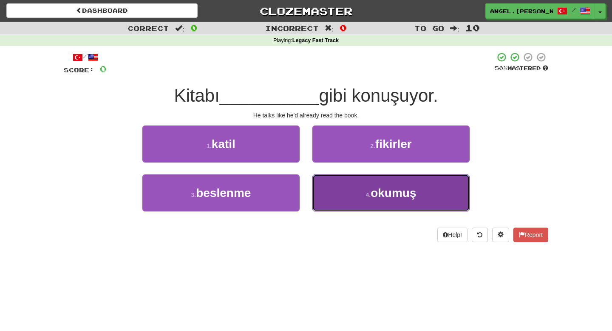
click at [357, 195] on button "4 . okumuş" at bounding box center [390, 192] width 157 height 37
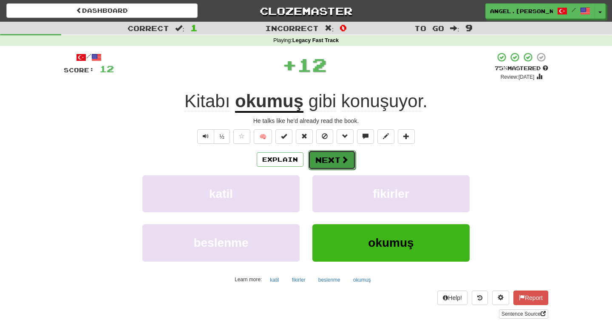
click at [330, 167] on button "Next" at bounding box center [332, 160] width 48 height 20
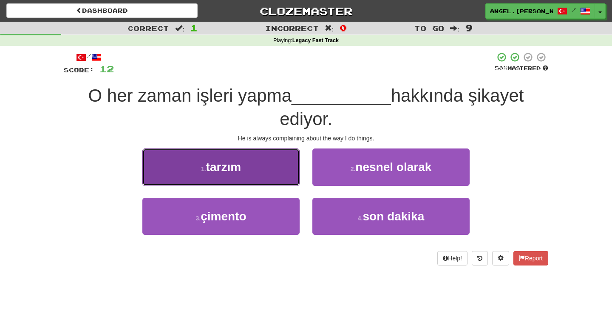
click at [281, 174] on button "1 . tarzım" at bounding box center [220, 166] width 157 height 37
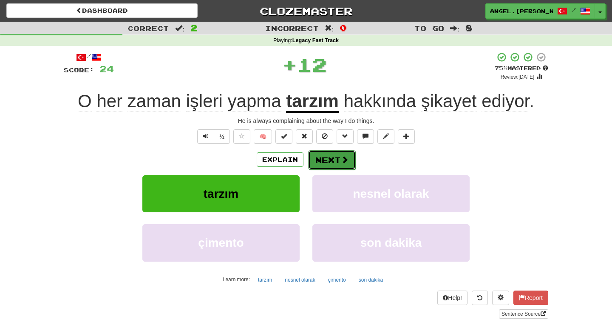
click at [331, 165] on button "Next" at bounding box center [332, 160] width 48 height 20
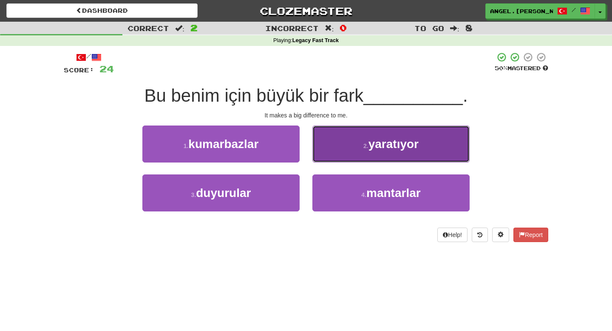
click at [395, 153] on button "2 . yaratıyor" at bounding box center [390, 143] width 157 height 37
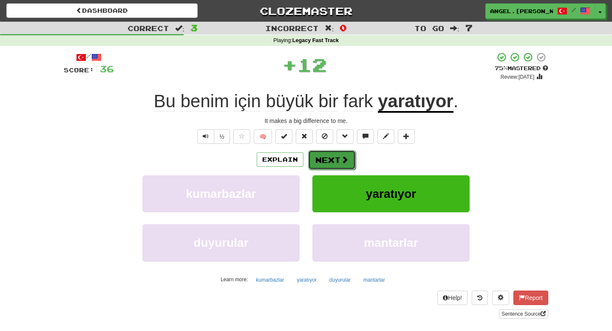
click at [348, 158] on button "Next" at bounding box center [332, 160] width 48 height 20
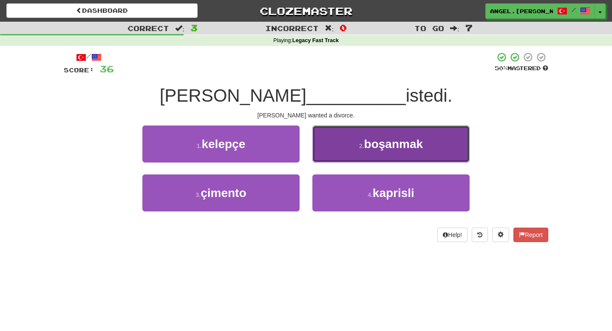
click at [380, 151] on button "2 . boşanmak" at bounding box center [390, 143] width 157 height 37
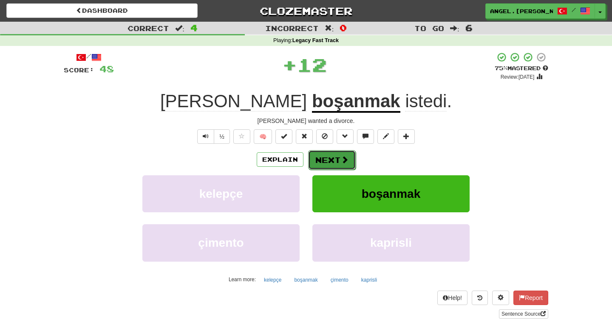
click at [342, 163] on span at bounding box center [345, 160] width 8 height 8
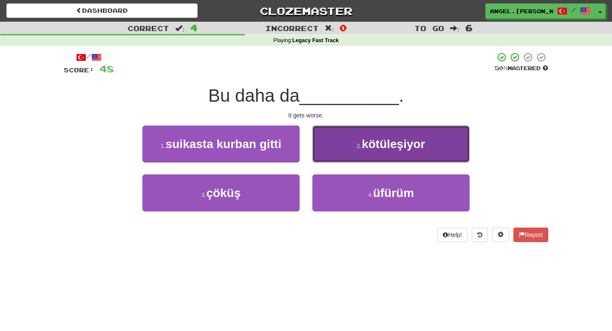
click at [397, 148] on span "kötüleşiyor" at bounding box center [393, 143] width 63 height 13
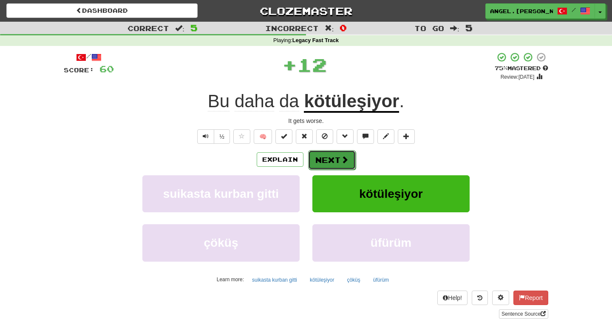
click at [329, 163] on button "Next" at bounding box center [332, 160] width 48 height 20
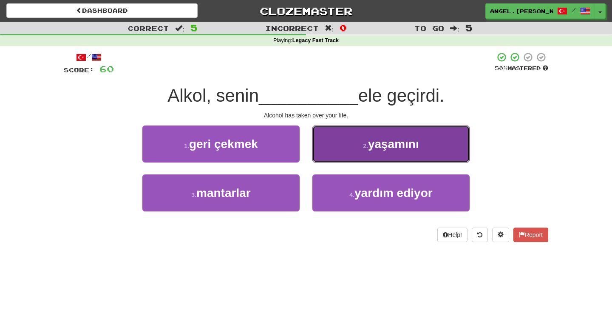
click at [375, 154] on button "2 . yaşamını" at bounding box center [390, 143] width 157 height 37
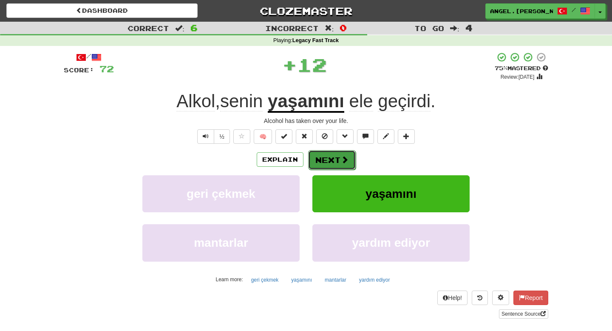
click at [336, 162] on button "Next" at bounding box center [332, 160] width 48 height 20
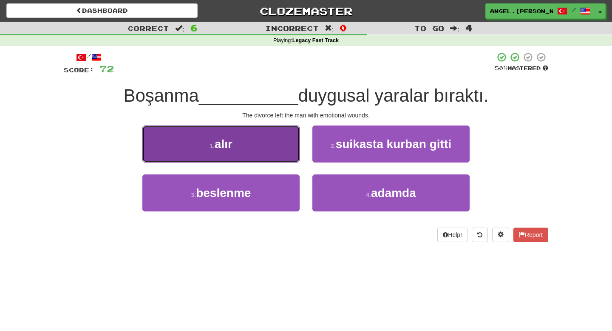
click at [244, 160] on button "1 . alır" at bounding box center [220, 143] width 157 height 37
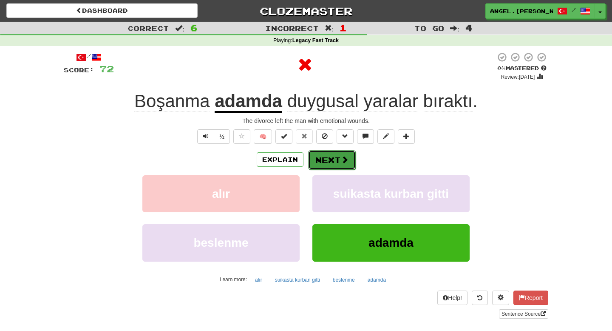
click at [316, 161] on button "Next" at bounding box center [332, 160] width 48 height 20
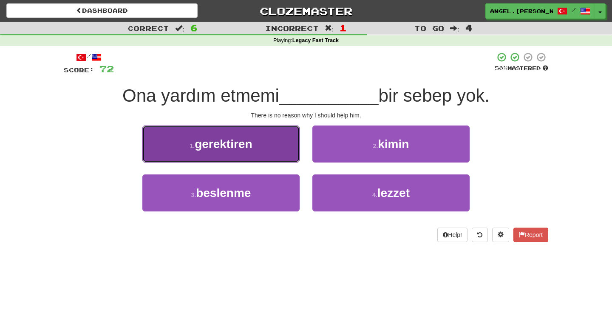
click at [243, 152] on button "1 . gerektiren" at bounding box center [220, 143] width 157 height 37
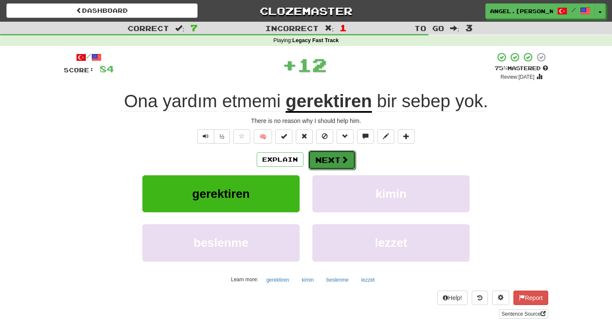
click at [328, 160] on button "Next" at bounding box center [332, 160] width 48 height 20
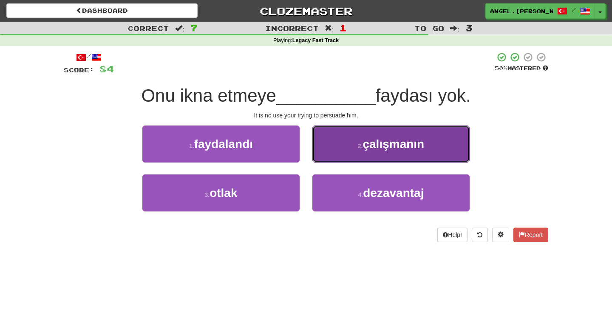
click at [375, 151] on button "2 . çalışmanın" at bounding box center [390, 143] width 157 height 37
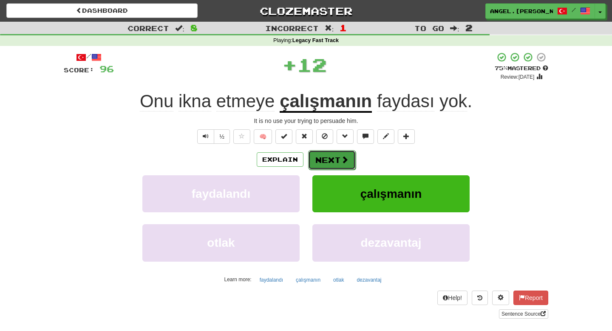
click at [322, 163] on button "Next" at bounding box center [332, 160] width 48 height 20
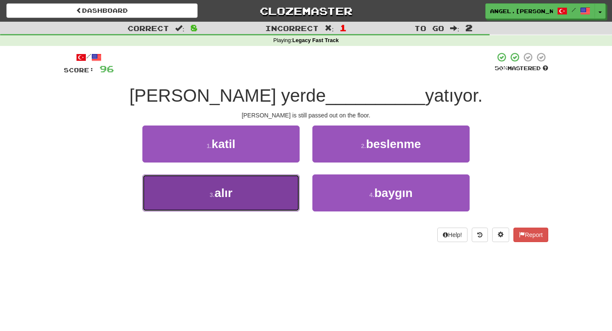
click at [263, 192] on button "3 . alır" at bounding box center [220, 192] width 157 height 37
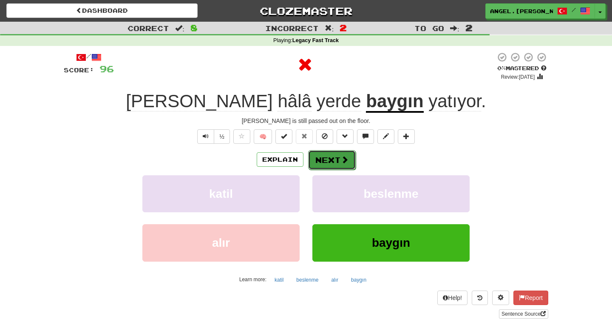
click at [347, 158] on span at bounding box center [345, 160] width 8 height 8
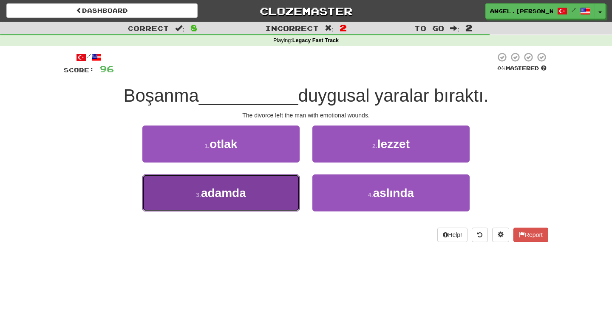
click at [242, 197] on span "adamda" at bounding box center [223, 192] width 45 height 13
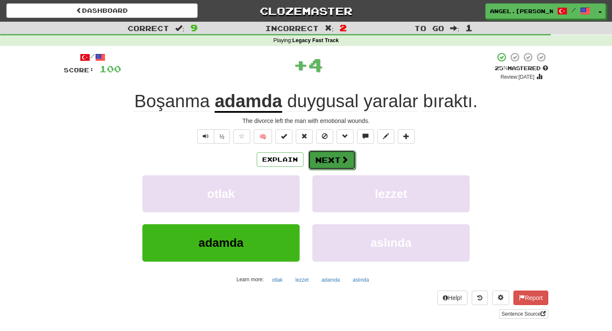
click at [322, 163] on button "Next" at bounding box center [332, 160] width 48 height 20
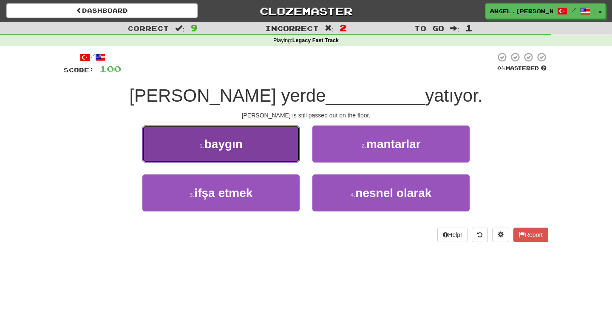
click at [254, 147] on button "1 . baygın" at bounding box center [220, 143] width 157 height 37
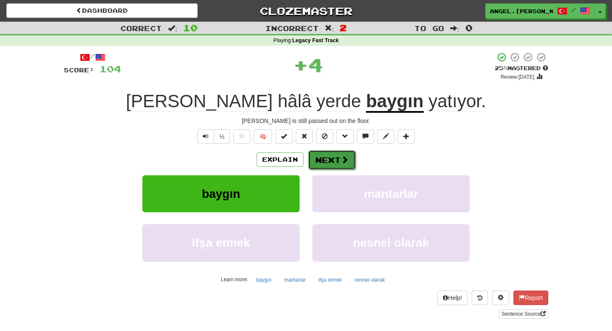
click at [330, 163] on button "Next" at bounding box center [332, 160] width 48 height 20
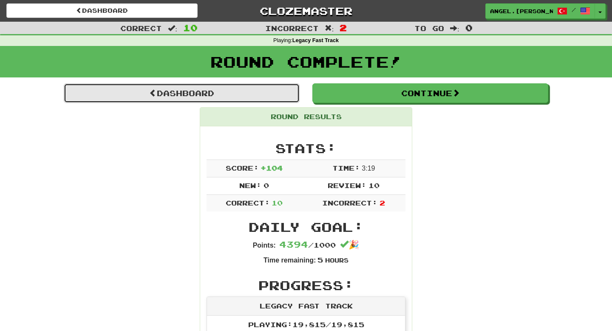
click at [236, 98] on link "Dashboard" at bounding box center [182, 93] width 236 height 20
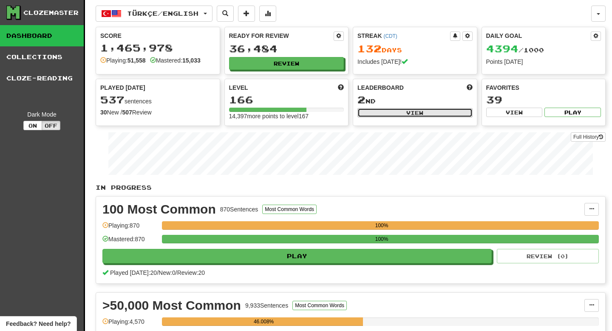
click at [419, 114] on button "View" at bounding box center [415, 112] width 115 height 9
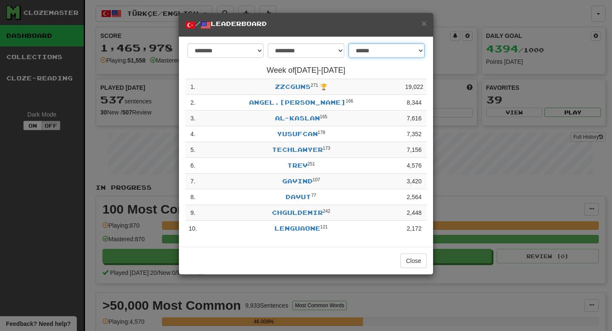
click at [421, 54] on select "**********" at bounding box center [387, 50] width 76 height 14
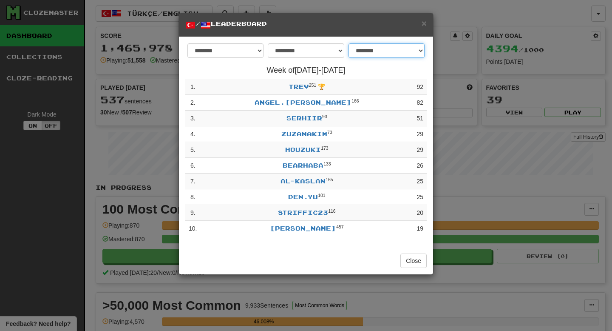
click at [423, 49] on select "**********" at bounding box center [387, 50] width 76 height 14
select select "**********"
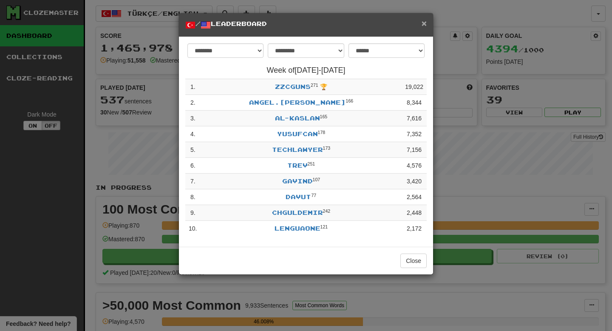
click at [426, 23] on span "×" at bounding box center [424, 23] width 5 height 10
